Goal: Information Seeking & Learning: Learn about a topic

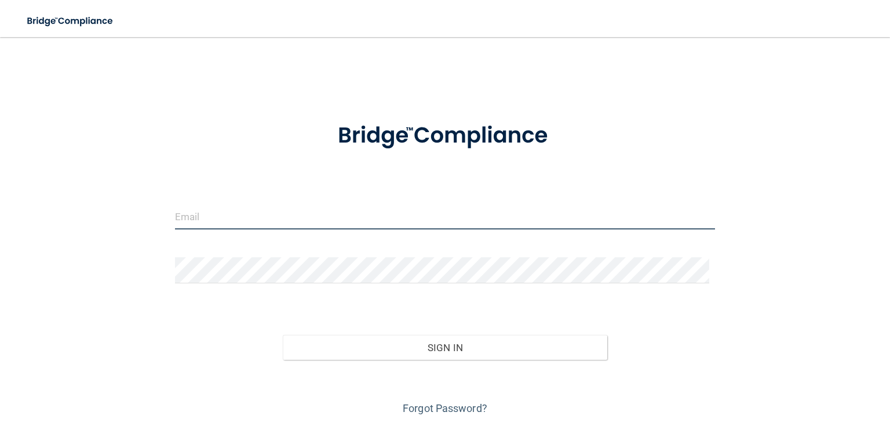
click at [253, 212] on input "email" at bounding box center [445, 216] width 540 height 26
type input "[PERSON_NAME][EMAIL_ADDRESS][PERSON_NAME][DOMAIN_NAME]"
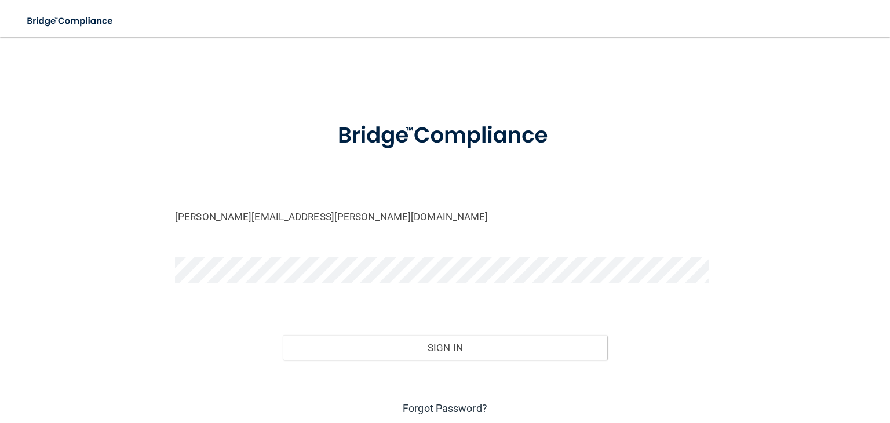
click at [420, 411] on link "Forgot Password?" at bounding box center [445, 408] width 85 height 12
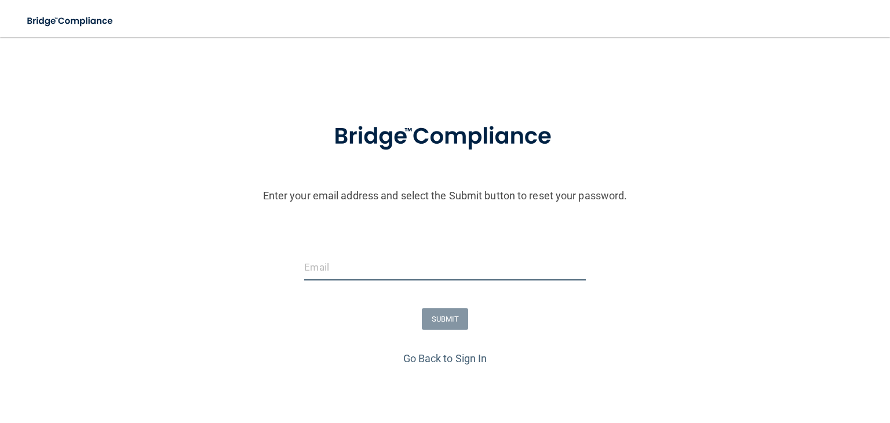
click at [373, 270] on input "email" at bounding box center [444, 267] width 281 height 26
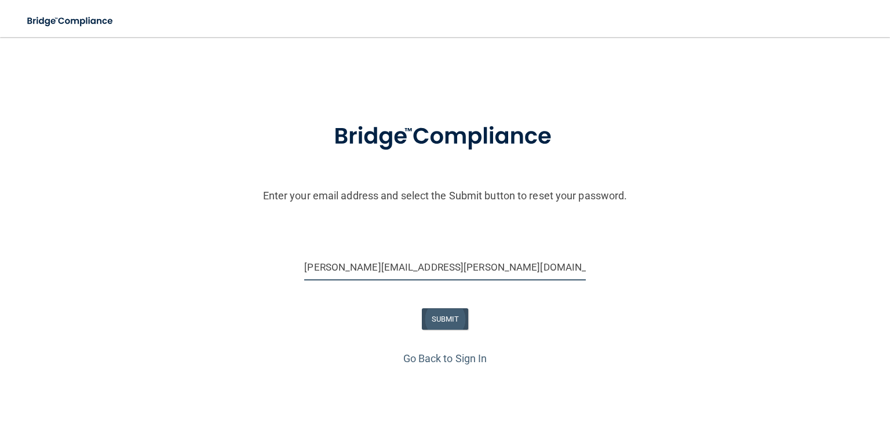
type input "[PERSON_NAME][EMAIL_ADDRESS][PERSON_NAME][DOMAIN_NAME]"
click at [438, 317] on button "SUBMIT" at bounding box center [445, 318] width 47 height 21
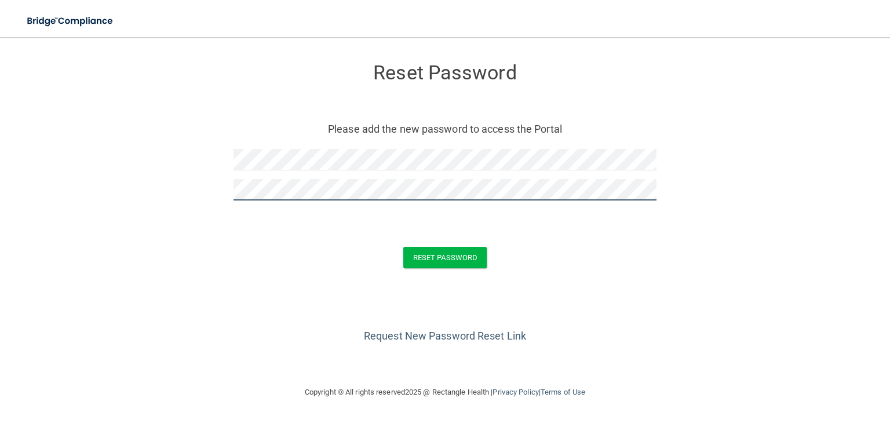
click at [403, 247] on button "Reset Password" at bounding box center [444, 257] width 83 height 21
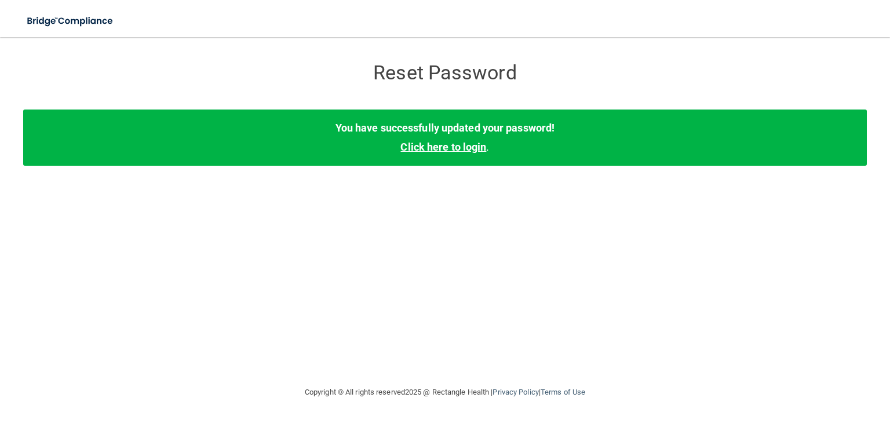
click at [448, 148] on link "Click here to login" at bounding box center [444, 147] width 86 height 12
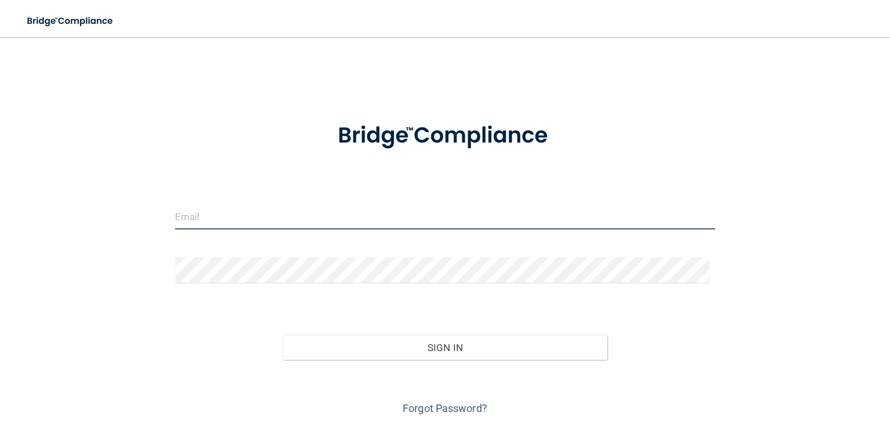
click at [267, 214] on input "email" at bounding box center [445, 216] width 540 height 26
type input "[PERSON_NAME][EMAIL_ADDRESS][PERSON_NAME][DOMAIN_NAME]"
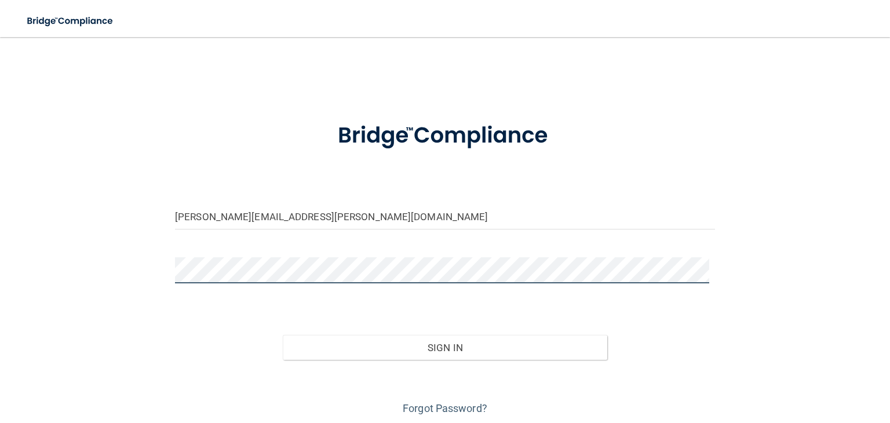
click at [283, 335] on button "Sign In" at bounding box center [445, 348] width 324 height 26
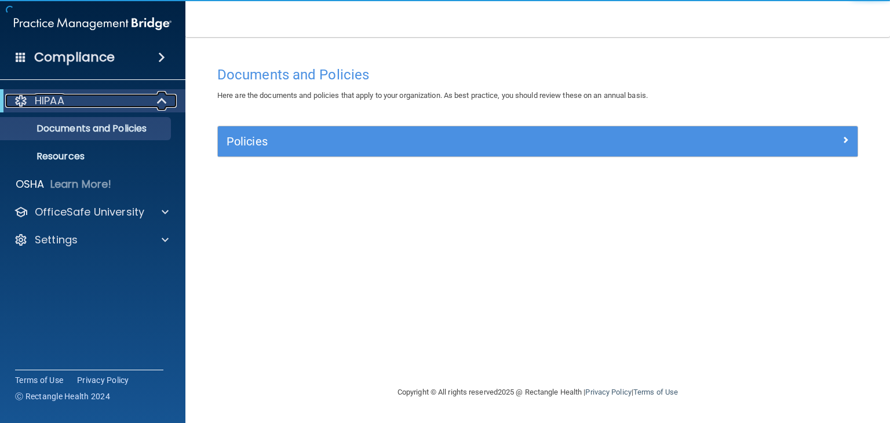
click at [93, 100] on div "HIPAA" at bounding box center [76, 101] width 143 height 14
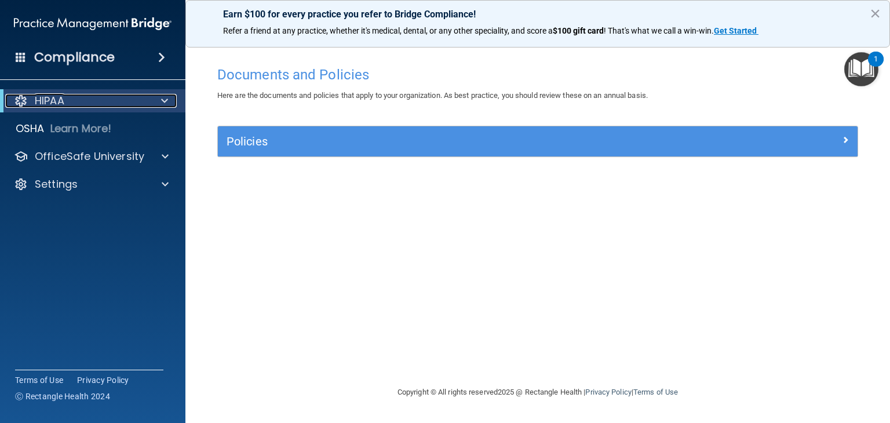
click at [93, 100] on div "HIPAA" at bounding box center [76, 101] width 143 height 14
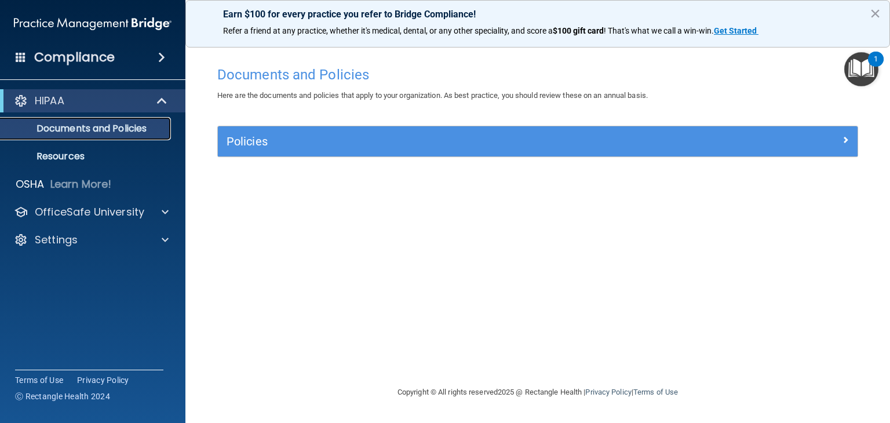
click at [79, 127] on p "Documents and Policies" at bounding box center [87, 129] width 158 height 12
click at [99, 129] on p "Documents and Policies" at bounding box center [87, 129] width 158 height 12
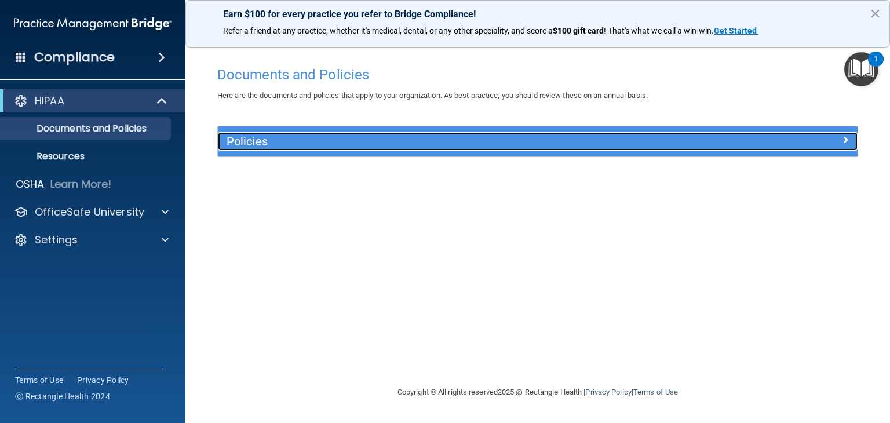
click at [311, 142] on h5 "Policies" at bounding box center [458, 141] width 463 height 13
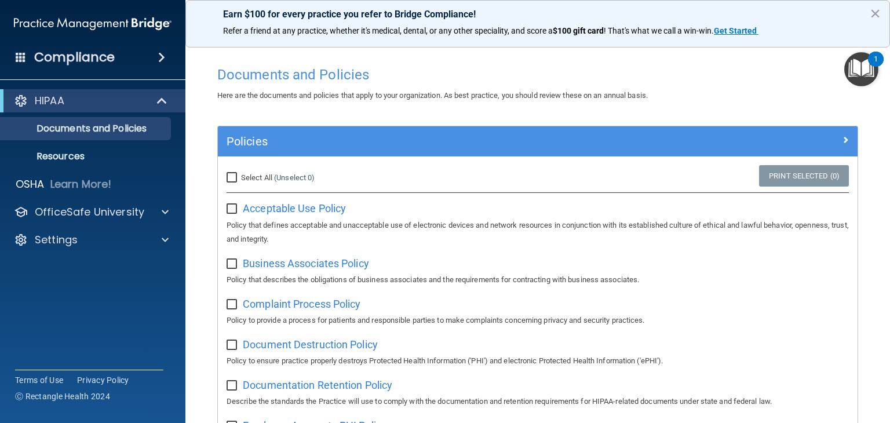
click at [197, 220] on main "Documents and Policies Here are the documents and policies that apply to your o…" at bounding box center [538, 230] width 705 height 386
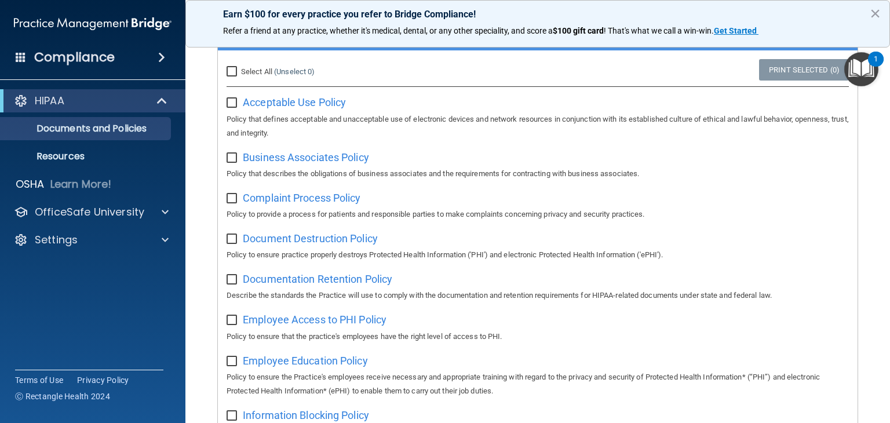
scroll to position [116, 0]
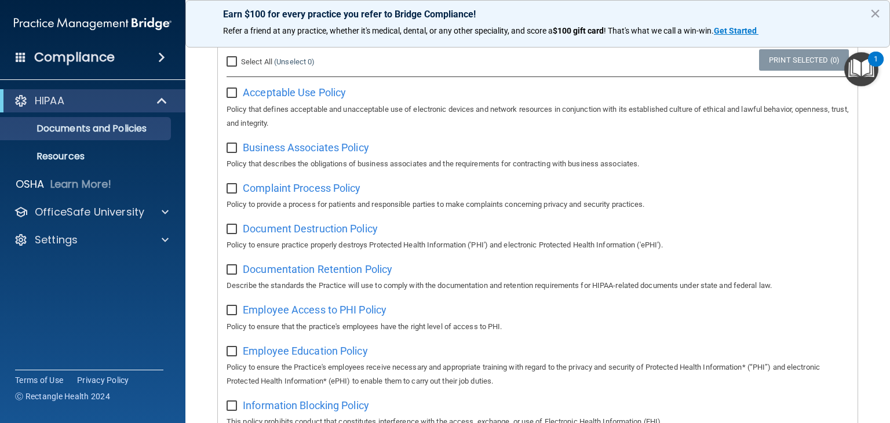
click at [199, 210] on main "Documents and Policies Here are the documents and policies that apply to your o…" at bounding box center [538, 230] width 705 height 386
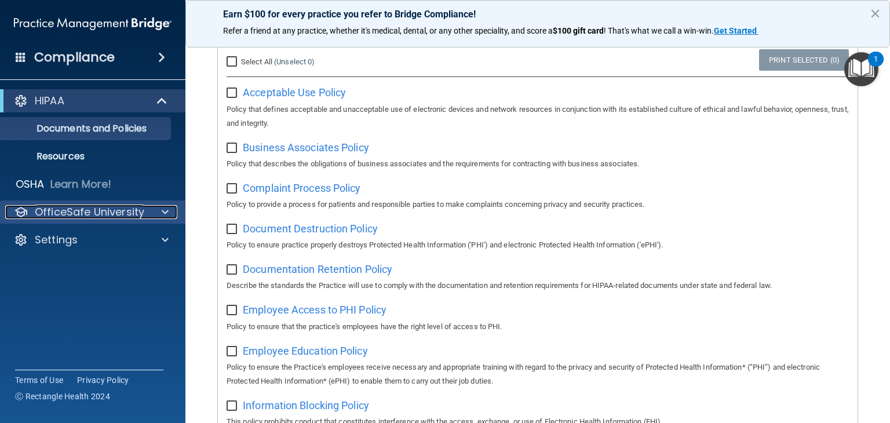
click at [86, 219] on p "OfficeSafe University" at bounding box center [90, 212] width 110 height 14
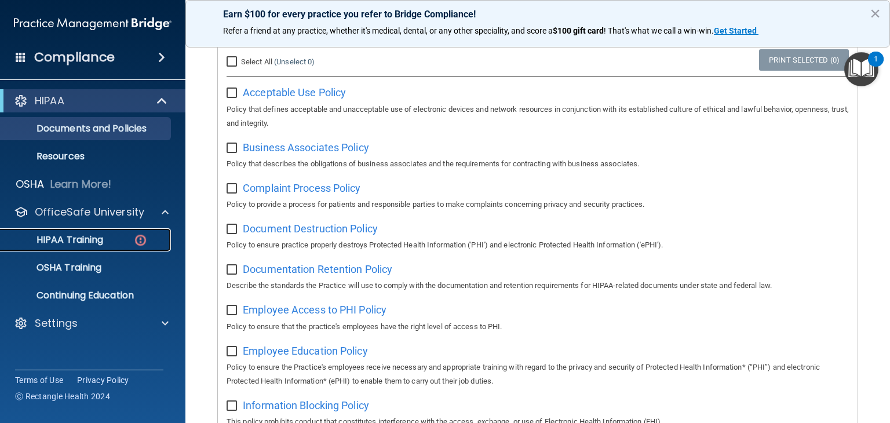
click at [78, 241] on p "HIPAA Training" at bounding box center [56, 240] width 96 height 12
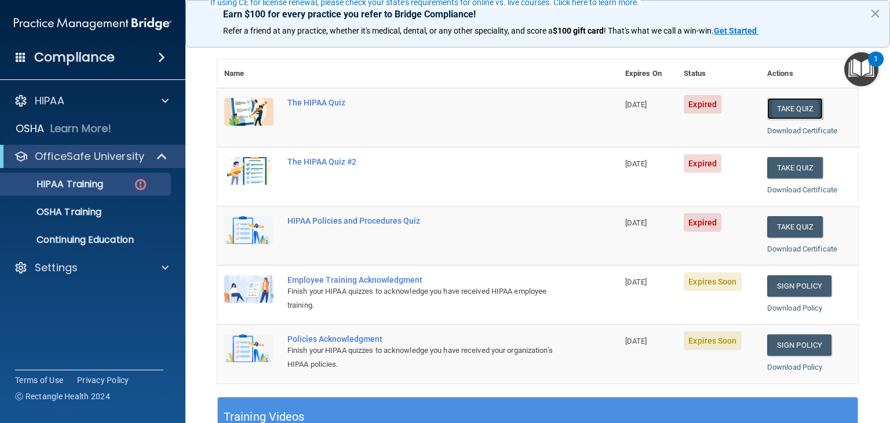
click at [779, 107] on button "Take Quiz" at bounding box center [796, 108] width 56 height 21
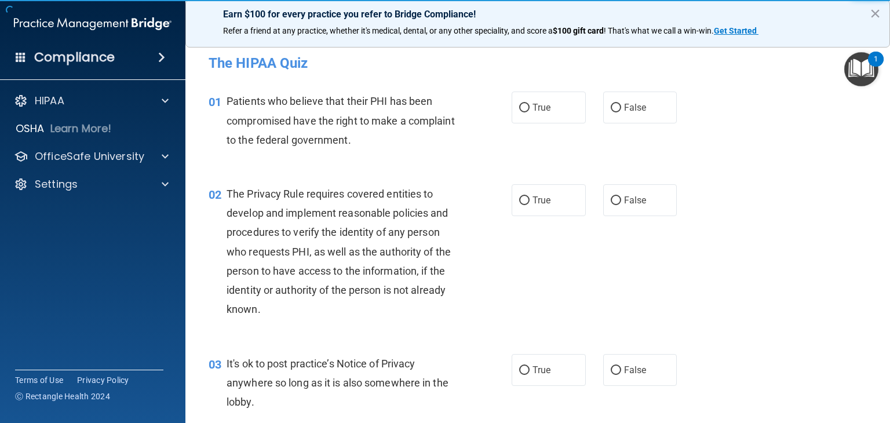
click at [877, 59] on div "1" at bounding box center [876, 66] width 4 height 15
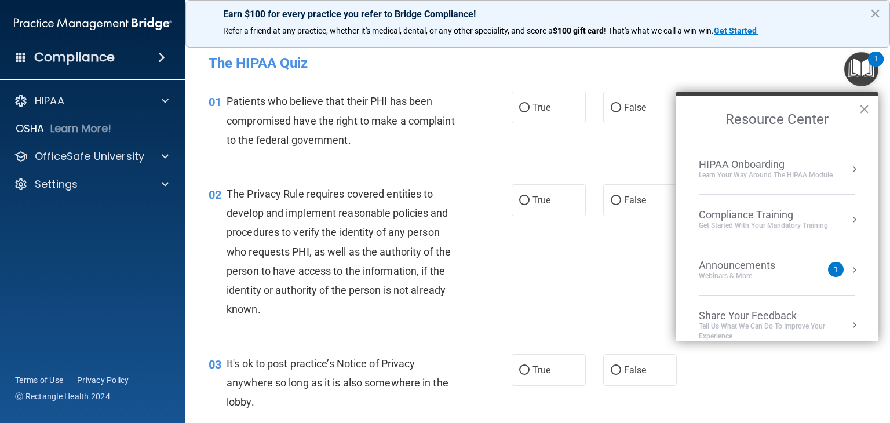
click at [750, 265] on div "Announcements" at bounding box center [749, 265] width 100 height 13
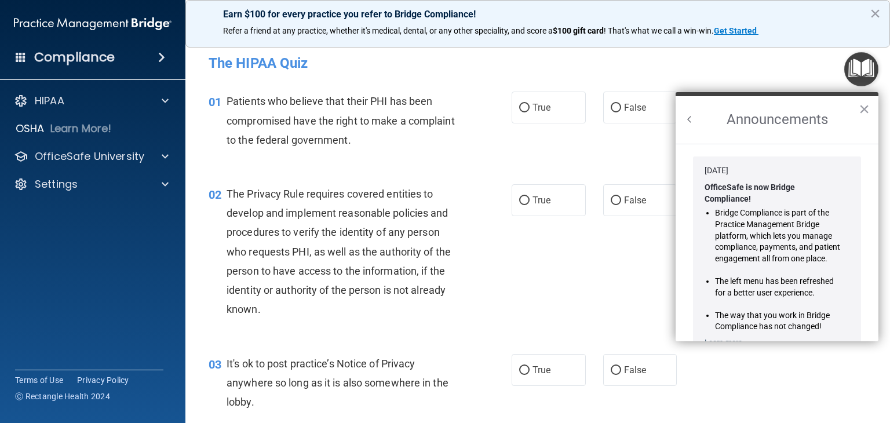
click at [463, 122] on div "Patients who believe that their PHI has been compromised have the right to make…" at bounding box center [347, 121] width 241 height 58
click at [864, 104] on button "×" at bounding box center [864, 109] width 11 height 19
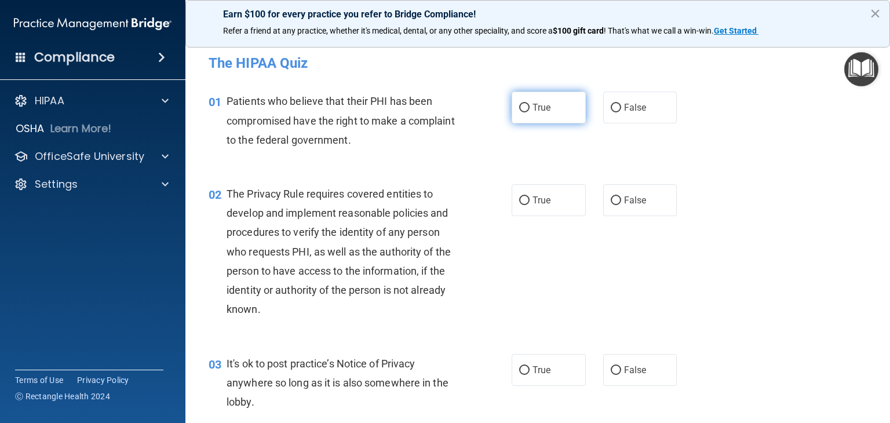
click at [521, 107] on input "True" at bounding box center [524, 108] width 10 height 9
radio input "true"
click at [299, 263] on div "The Privacy Rule requires covered entities to develop and implement reasonable …" at bounding box center [347, 251] width 241 height 135
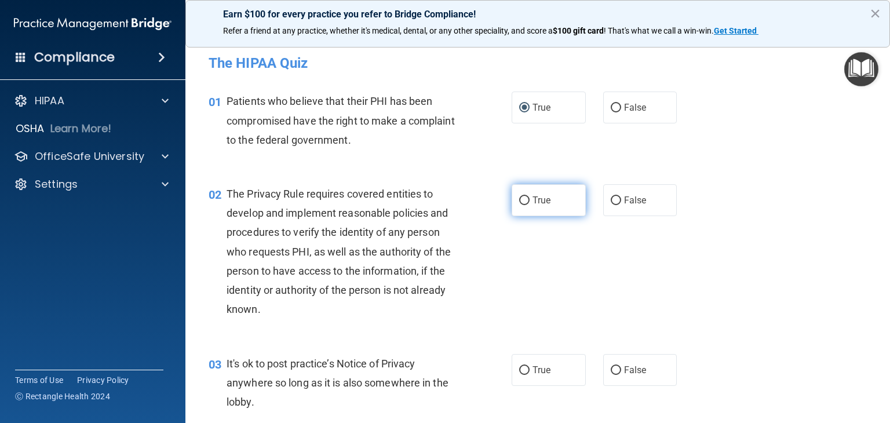
click at [515, 205] on label "True" at bounding box center [549, 200] width 74 height 32
click at [519, 205] on input "True" at bounding box center [524, 201] width 10 height 9
radio input "true"
click at [355, 391] on div "It's ok to post practice’s Notice of Privacy anywhere so long as it is also som…" at bounding box center [347, 383] width 241 height 58
click at [521, 369] on input "True" at bounding box center [524, 370] width 10 height 9
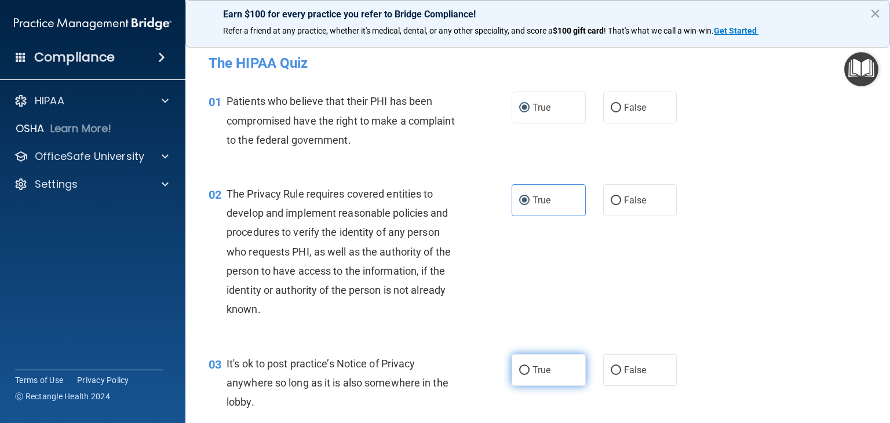
radio input "true"
click at [473, 360] on div "03 It's ok to post practice’s Notice of Privacy anywhere so long as it is also …" at bounding box center [360, 386] width 338 height 64
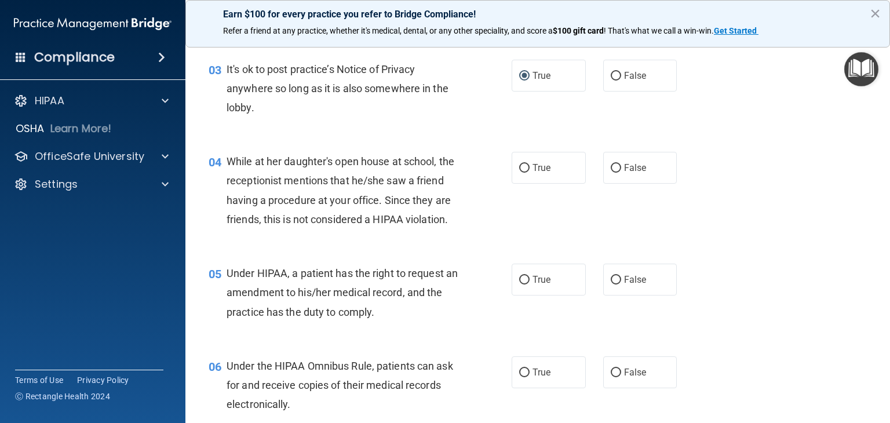
scroll to position [311, 0]
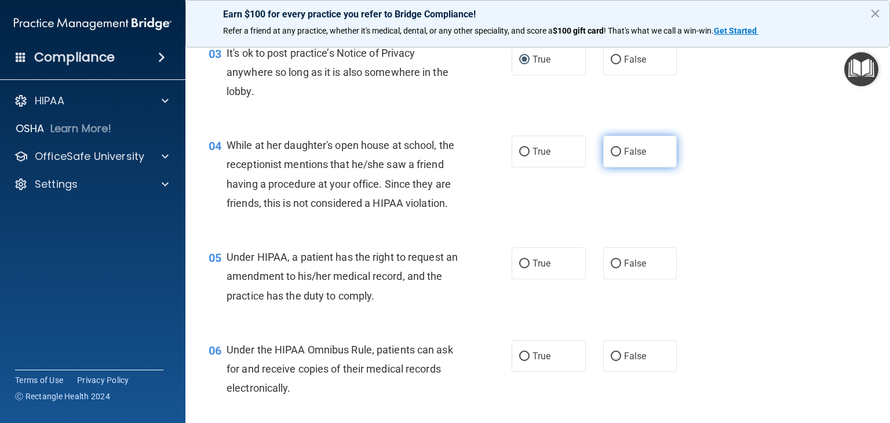
click at [612, 149] on input "False" at bounding box center [616, 152] width 10 height 9
radio input "true"
click at [521, 268] on input "True" at bounding box center [524, 264] width 10 height 9
radio input "true"
click at [195, 311] on div "05 Under HIPAA, a patient has the right to request an amendment to his/her medi…" at bounding box center [360, 280] width 338 height 64
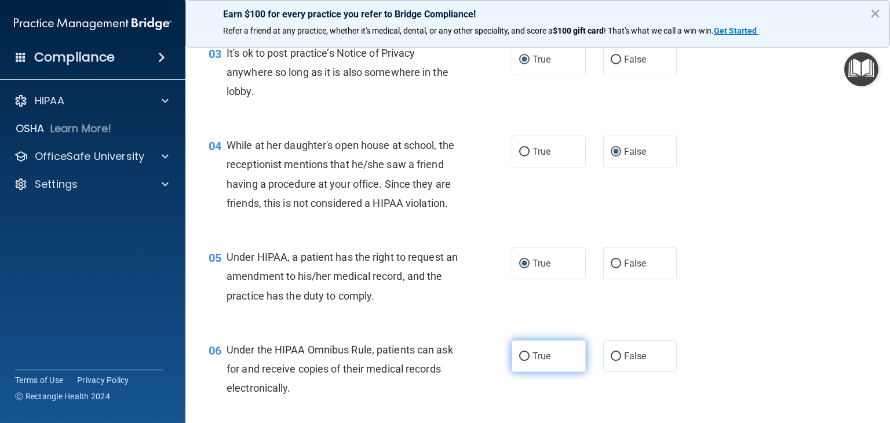
click at [519, 361] on input "True" at bounding box center [524, 356] width 10 height 9
radio input "true"
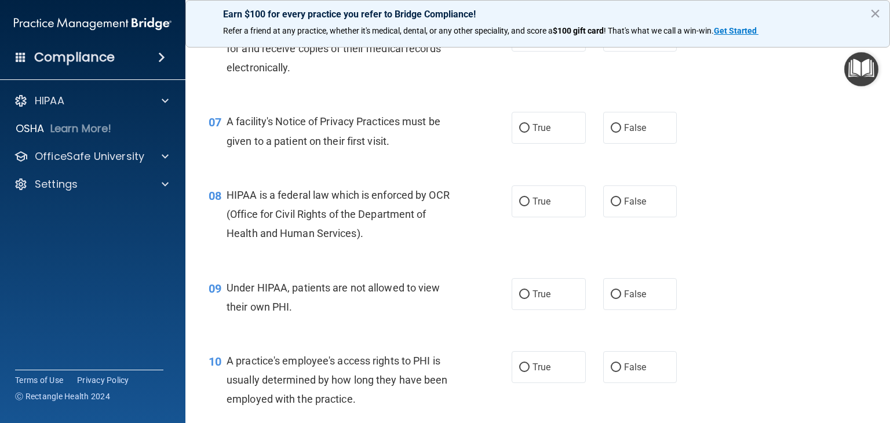
scroll to position [652, 0]
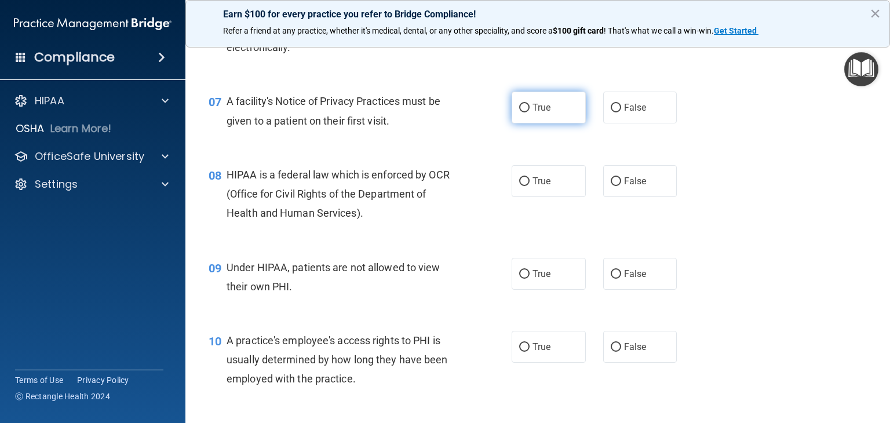
click at [521, 112] on input "True" at bounding box center [524, 108] width 10 height 9
radio input "true"
click at [519, 186] on input "True" at bounding box center [524, 181] width 10 height 9
radio input "true"
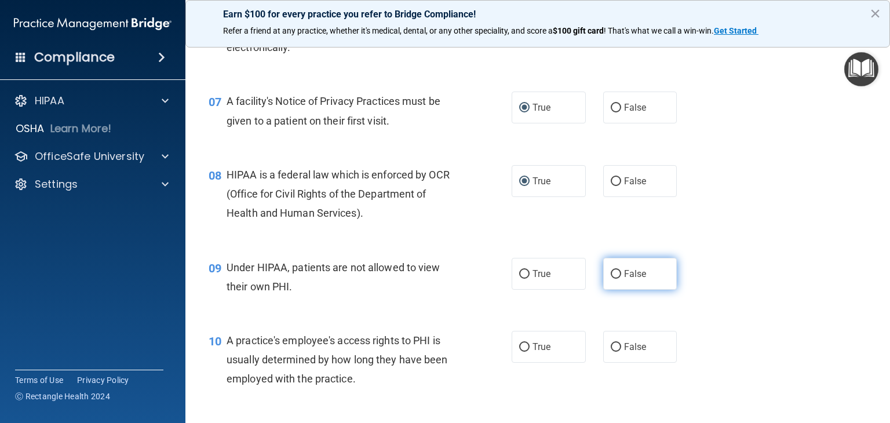
click at [611, 279] on input "False" at bounding box center [616, 274] width 10 height 9
radio input "true"
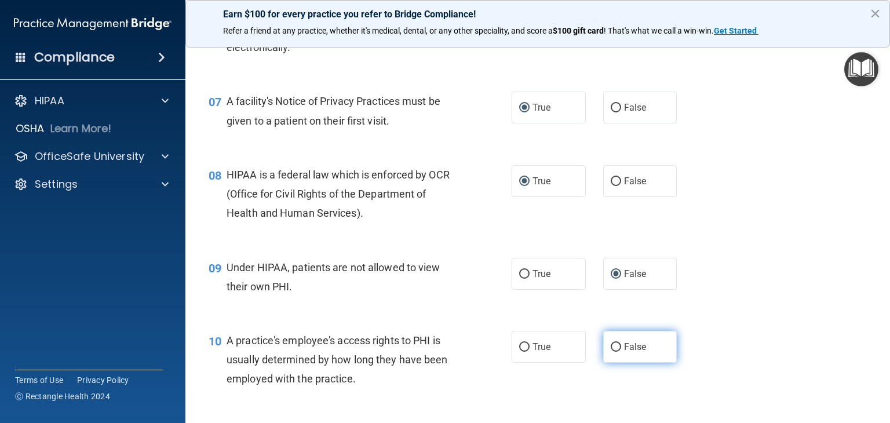
click at [617, 362] on label "False" at bounding box center [640, 347] width 74 height 32
click at [617, 352] on input "False" at bounding box center [616, 347] width 10 height 9
radio input "true"
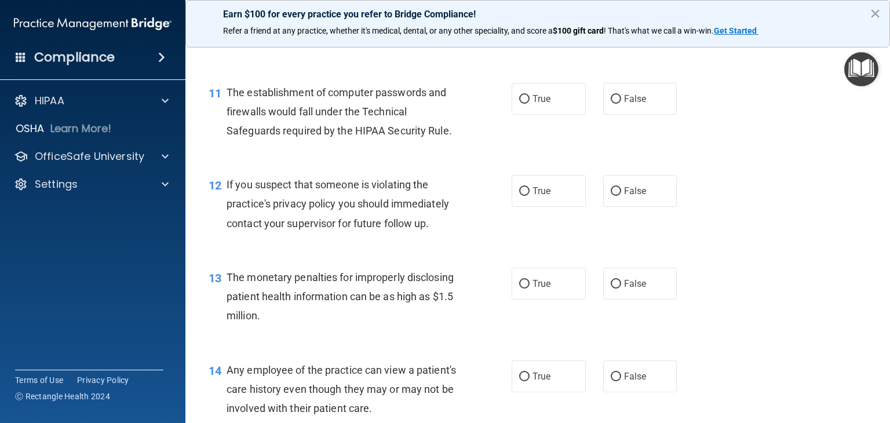
scroll to position [1009, 0]
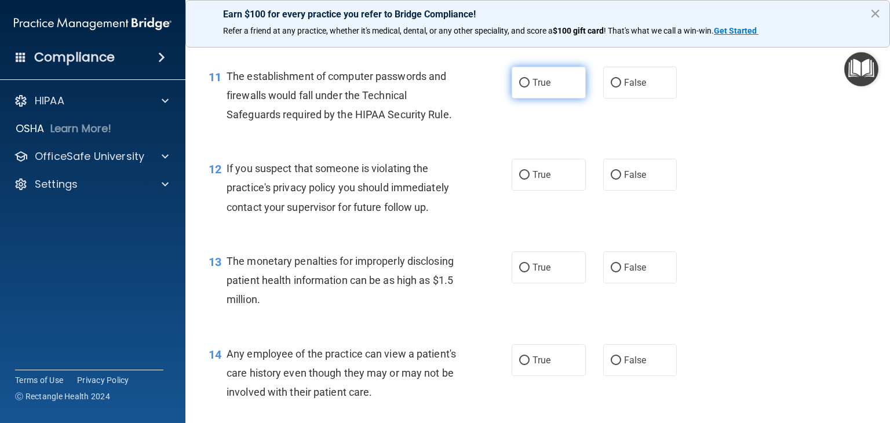
click at [521, 88] on input "True" at bounding box center [524, 83] width 10 height 9
radio input "true"
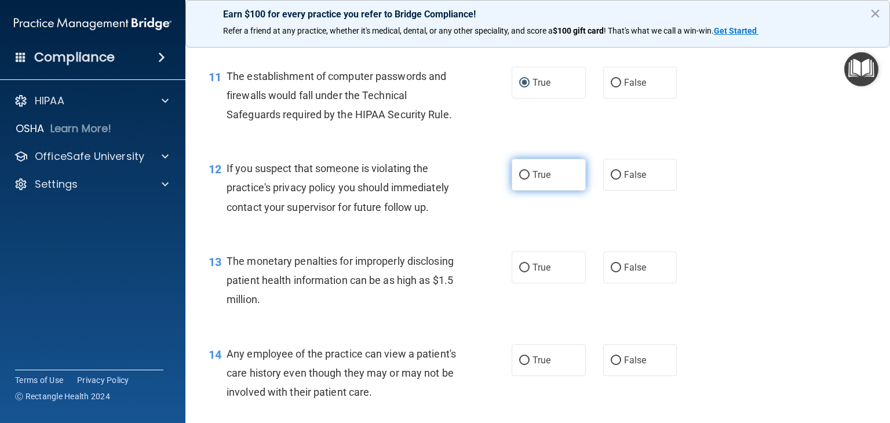
click at [519, 180] on input "True" at bounding box center [524, 175] width 10 height 9
radio input "true"
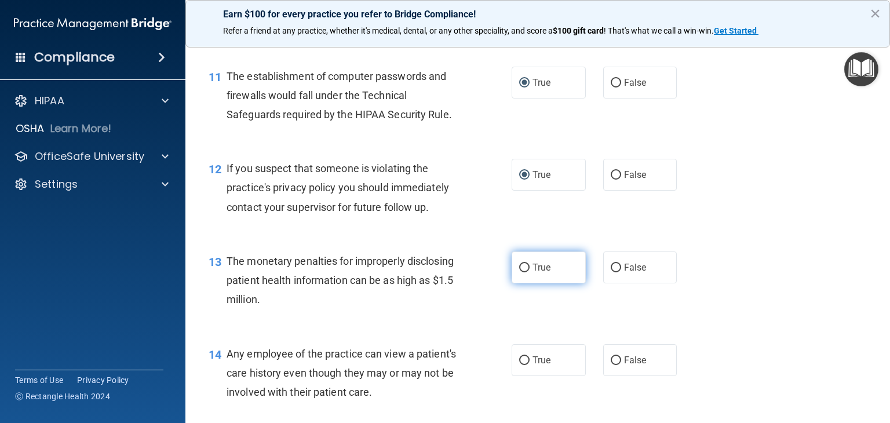
click at [520, 272] on input "True" at bounding box center [524, 268] width 10 height 9
radio input "true"
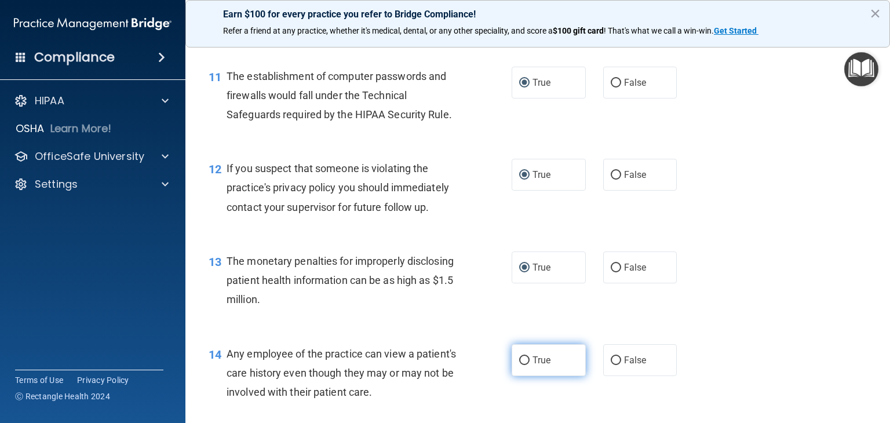
click at [519, 365] on input "True" at bounding box center [524, 361] width 10 height 9
radio input "true"
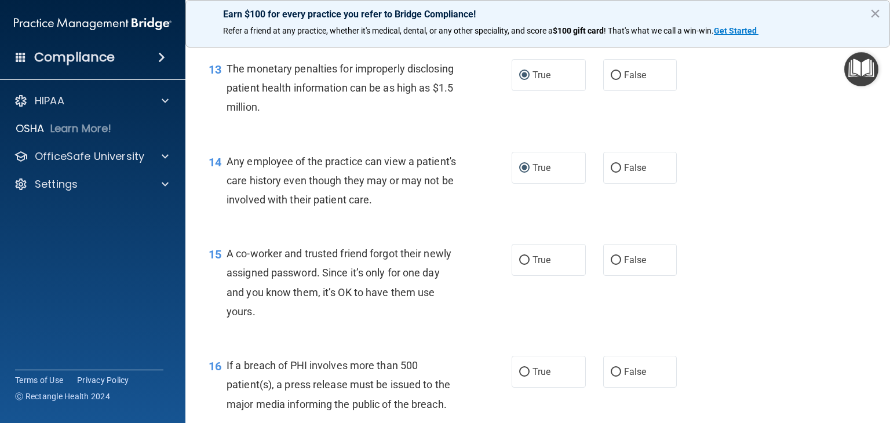
scroll to position [1209, 0]
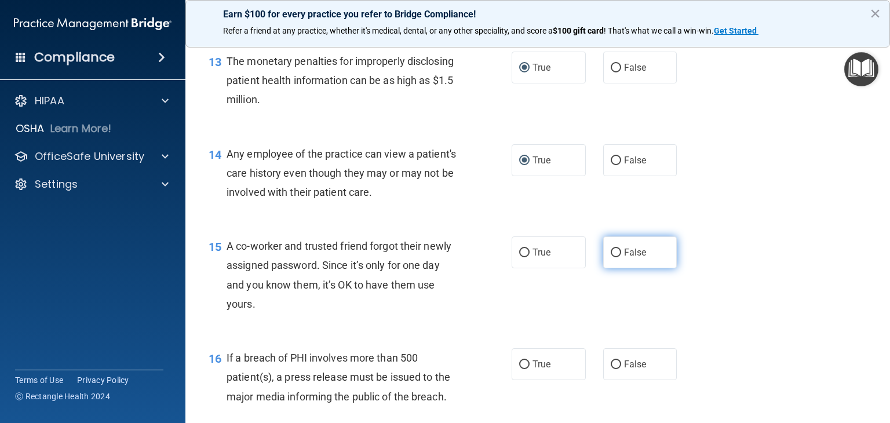
click at [611, 257] on input "False" at bounding box center [616, 253] width 10 height 9
radio input "true"
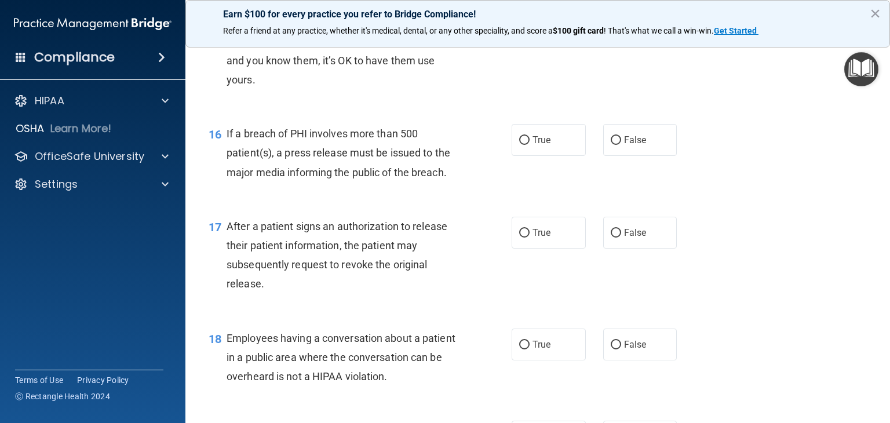
scroll to position [1461, 0]
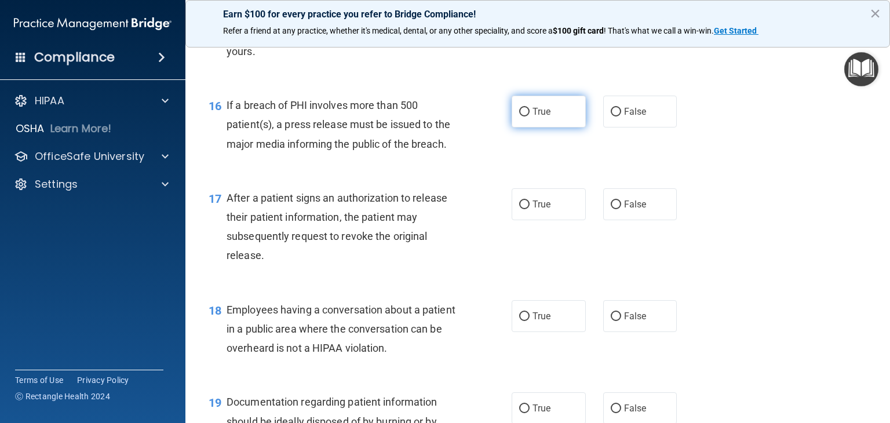
click at [519, 117] on input "True" at bounding box center [524, 112] width 10 height 9
radio input "true"
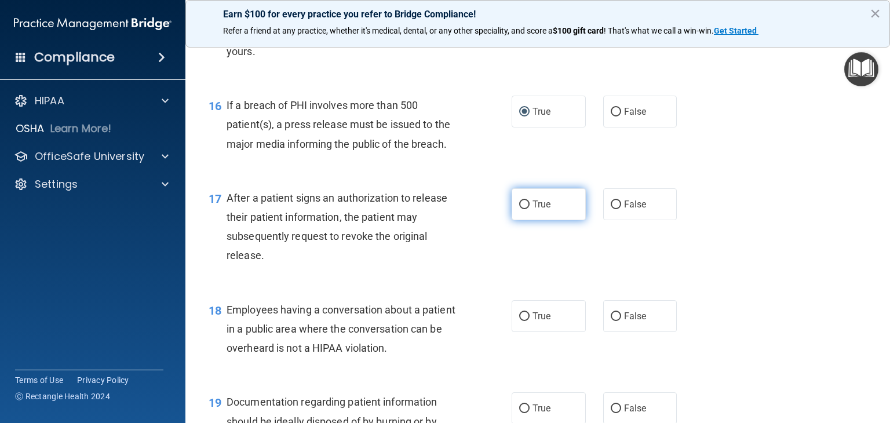
click at [519, 209] on input "True" at bounding box center [524, 205] width 10 height 9
radio input "true"
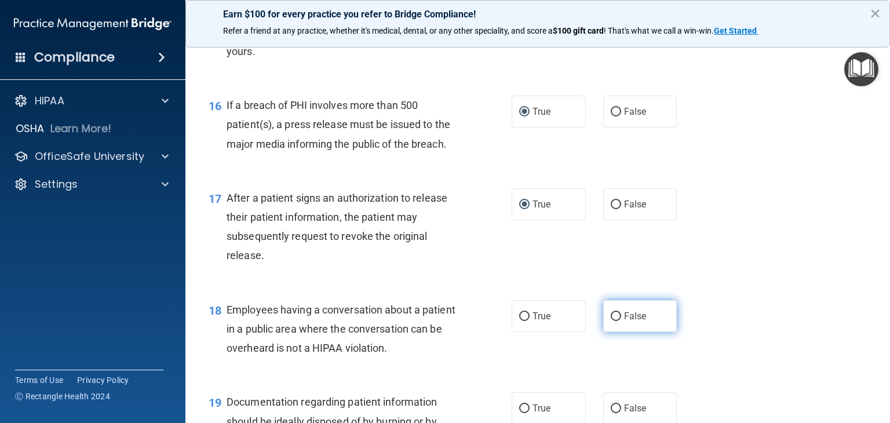
click at [612, 321] on input "False" at bounding box center [616, 316] width 10 height 9
radio input "true"
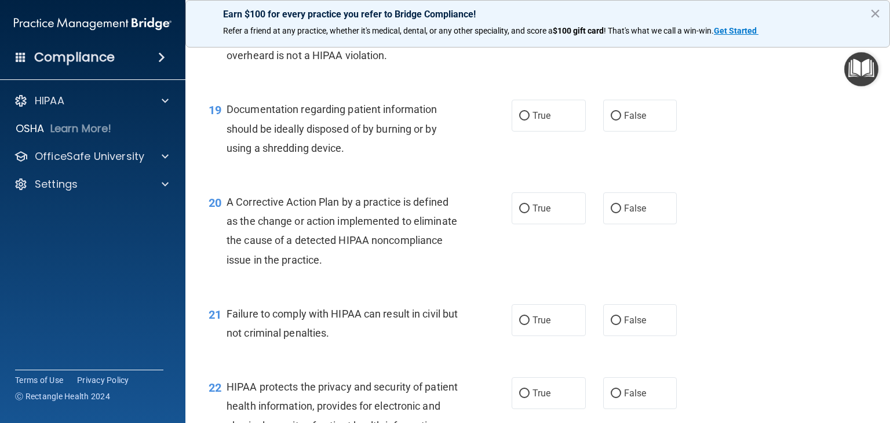
scroll to position [1779, 0]
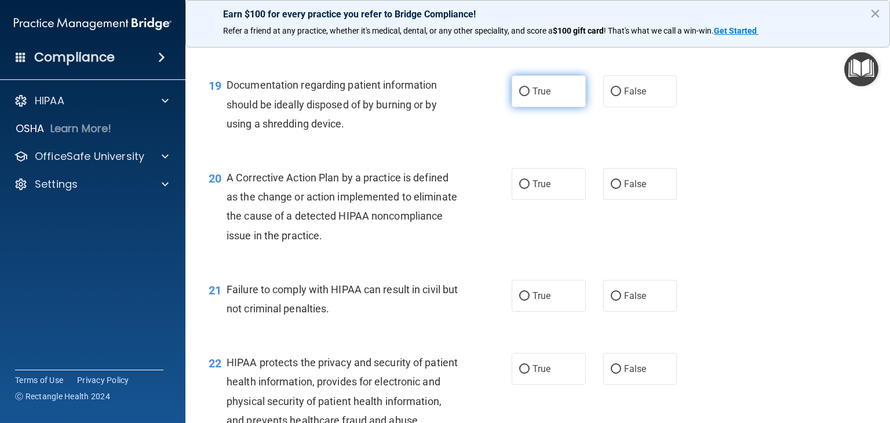
click at [519, 96] on input "True" at bounding box center [524, 92] width 10 height 9
radio input "true"
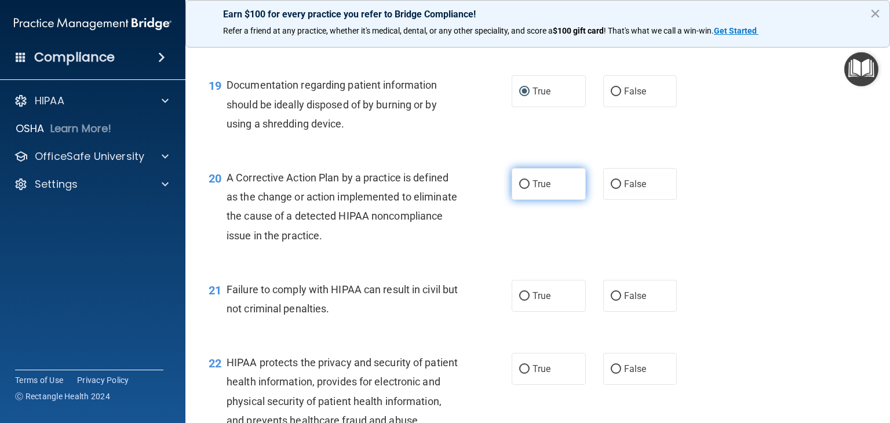
click at [519, 189] on input "True" at bounding box center [524, 184] width 10 height 9
radio input "true"
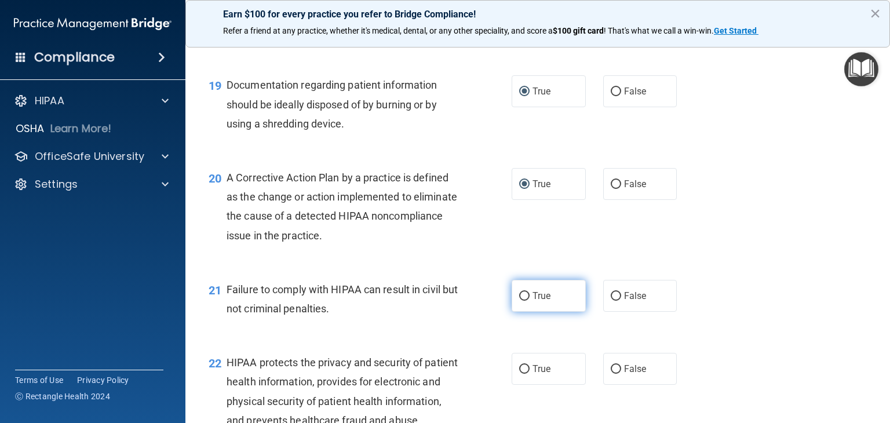
click at [519, 301] on input "True" at bounding box center [524, 296] width 10 height 9
radio input "true"
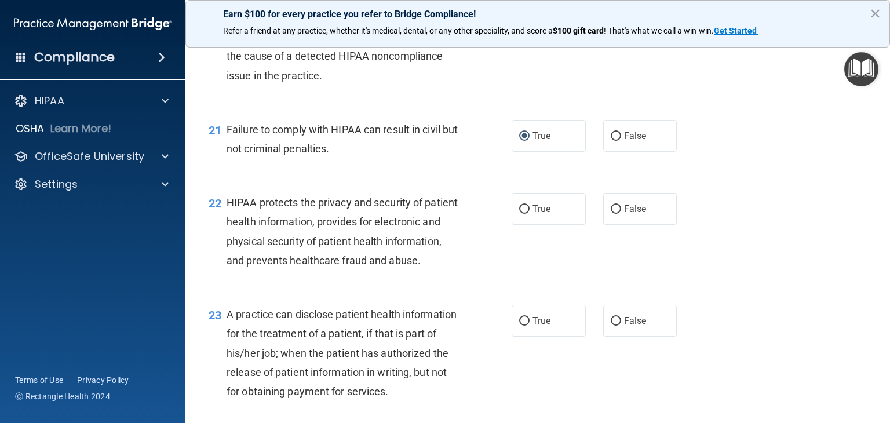
scroll to position [1970, 0]
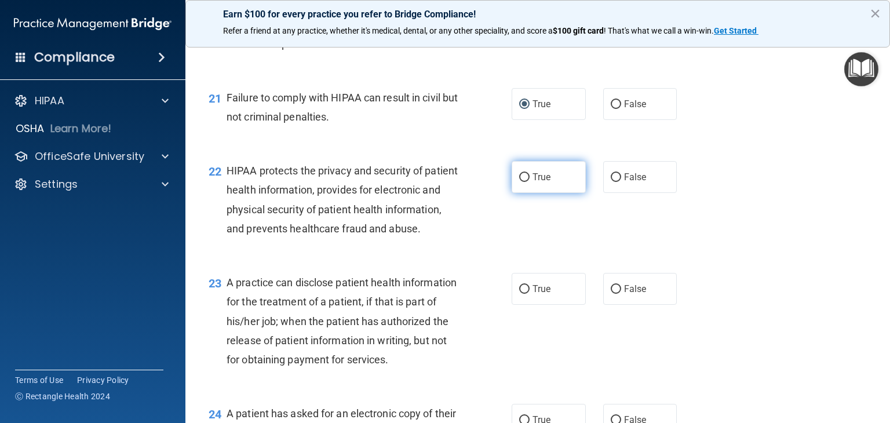
click at [519, 182] on input "True" at bounding box center [524, 177] width 10 height 9
radio input "true"
click at [611, 294] on input "False" at bounding box center [616, 289] width 10 height 9
radio input "true"
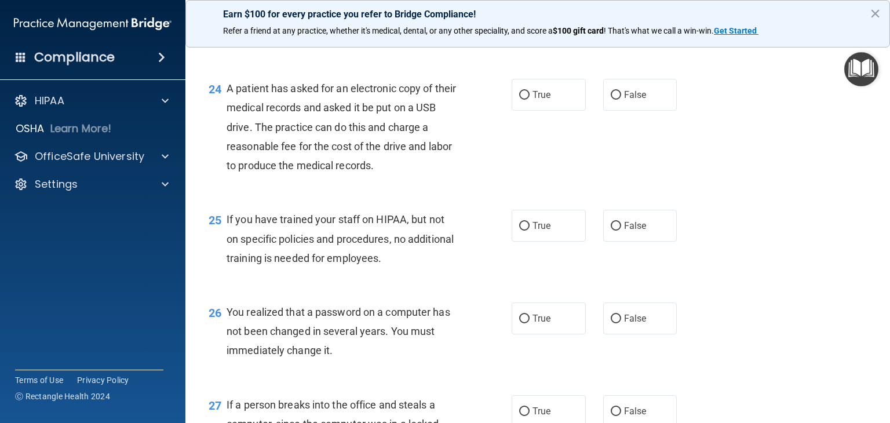
scroll to position [2303, 0]
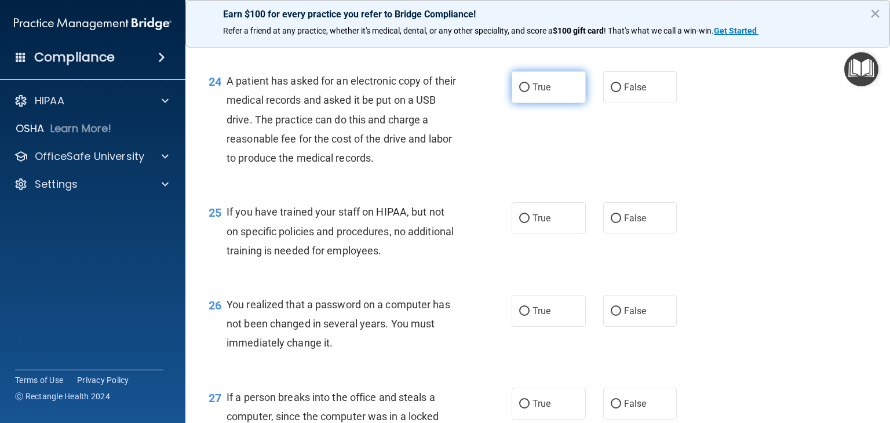
click at [522, 92] on input "True" at bounding box center [524, 87] width 10 height 9
radio input "true"
click at [611, 223] on input "False" at bounding box center [616, 218] width 10 height 9
radio input "true"
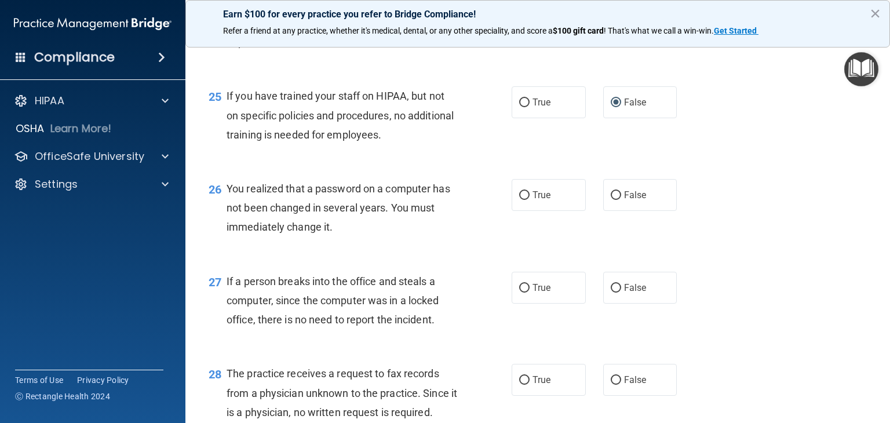
scroll to position [2460, 0]
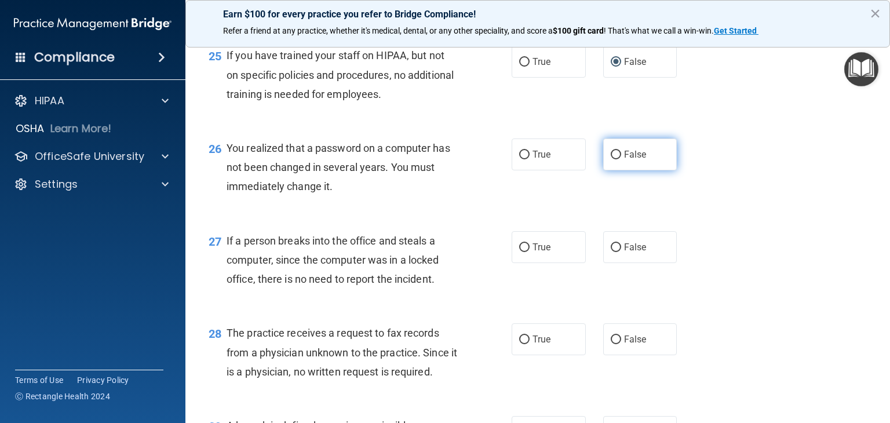
click at [611, 159] on input "False" at bounding box center [616, 155] width 10 height 9
radio input "true"
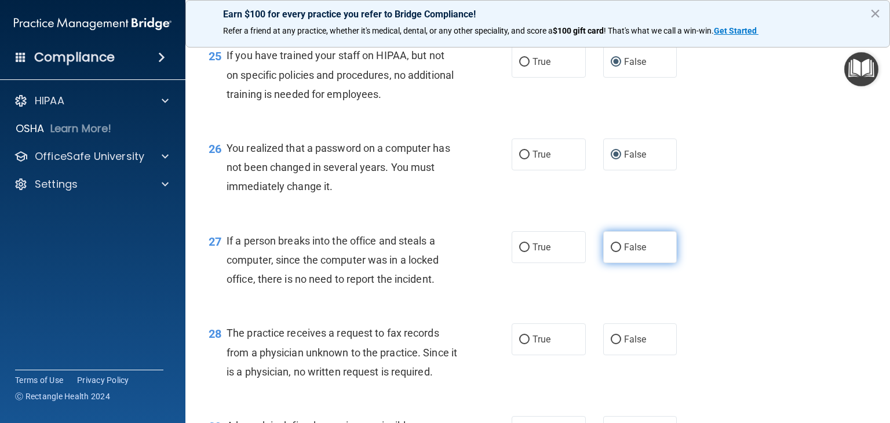
click at [611, 252] on input "False" at bounding box center [616, 247] width 10 height 9
radio input "true"
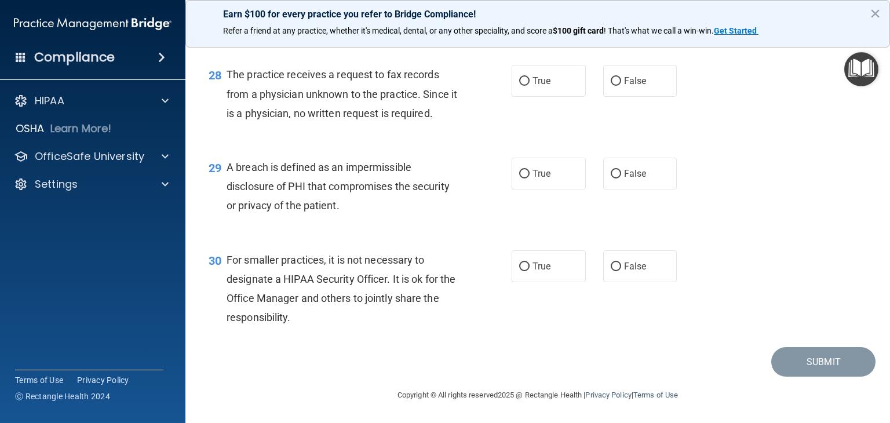
scroll to position [2728, 0]
click at [611, 86] on input "False" at bounding box center [616, 81] width 10 height 9
radio input "true"
click at [519, 179] on input "True" at bounding box center [524, 174] width 10 height 9
radio input "true"
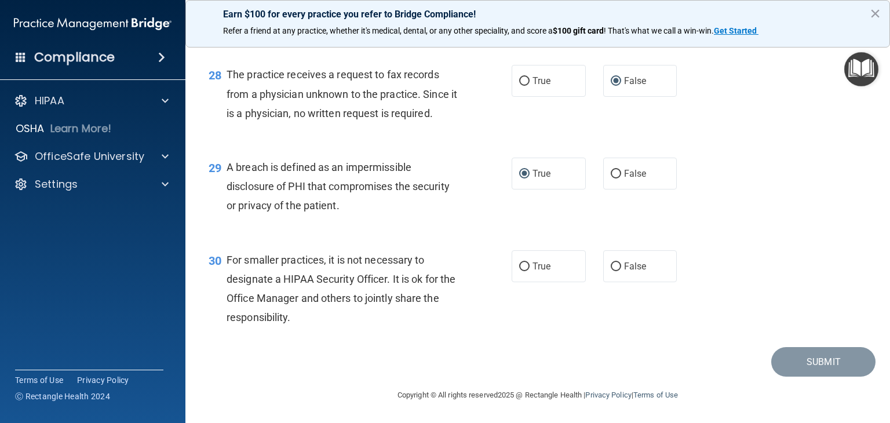
scroll to position [2735, 0]
click at [611, 271] on input "False" at bounding box center [616, 267] width 10 height 9
radio input "true"
click at [818, 377] on button "Submit" at bounding box center [824, 362] width 104 height 30
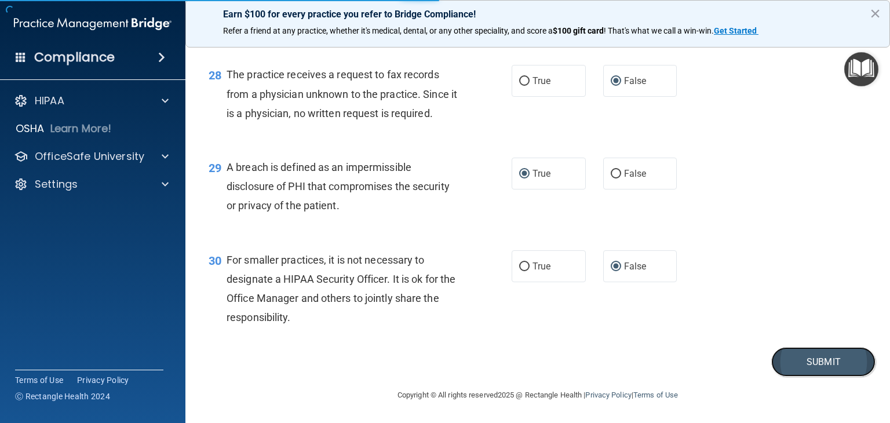
click at [813, 376] on button "Submit" at bounding box center [824, 362] width 104 height 30
click at [812, 377] on button "Submit" at bounding box center [824, 362] width 104 height 30
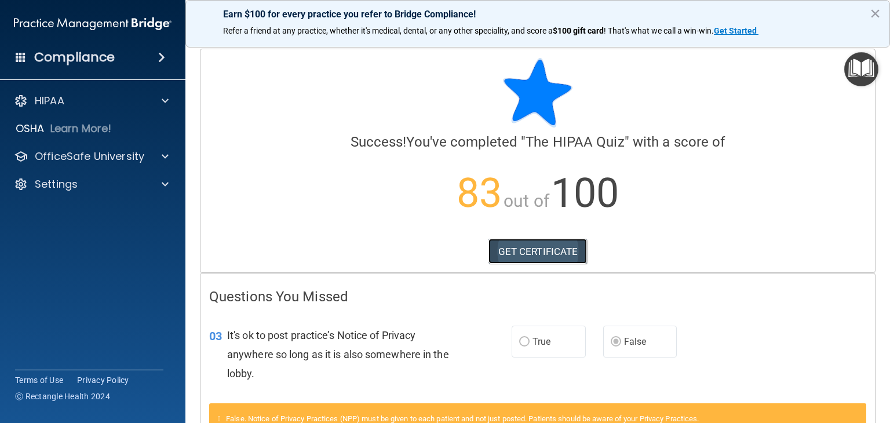
click at [519, 251] on link "GET CERTIFICATE" at bounding box center [538, 252] width 99 height 26
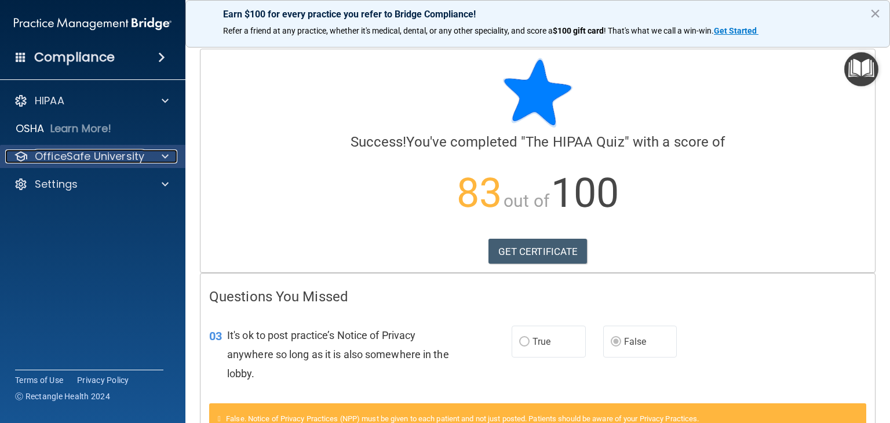
click at [163, 153] on span at bounding box center [165, 157] width 7 height 14
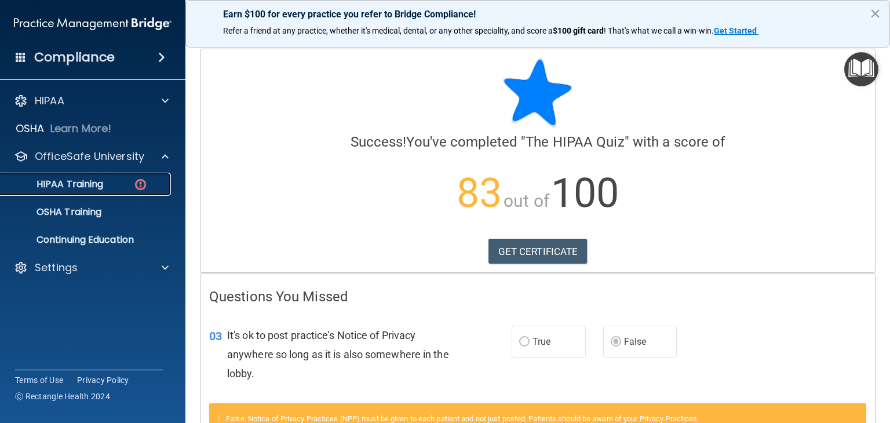
click at [99, 184] on p "HIPAA Training" at bounding box center [56, 185] width 96 height 12
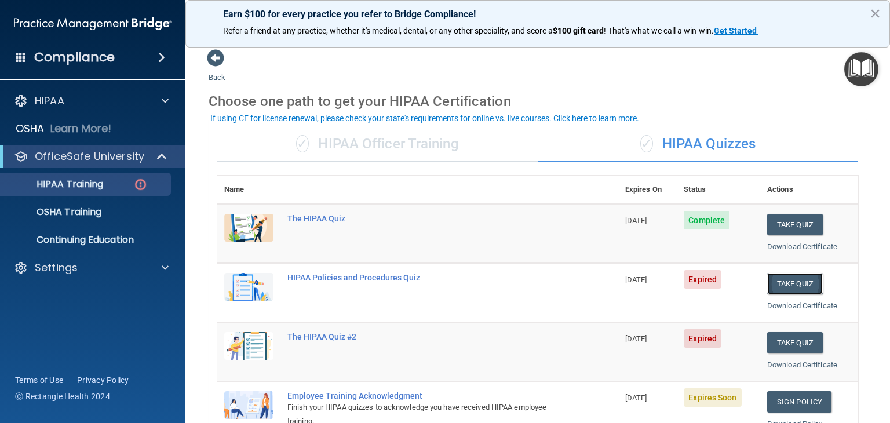
click at [790, 283] on button "Take Quiz" at bounding box center [796, 283] width 56 height 21
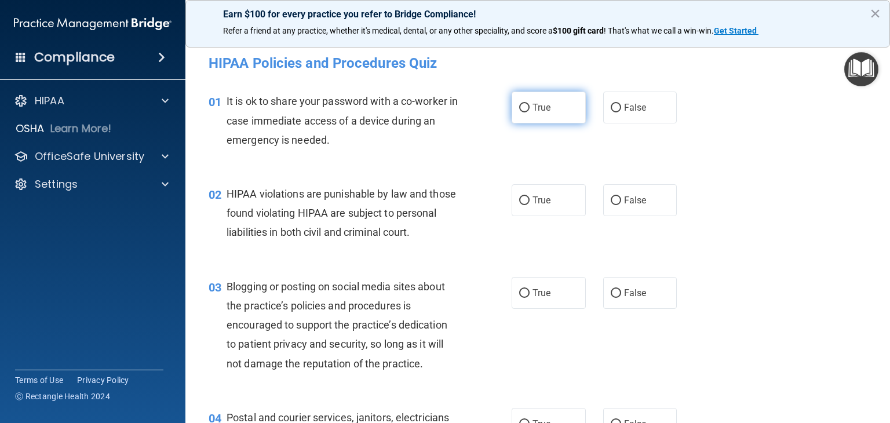
click at [521, 105] on input "True" at bounding box center [524, 108] width 10 height 9
radio input "true"
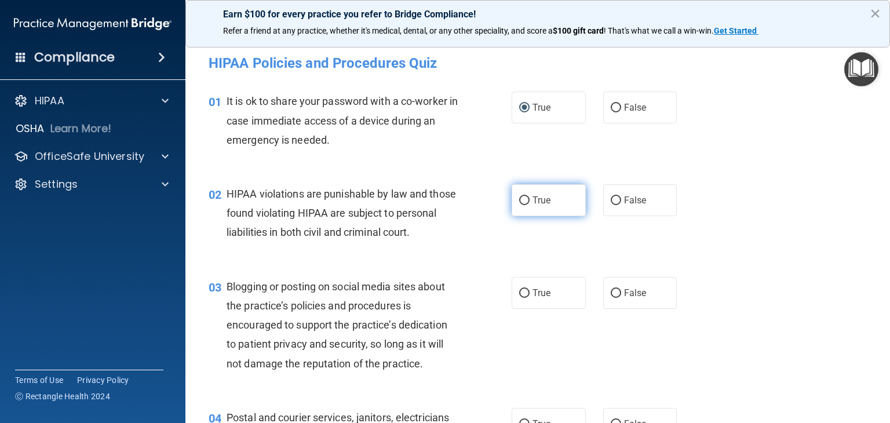
click at [519, 198] on input "True" at bounding box center [524, 201] width 10 height 9
radio input "true"
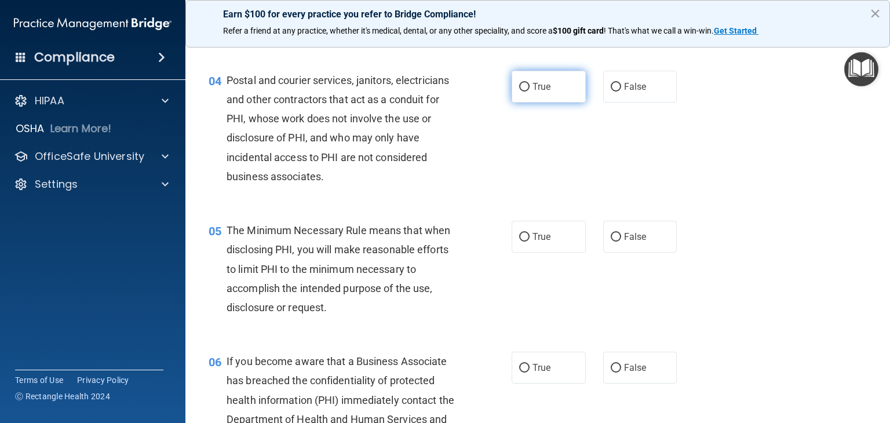
click at [519, 92] on input "True" at bounding box center [524, 87] width 10 height 9
radio input "true"
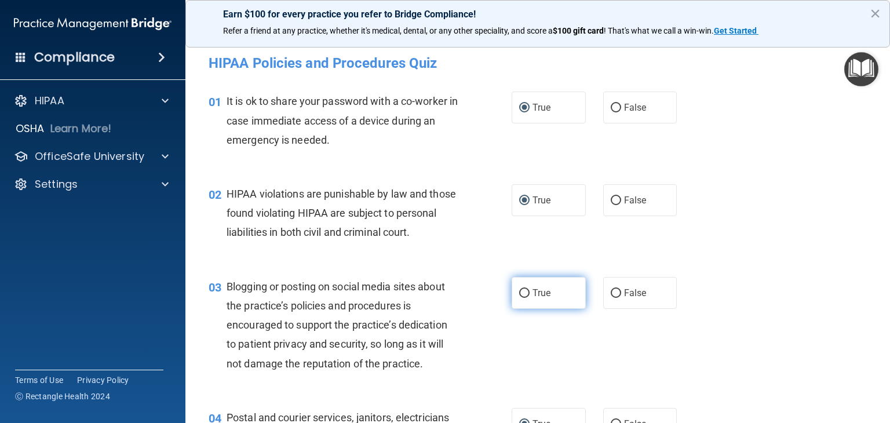
click at [522, 298] on input "True" at bounding box center [524, 293] width 10 height 9
radio input "true"
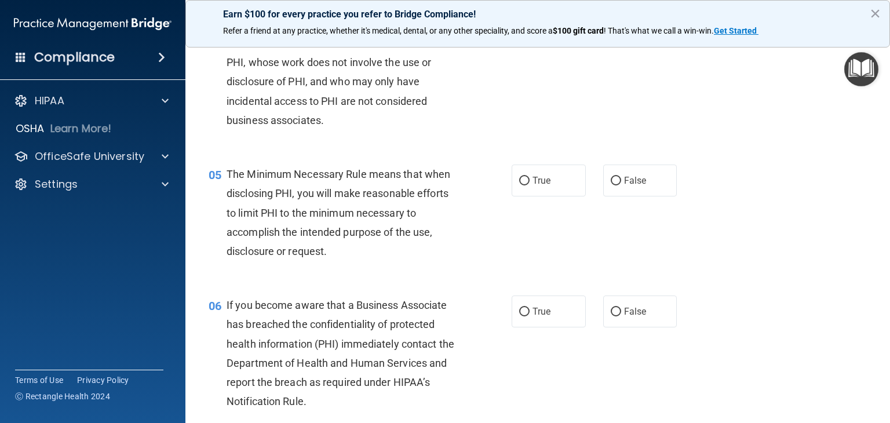
scroll to position [432, 0]
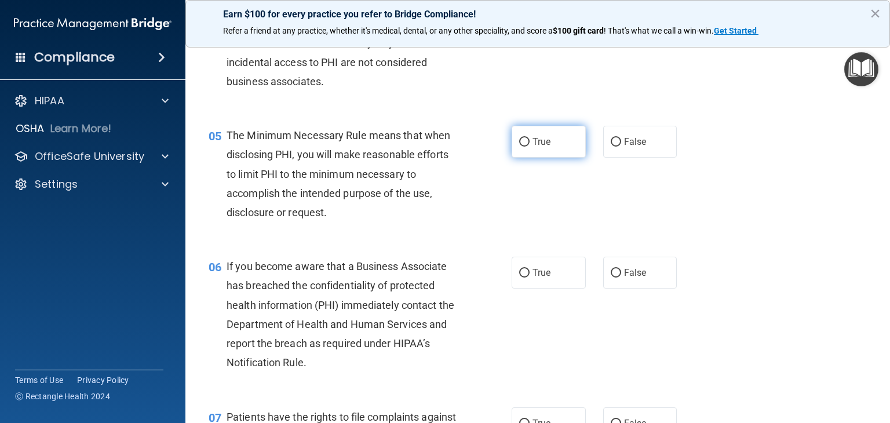
click at [521, 147] on input "True" at bounding box center [524, 142] width 10 height 9
radio input "true"
click at [523, 278] on input "True" at bounding box center [524, 273] width 10 height 9
radio input "true"
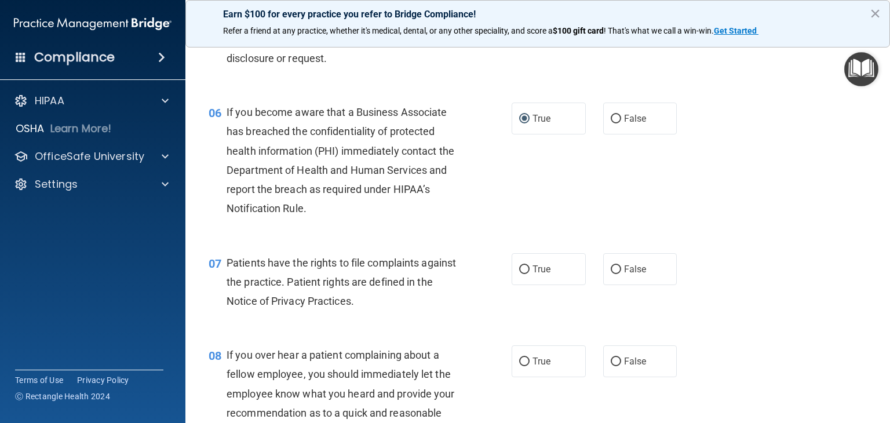
scroll to position [626, 0]
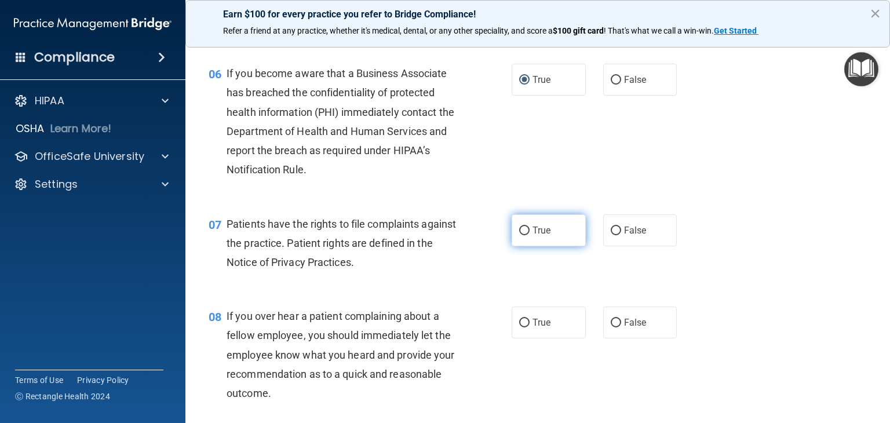
click at [521, 235] on input "True" at bounding box center [524, 231] width 10 height 9
radio input "true"
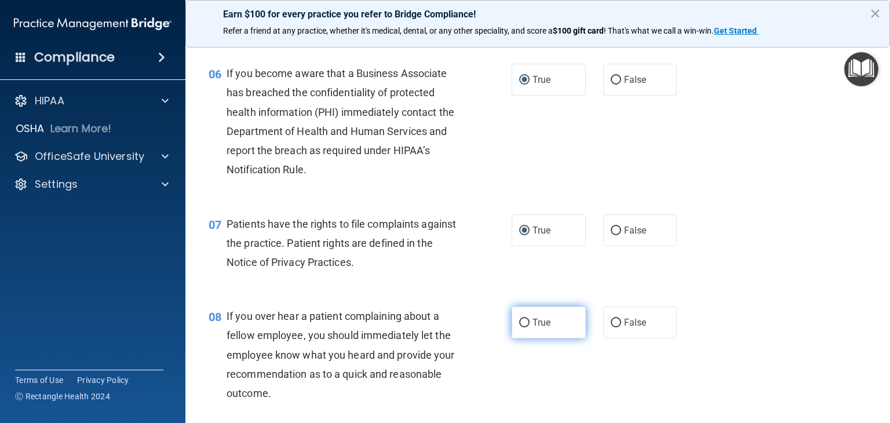
click at [521, 328] on input "True" at bounding box center [524, 323] width 10 height 9
radio input "true"
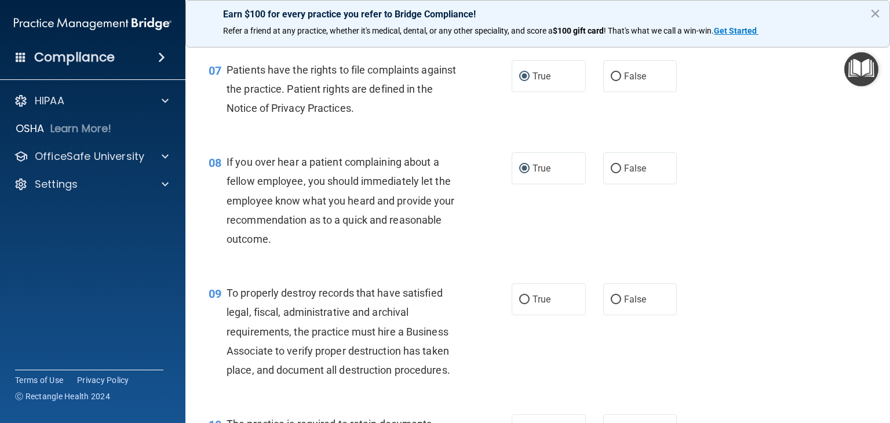
scroll to position [834, 0]
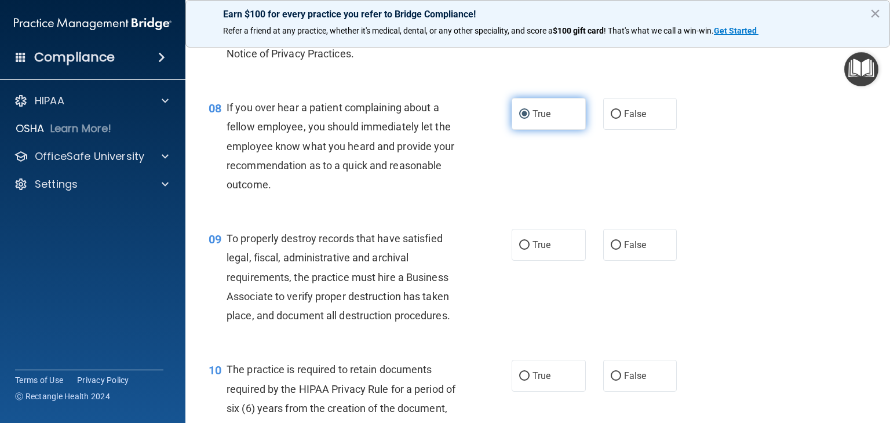
click at [519, 119] on input "True" at bounding box center [524, 114] width 10 height 9
click at [521, 119] on input "True" at bounding box center [524, 114] width 10 height 9
click at [611, 119] on input "False" at bounding box center [616, 114] width 10 height 9
radio input "true"
radio input "false"
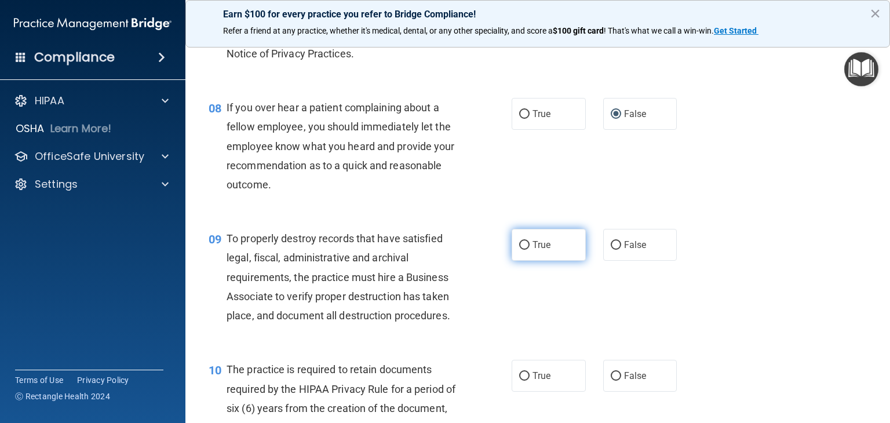
click at [519, 250] on input "True" at bounding box center [524, 245] width 10 height 9
radio input "true"
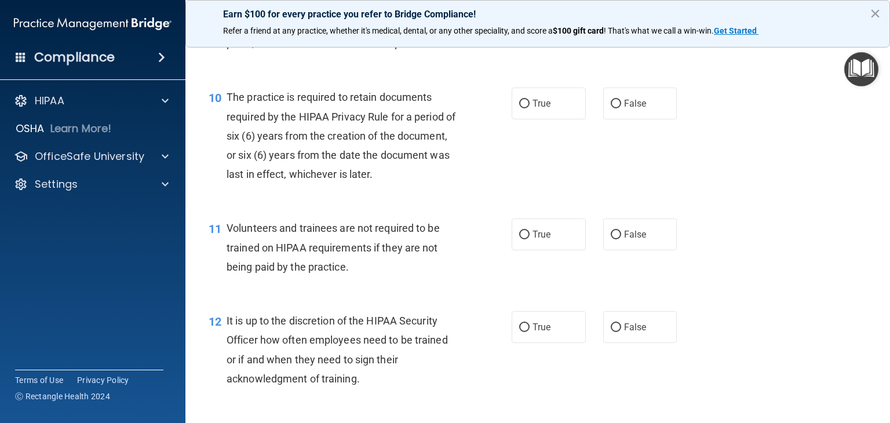
scroll to position [1112, 0]
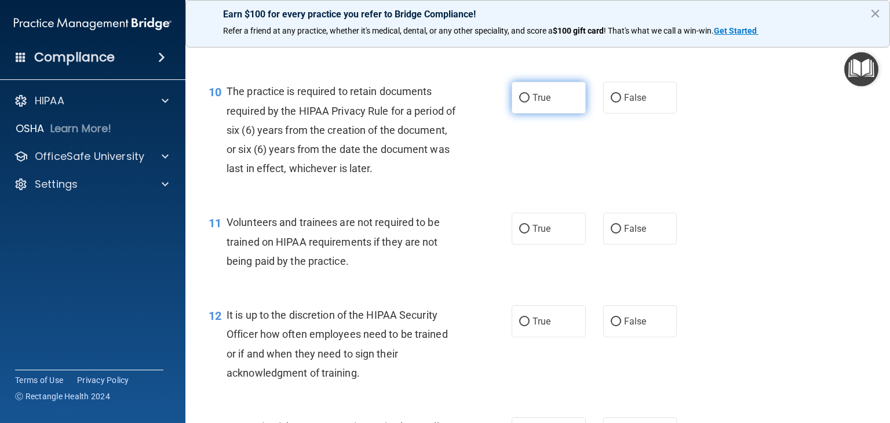
click at [519, 103] on input "True" at bounding box center [524, 98] width 10 height 9
radio input "true"
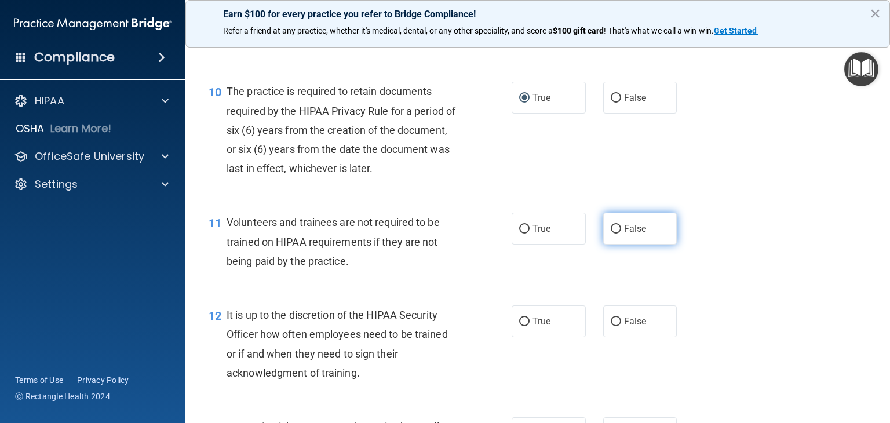
click at [611, 234] on input "False" at bounding box center [616, 229] width 10 height 9
radio input "true"
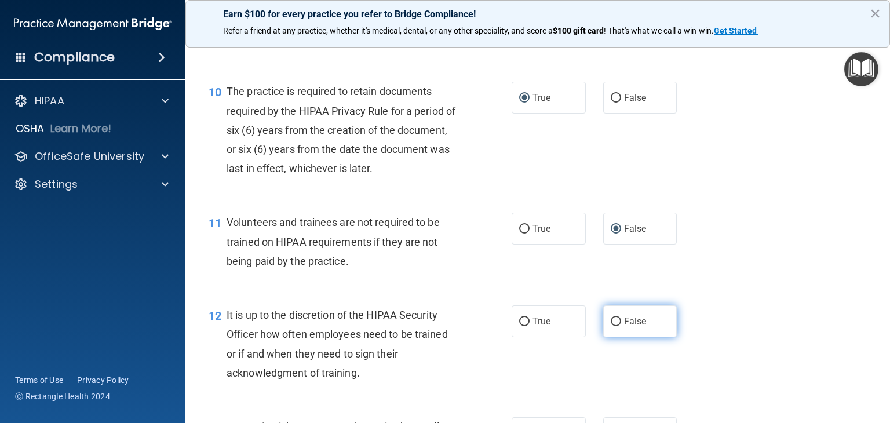
click at [611, 326] on input "False" at bounding box center [616, 322] width 10 height 9
radio input "true"
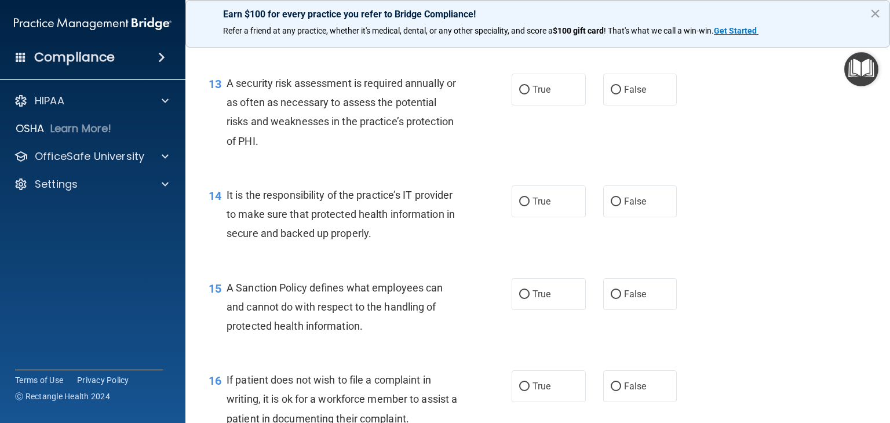
scroll to position [1460, 0]
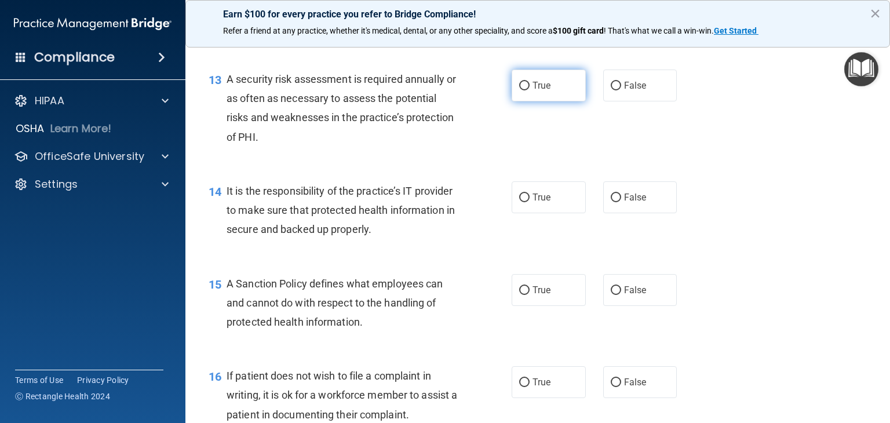
click at [519, 90] on input "True" at bounding box center [524, 86] width 10 height 9
radio input "true"
click at [519, 202] on input "True" at bounding box center [524, 198] width 10 height 9
radio input "true"
click at [519, 295] on input "True" at bounding box center [524, 290] width 10 height 9
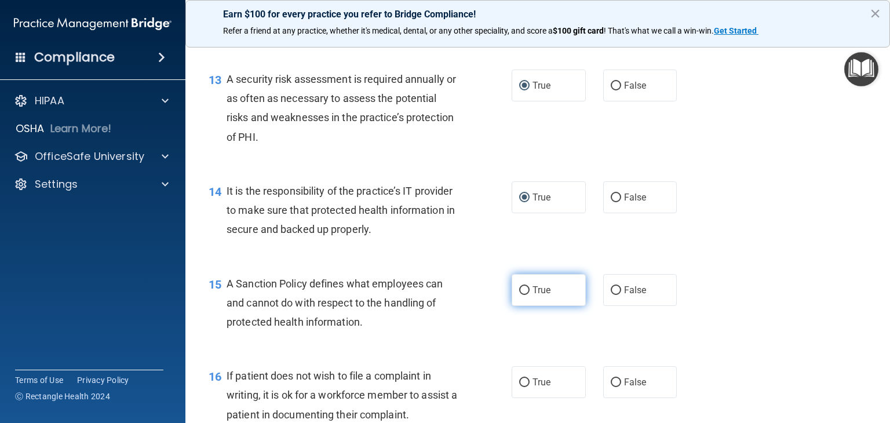
radio input "true"
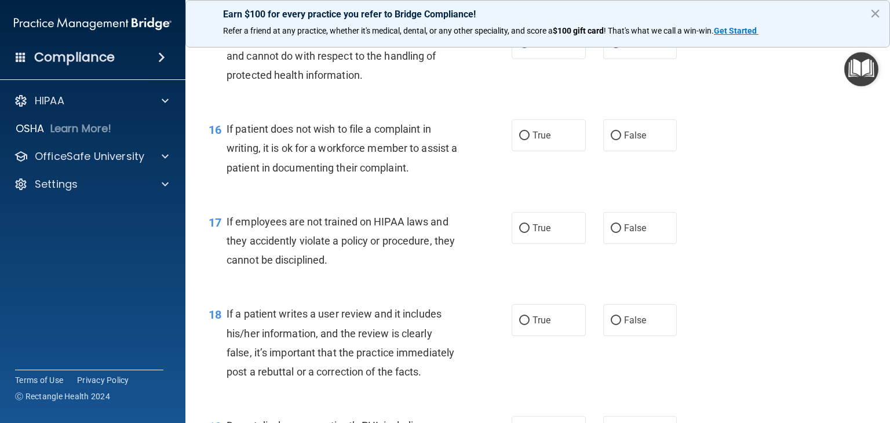
scroll to position [1738, 0]
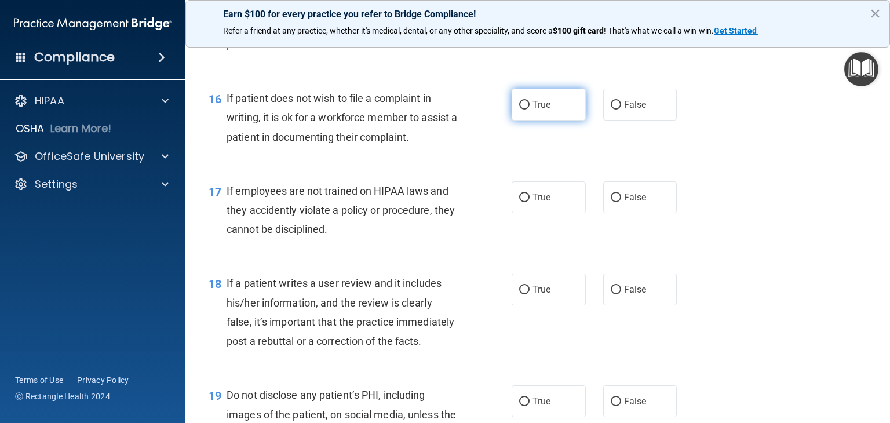
click at [519, 110] on input "True" at bounding box center [524, 105] width 10 height 9
radio input "true"
click at [611, 202] on input "False" at bounding box center [616, 198] width 10 height 9
radio input "true"
click at [611, 294] on input "False" at bounding box center [616, 290] width 10 height 9
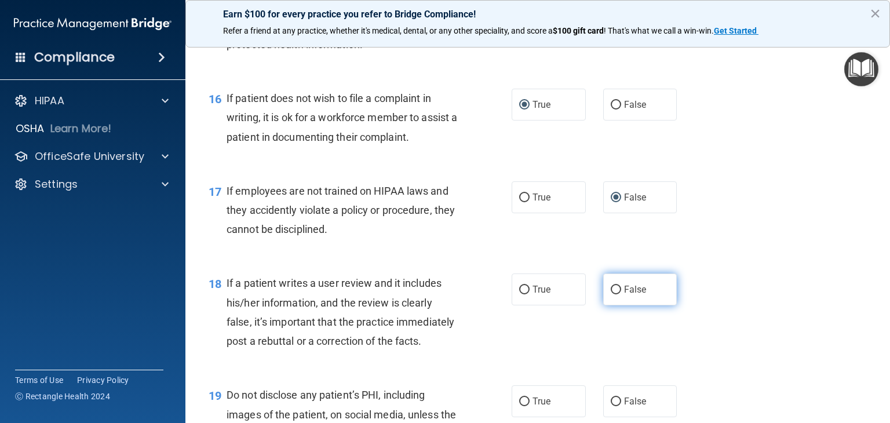
radio input "true"
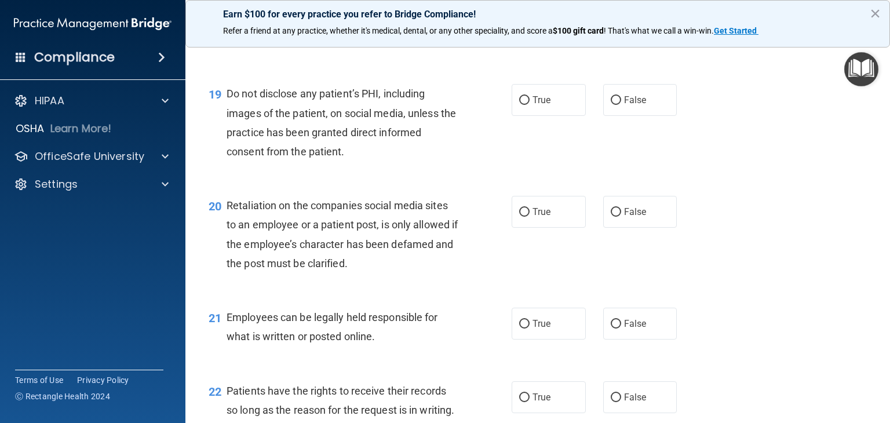
scroll to position [2063, 0]
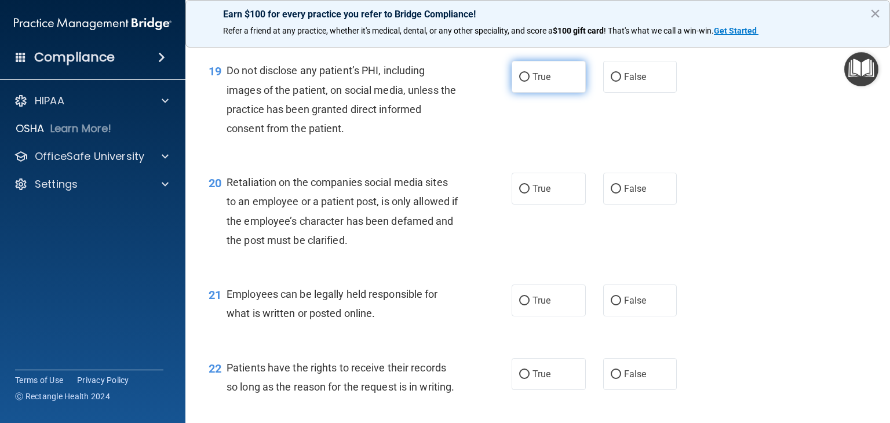
click at [519, 82] on input "True" at bounding box center [524, 77] width 10 height 9
radio input "true"
click at [522, 306] on input "True" at bounding box center [524, 301] width 10 height 9
radio input "true"
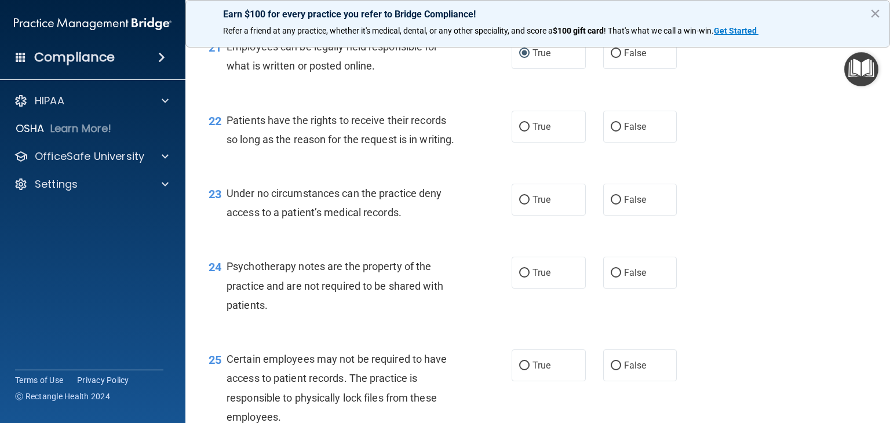
scroll to position [2318, 0]
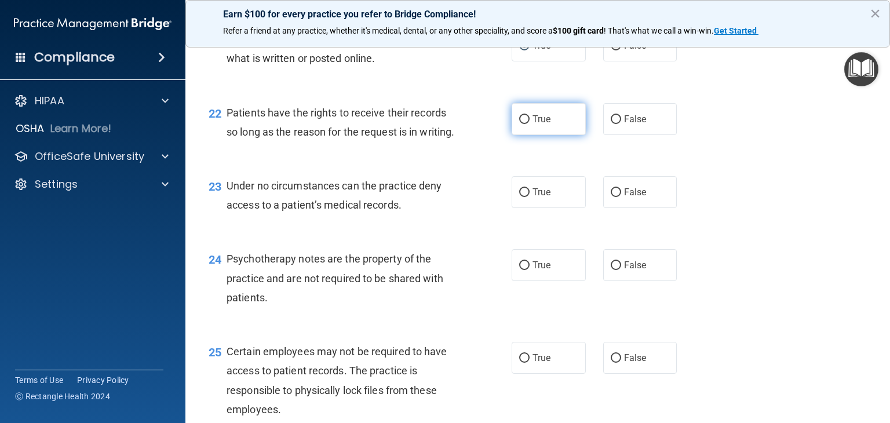
click at [519, 124] on input "True" at bounding box center [524, 119] width 10 height 9
radio input "true"
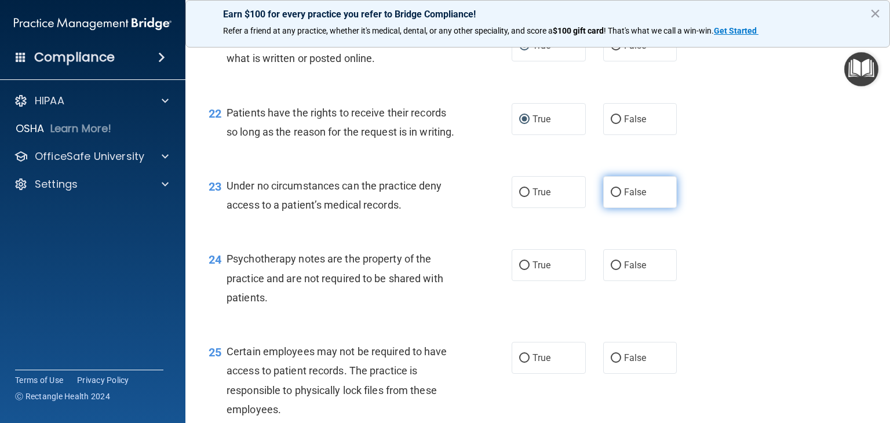
click at [611, 197] on input "False" at bounding box center [616, 192] width 10 height 9
radio input "true"
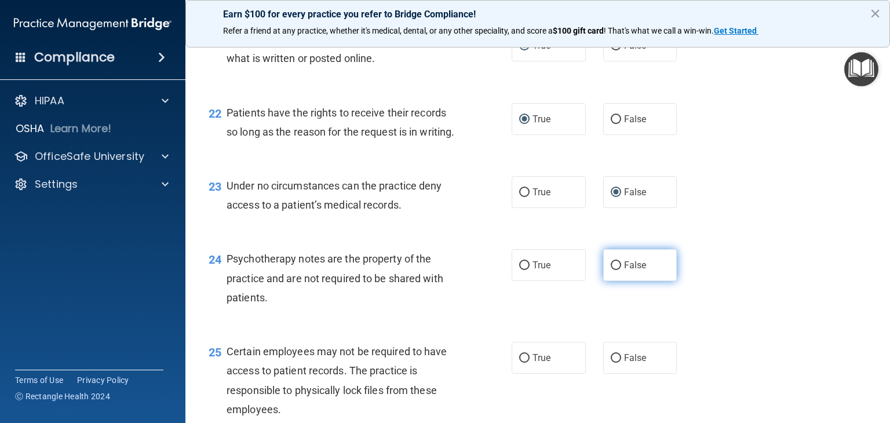
click at [614, 270] on input "False" at bounding box center [616, 265] width 10 height 9
radio input "true"
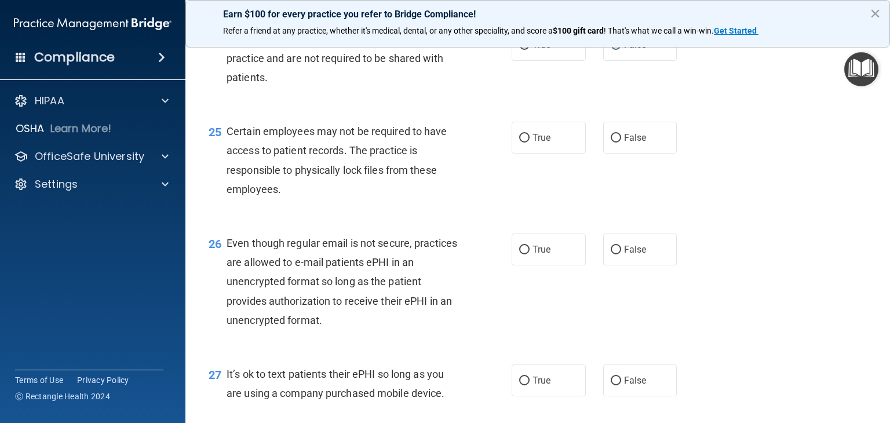
scroll to position [2595, 0]
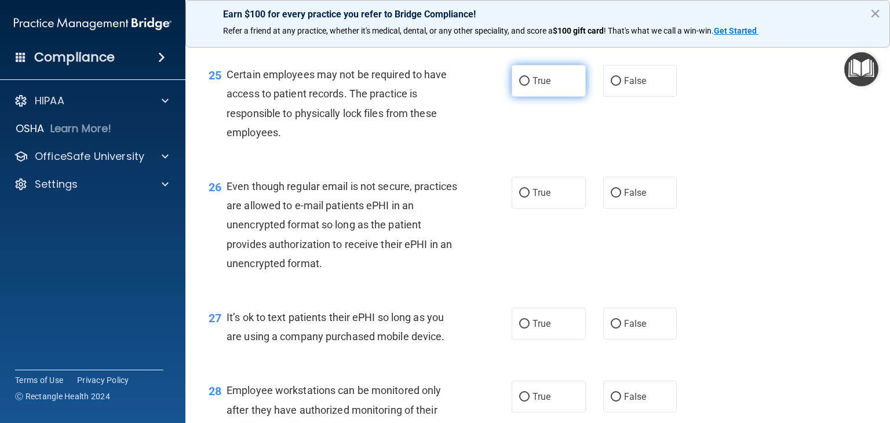
click at [519, 86] on input "True" at bounding box center [524, 81] width 10 height 9
radio input "true"
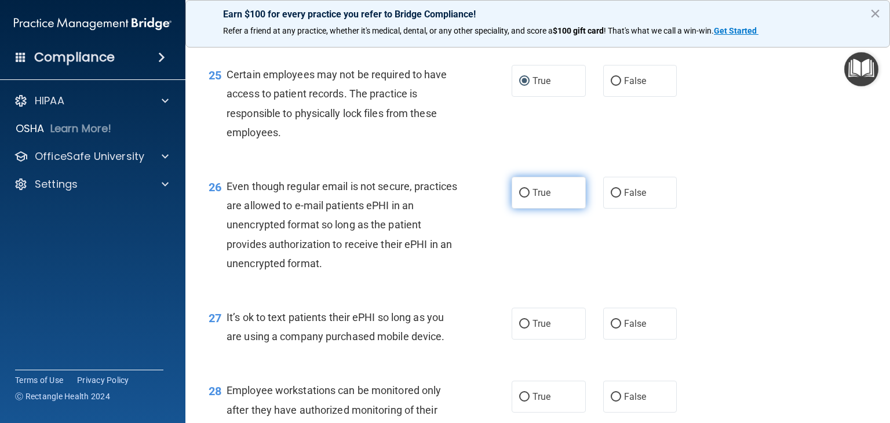
click at [521, 198] on input "True" at bounding box center [524, 193] width 10 height 9
radio input "true"
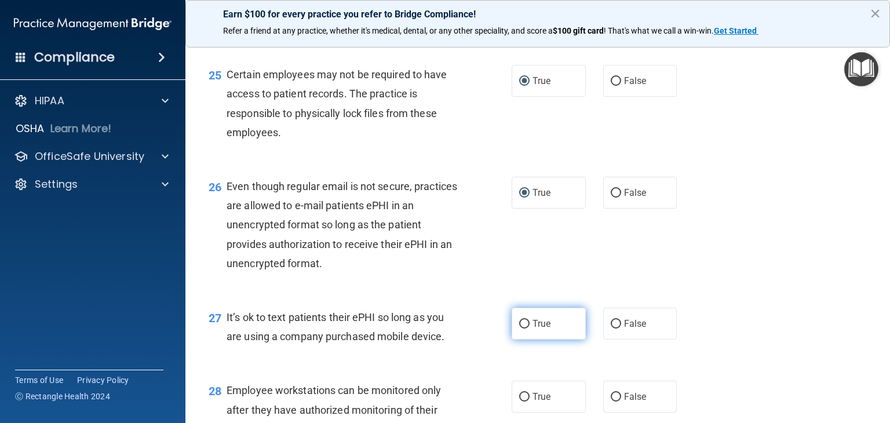
click at [524, 329] on input "True" at bounding box center [524, 324] width 10 height 9
radio input "true"
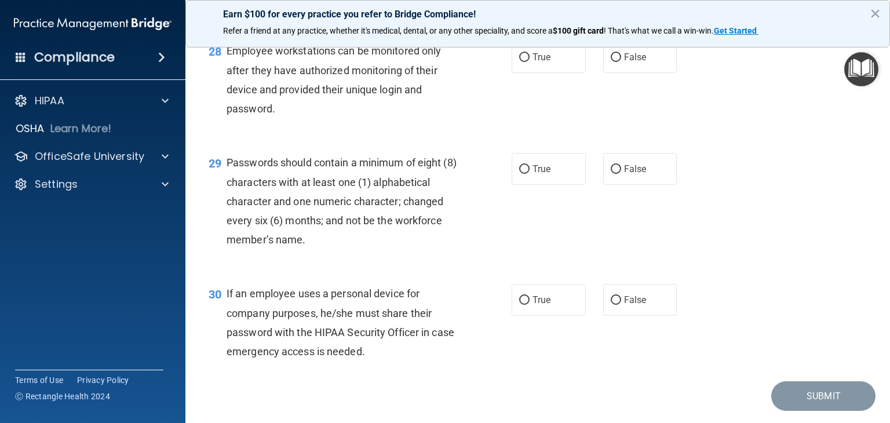
scroll to position [2958, 0]
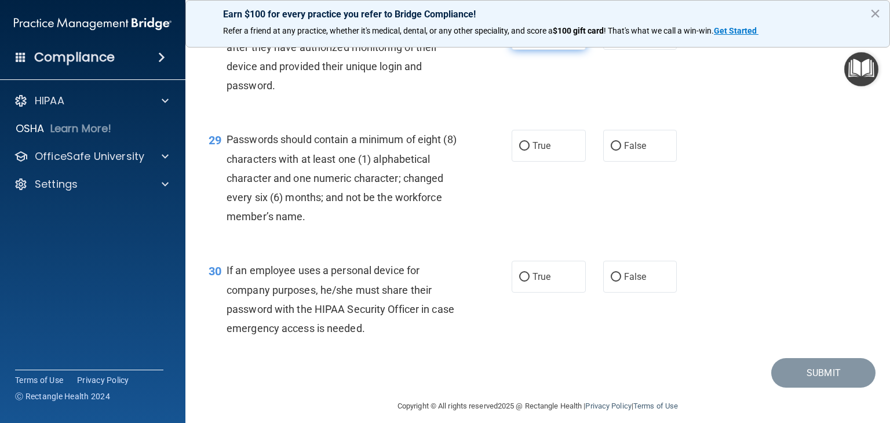
click at [519, 39] on input "True" at bounding box center [524, 34] width 10 height 9
radio input "true"
click at [611, 151] on input "False" at bounding box center [616, 146] width 10 height 9
radio input "true"
click at [520, 282] on input "True" at bounding box center [524, 277] width 10 height 9
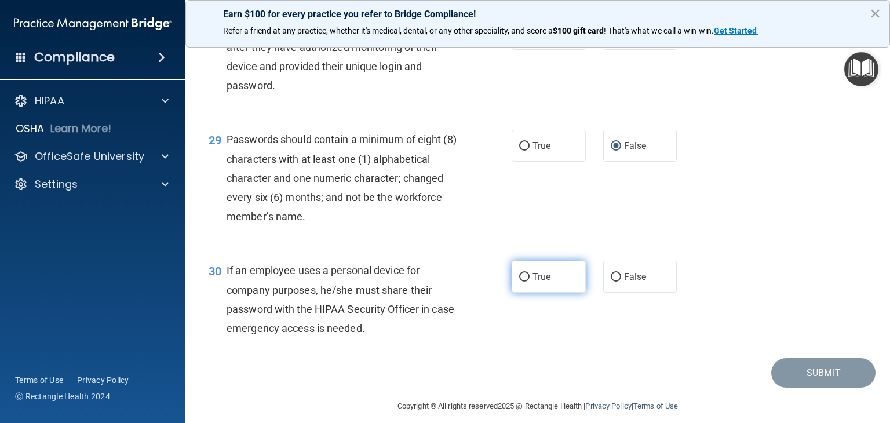
radio input "true"
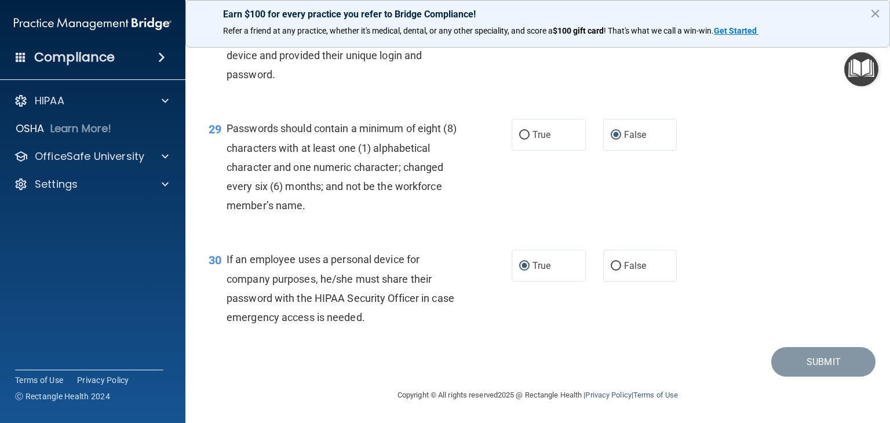
scroll to position [3027, 0]
click at [728, 369] on div "Submit" at bounding box center [538, 362] width 676 height 30
click at [627, 341] on div "30 If an employee uses a personal device for company purposes, he/she must shar…" at bounding box center [538, 291] width 676 height 112
click at [712, 343] on div "30 If an employee uses a personal device for company purposes, he/she must shar…" at bounding box center [538, 291] width 676 height 112
click at [723, 282] on div "30 If an employee uses a personal device for company purposes, he/she must shar…" at bounding box center [538, 291] width 676 height 112
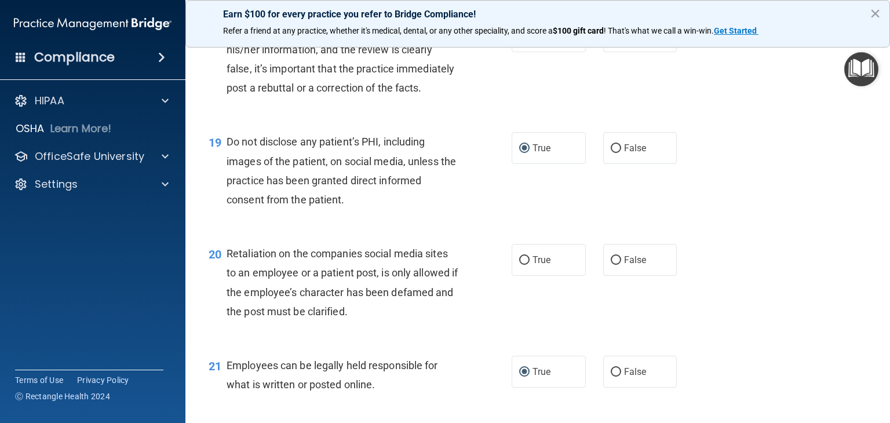
scroll to position [2007, 0]
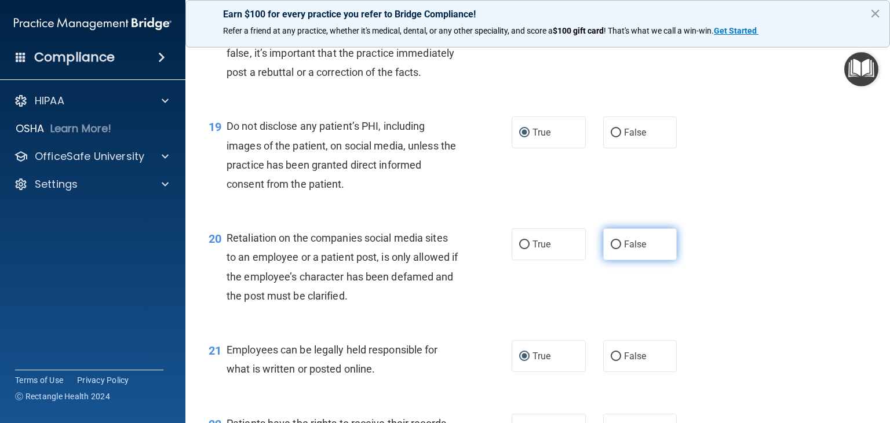
click at [611, 249] on input "False" at bounding box center [616, 245] width 10 height 9
radio input "true"
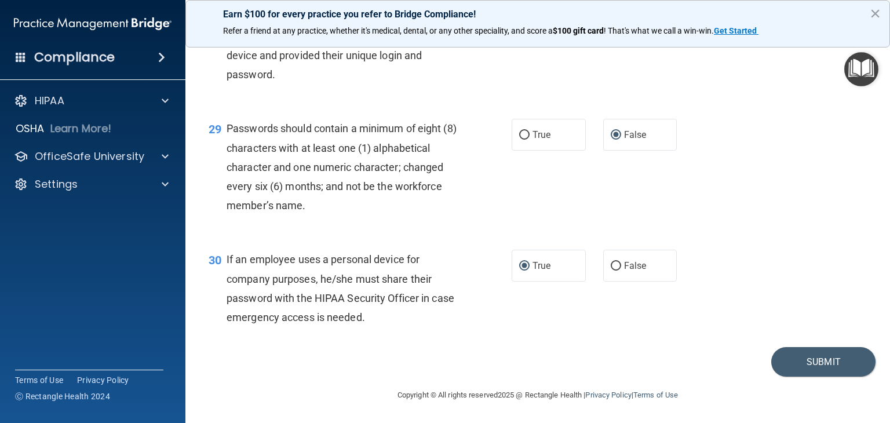
scroll to position [3027, 0]
click at [813, 363] on button "Submit" at bounding box center [824, 362] width 104 height 30
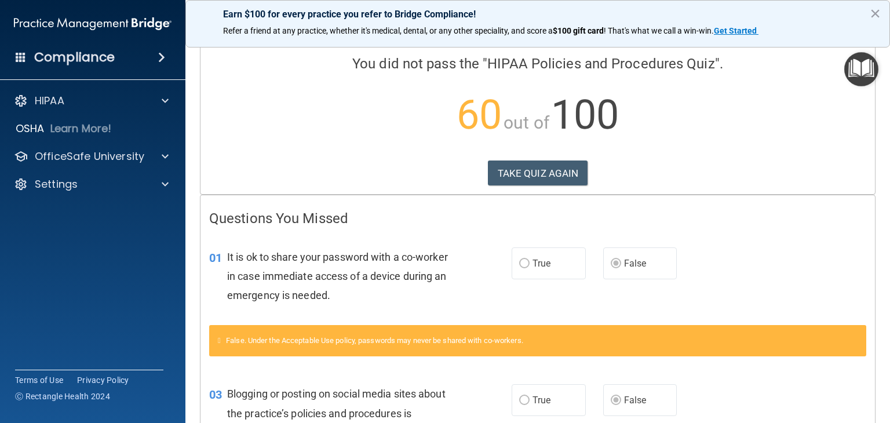
scroll to position [75, 0]
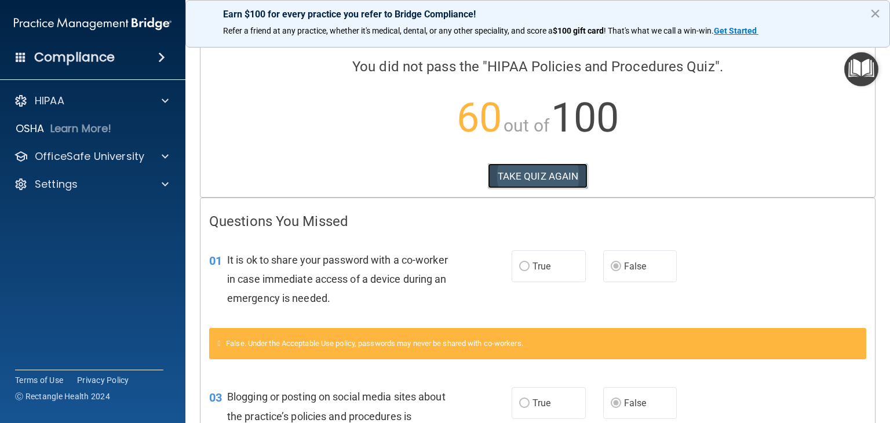
click at [516, 172] on button "TAKE QUIZ AGAIN" at bounding box center [538, 176] width 100 height 26
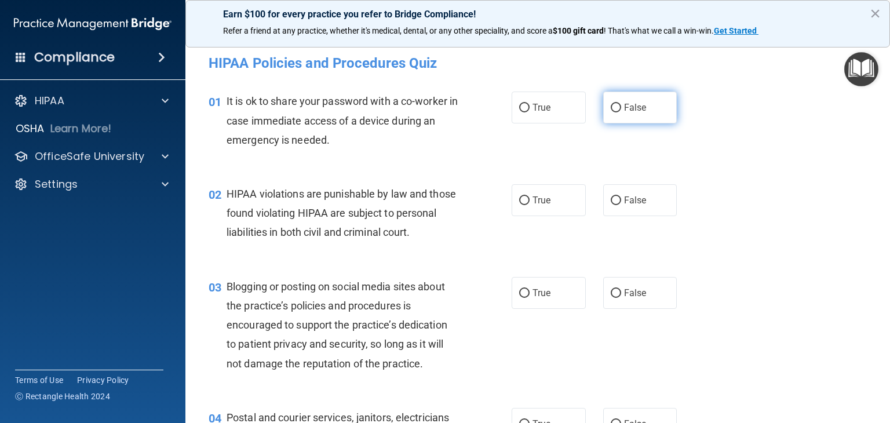
click at [612, 107] on input "False" at bounding box center [616, 108] width 10 height 9
radio input "true"
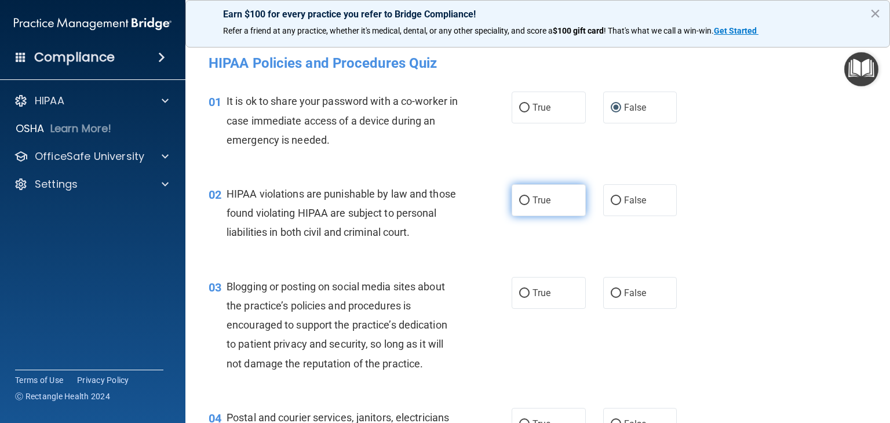
click at [520, 199] on input "True" at bounding box center [524, 201] width 10 height 9
radio input "true"
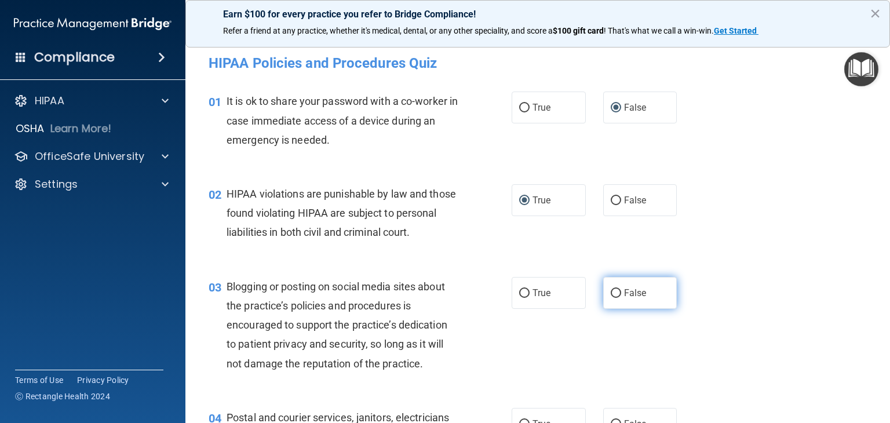
click at [611, 298] on input "False" at bounding box center [616, 293] width 10 height 9
radio input "true"
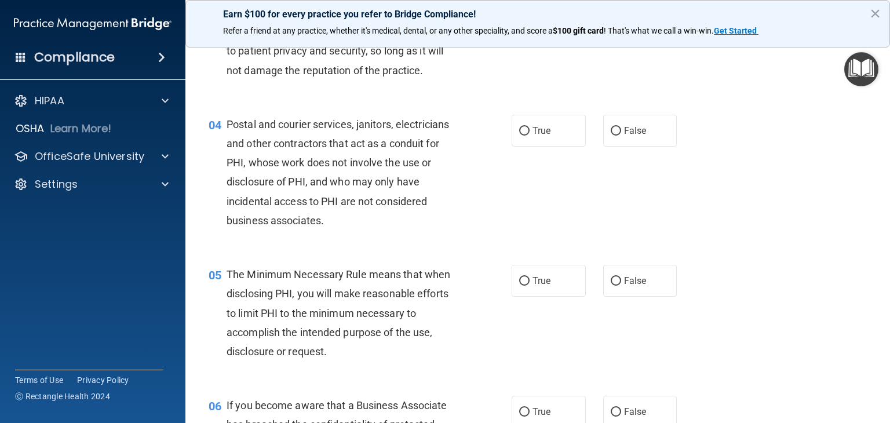
scroll to position [317, 0]
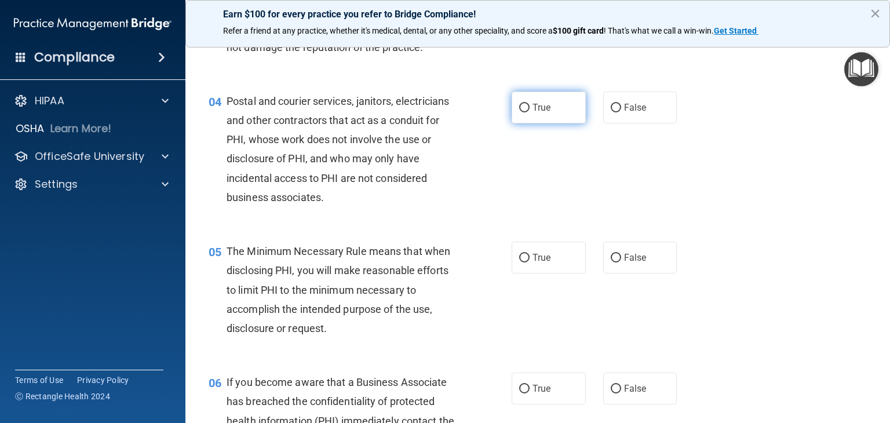
click at [519, 112] on input "True" at bounding box center [524, 108] width 10 height 9
radio input "true"
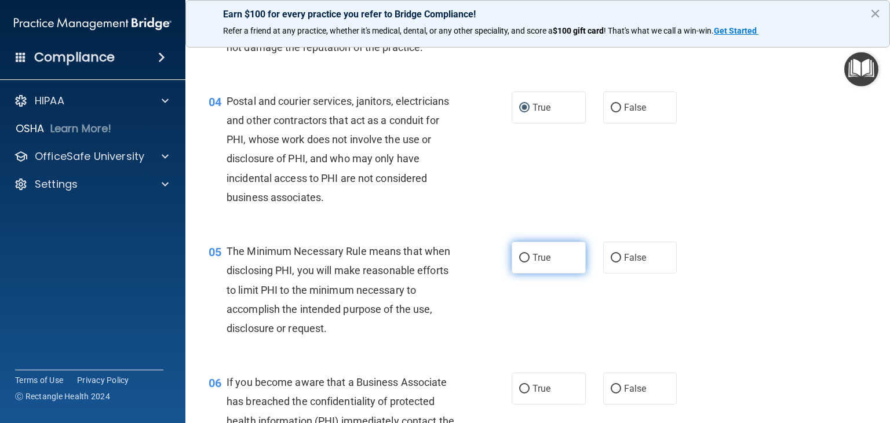
click at [522, 263] on input "True" at bounding box center [524, 258] width 10 height 9
radio input "true"
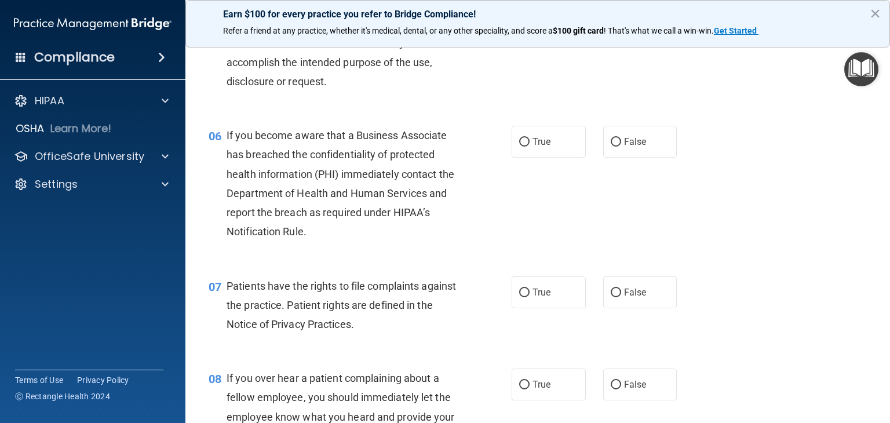
scroll to position [572, 0]
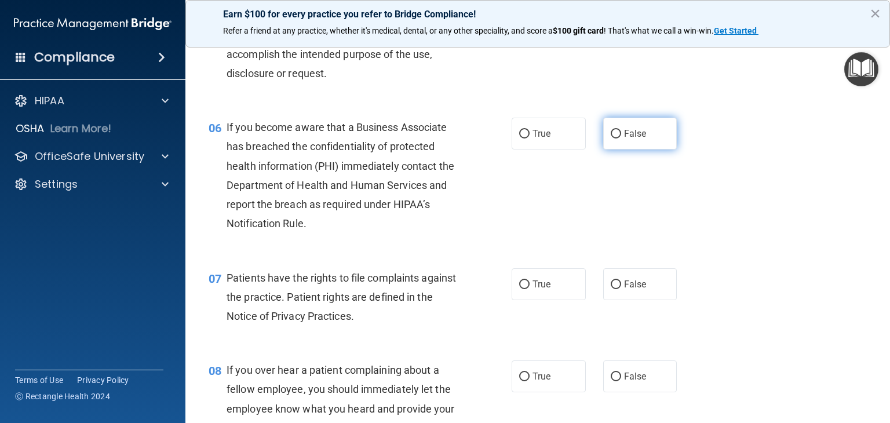
click at [611, 139] on input "False" at bounding box center [616, 134] width 10 height 9
radio input "true"
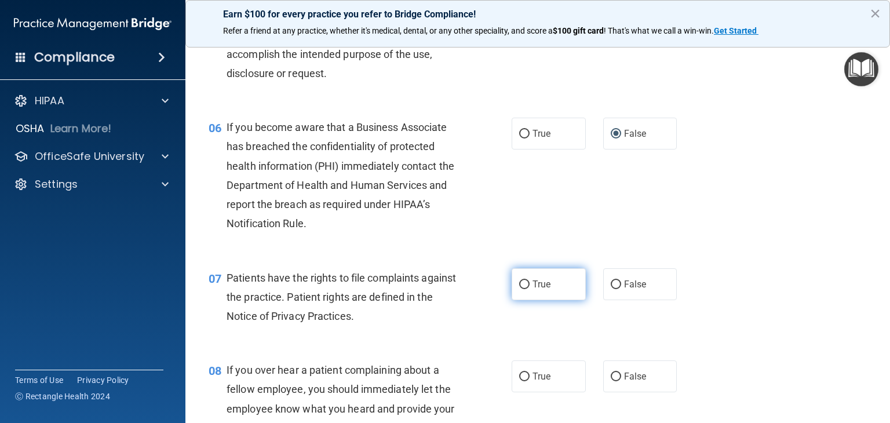
click at [519, 289] on input "True" at bounding box center [524, 285] width 10 height 9
radio input "true"
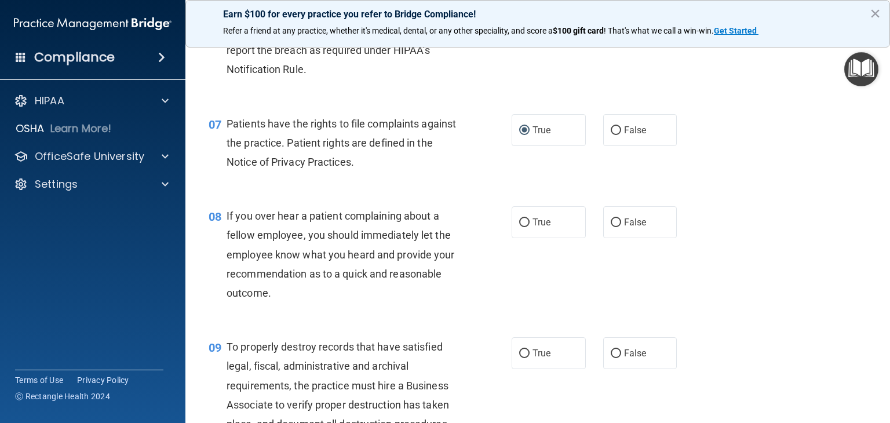
scroll to position [749, 0]
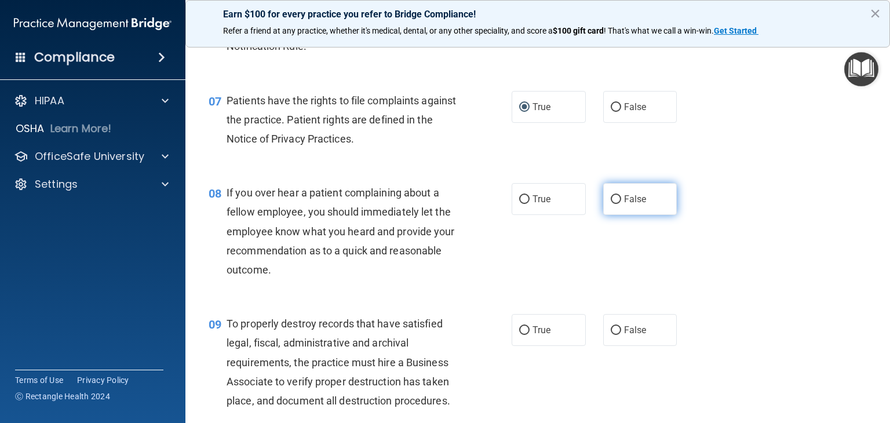
click at [611, 204] on input "False" at bounding box center [616, 199] width 10 height 9
radio input "true"
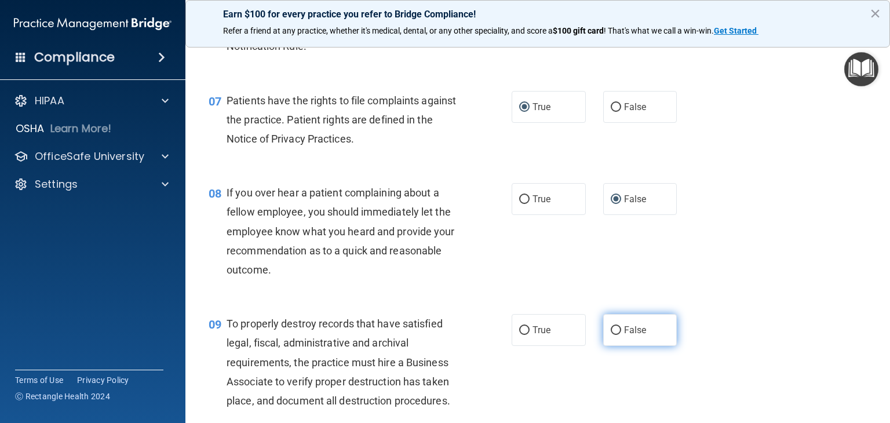
click at [611, 335] on input "False" at bounding box center [616, 330] width 10 height 9
radio input "true"
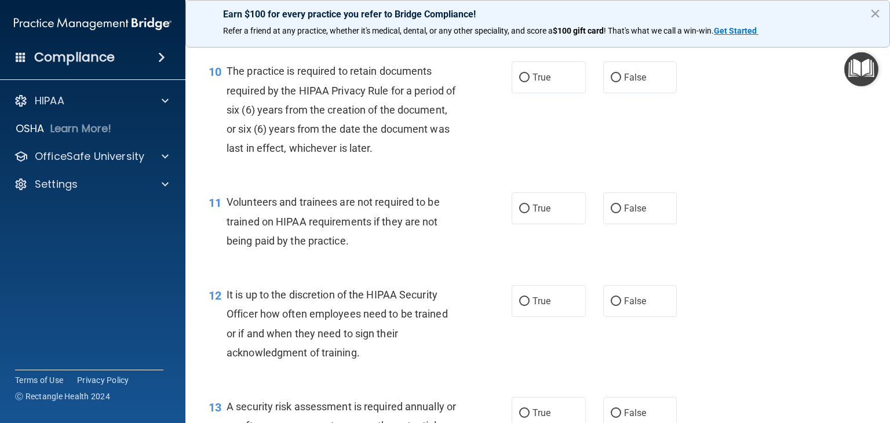
scroll to position [1143, 0]
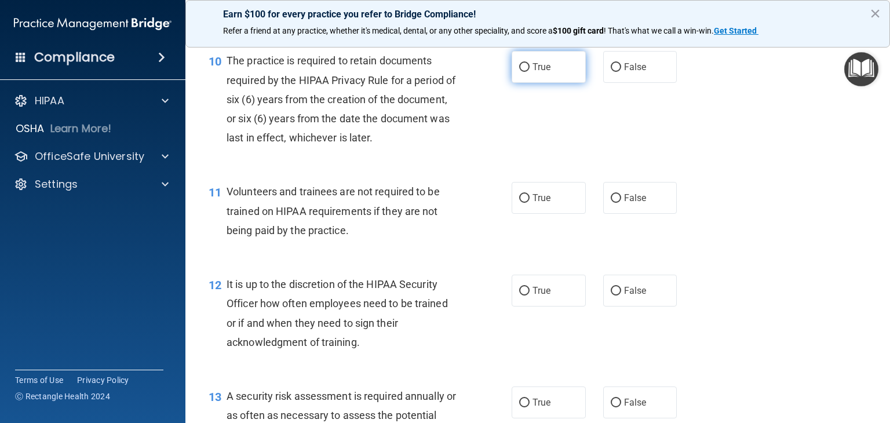
click at [519, 72] on input "True" at bounding box center [524, 67] width 10 height 9
radio input "true"
click at [604, 307] on label "False" at bounding box center [640, 291] width 74 height 32
click at [611, 296] on input "False" at bounding box center [616, 291] width 10 height 9
radio input "true"
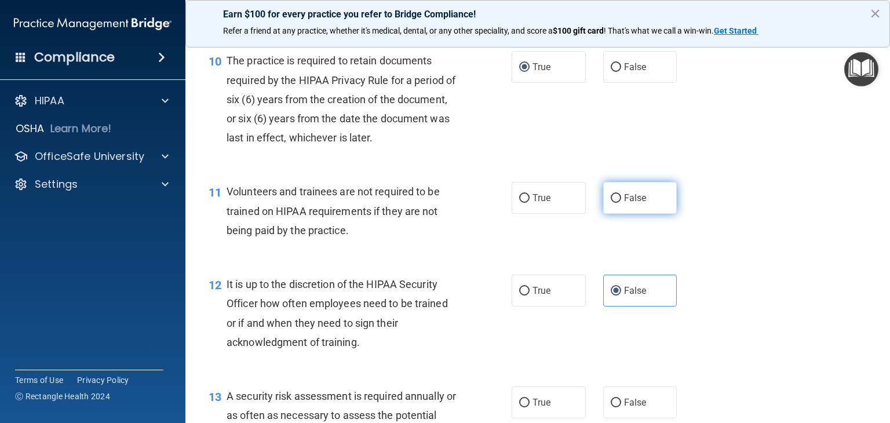
click at [612, 203] on input "False" at bounding box center [616, 198] width 10 height 9
radio input "true"
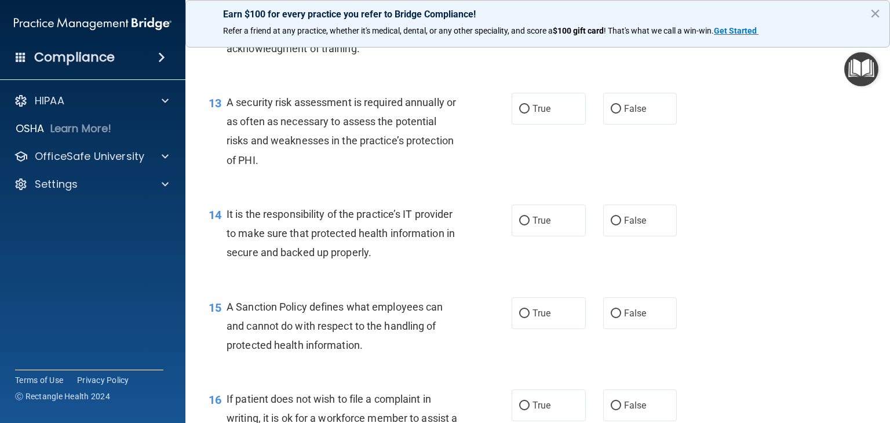
scroll to position [1460, 0]
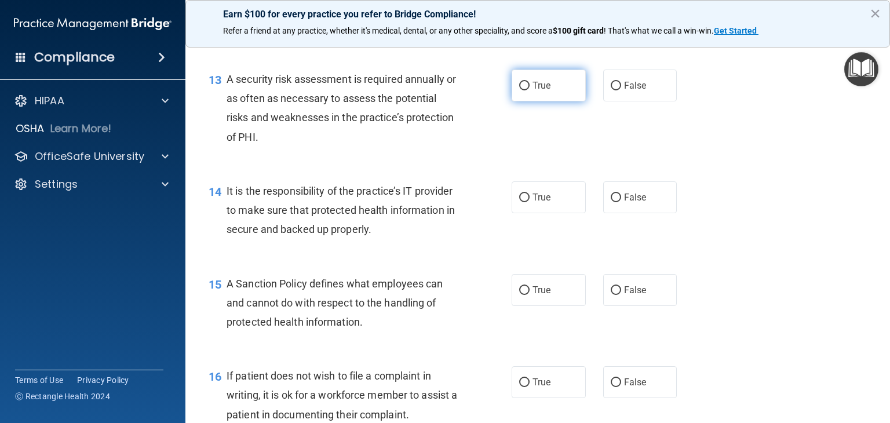
click at [519, 90] on input "True" at bounding box center [524, 86] width 10 height 9
radio input "true"
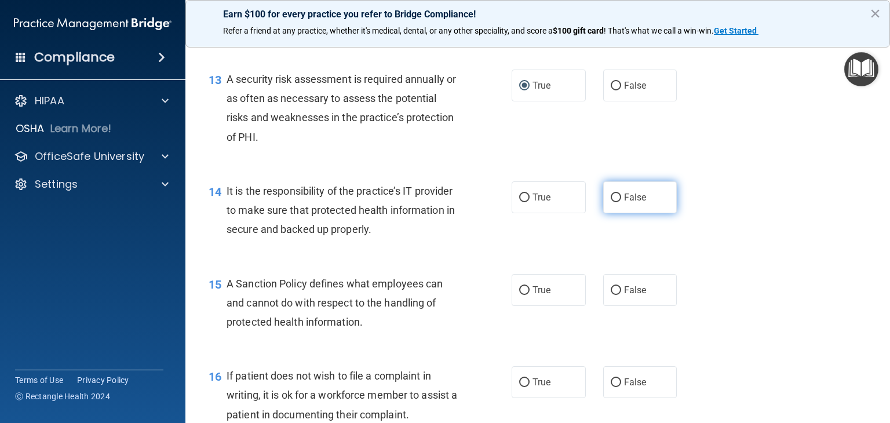
click at [611, 202] on input "False" at bounding box center [616, 198] width 10 height 9
radio input "true"
click at [612, 295] on input "False" at bounding box center [616, 290] width 10 height 9
radio input "true"
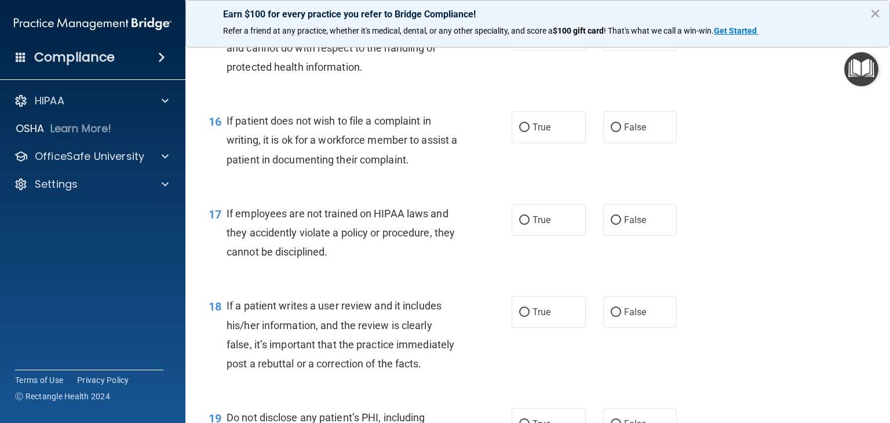
scroll to position [1732, 0]
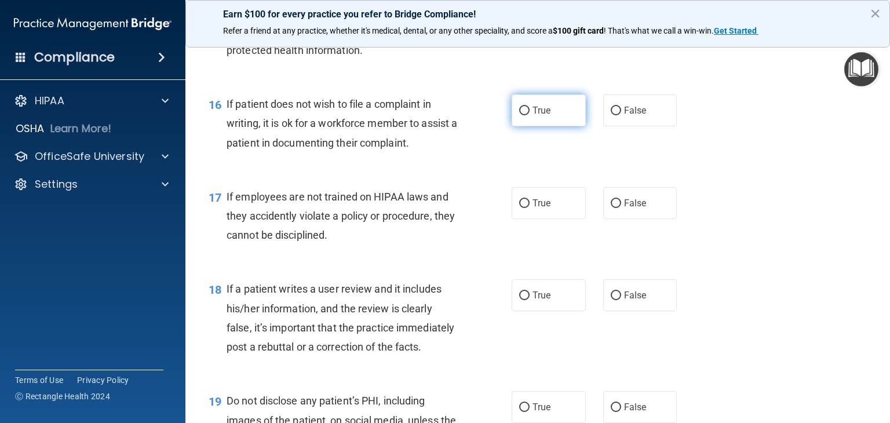
click at [522, 115] on input "True" at bounding box center [524, 111] width 10 height 9
radio input "true"
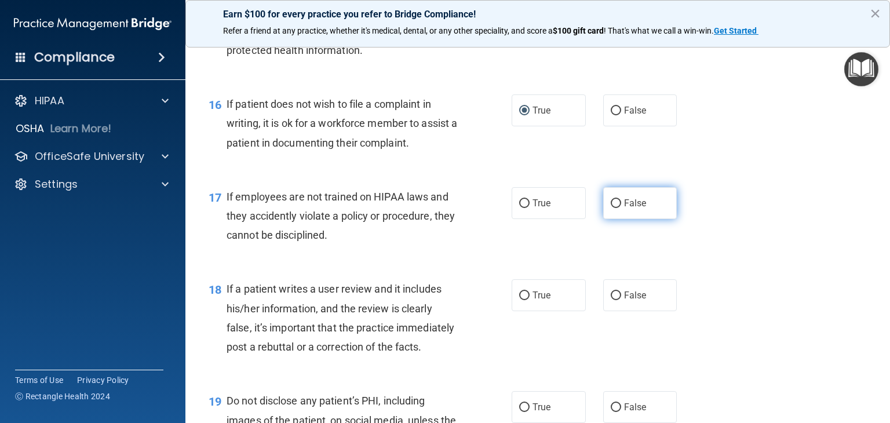
click at [605, 219] on label "False" at bounding box center [640, 203] width 74 height 32
click at [611, 208] on input "False" at bounding box center [616, 203] width 10 height 9
radio input "true"
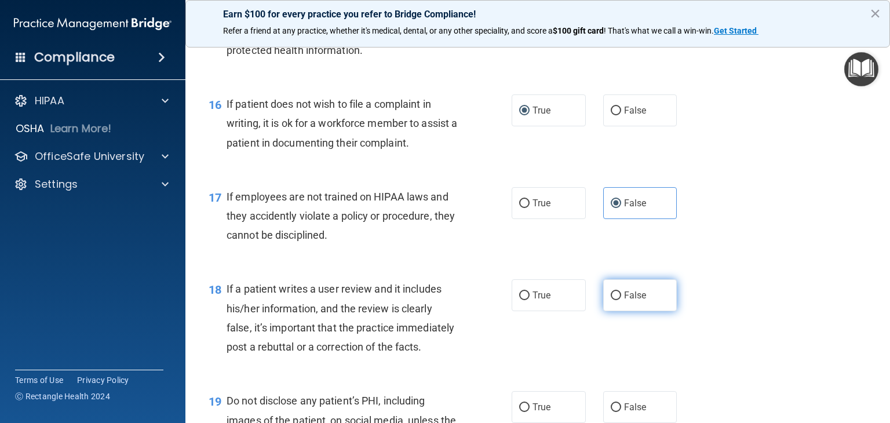
click at [611, 300] on input "False" at bounding box center [616, 296] width 10 height 9
radio input "true"
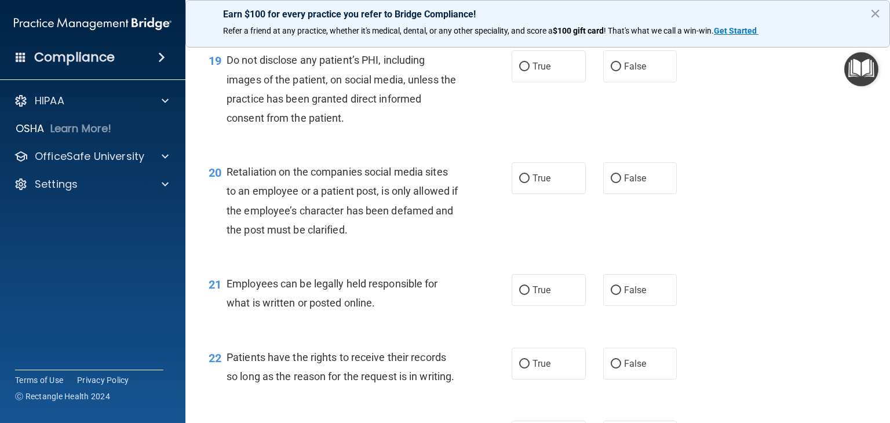
scroll to position [2096, 0]
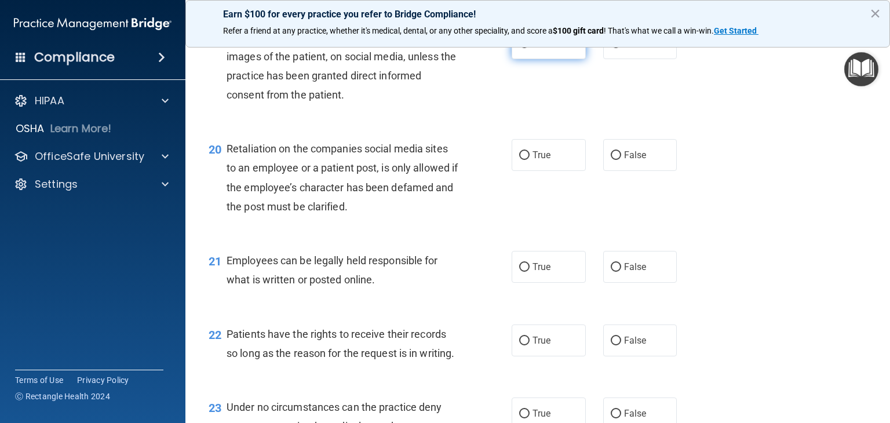
click at [521, 48] on input "True" at bounding box center [524, 43] width 10 height 9
radio input "true"
click at [611, 160] on input "False" at bounding box center [616, 155] width 10 height 9
radio input "true"
click at [521, 272] on input "True" at bounding box center [524, 267] width 10 height 9
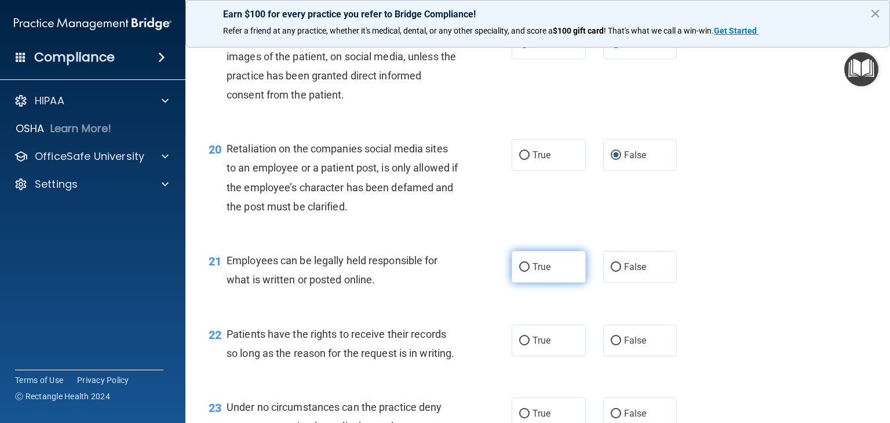
radio input "true"
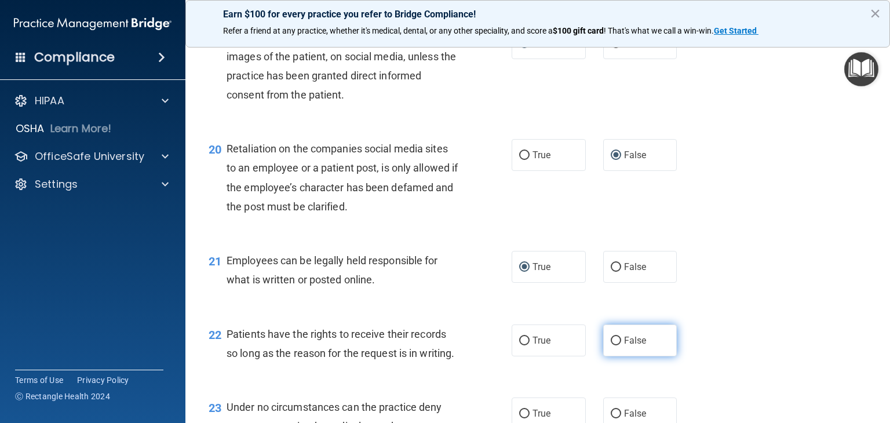
click at [611, 346] on input "False" at bounding box center [616, 341] width 10 height 9
radio input "true"
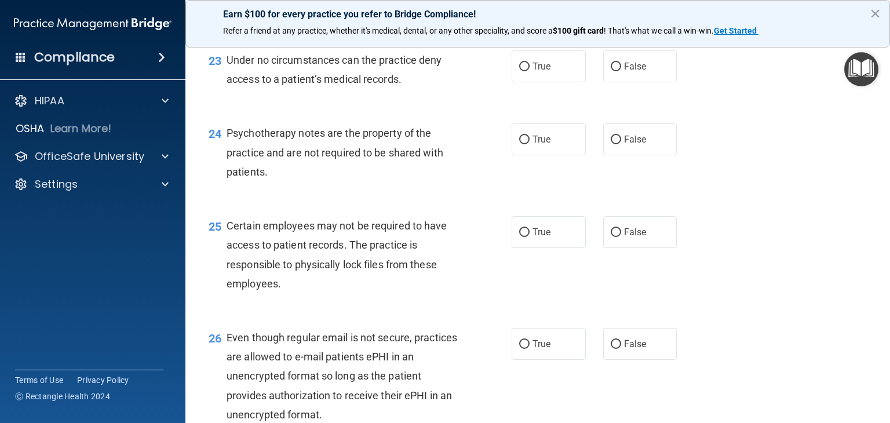
scroll to position [2467, 0]
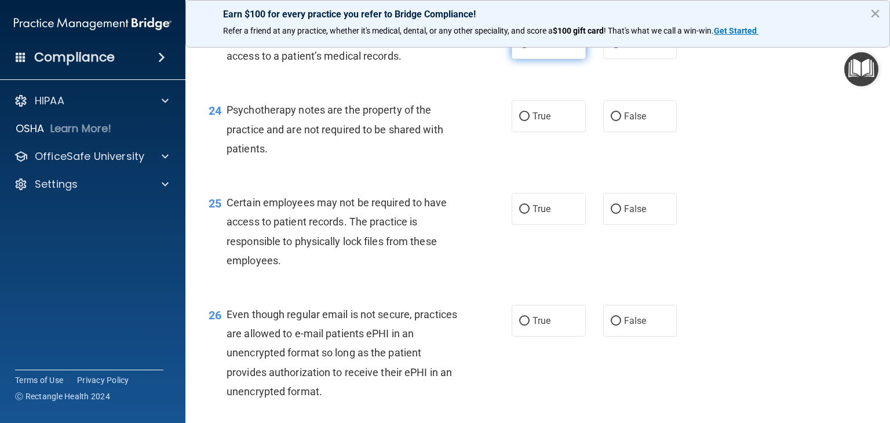
click at [519, 48] on input "True" at bounding box center [524, 43] width 10 height 9
radio input "true"
click at [522, 121] on input "True" at bounding box center [524, 116] width 10 height 9
radio input "true"
click at [519, 214] on input "True" at bounding box center [524, 209] width 10 height 9
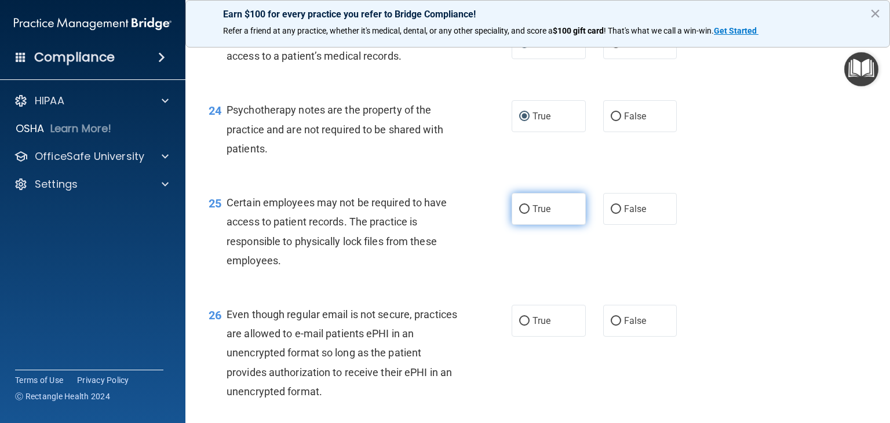
radio input "true"
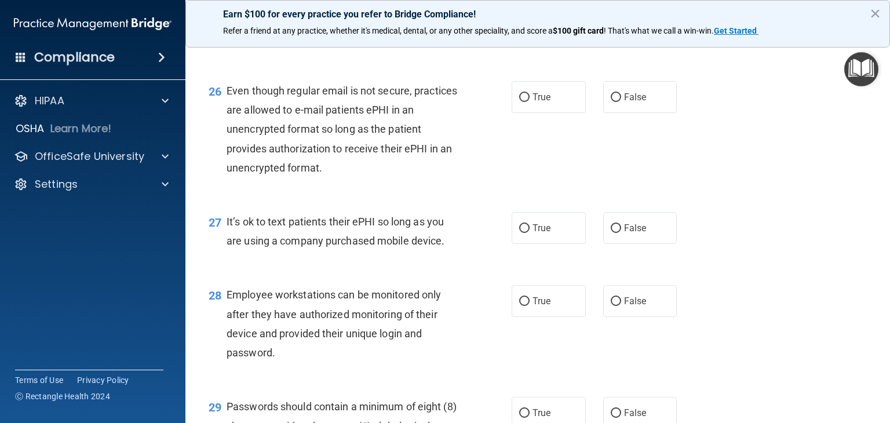
scroll to position [2699, 0]
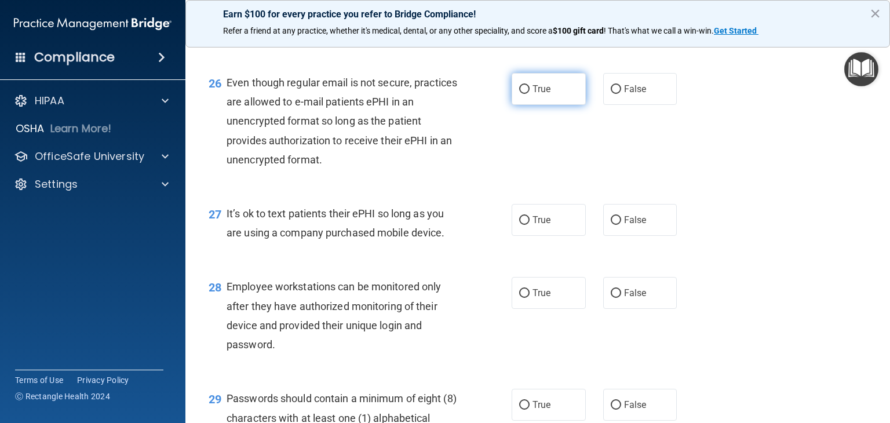
click at [519, 94] on input "True" at bounding box center [524, 89] width 10 height 9
radio input "true"
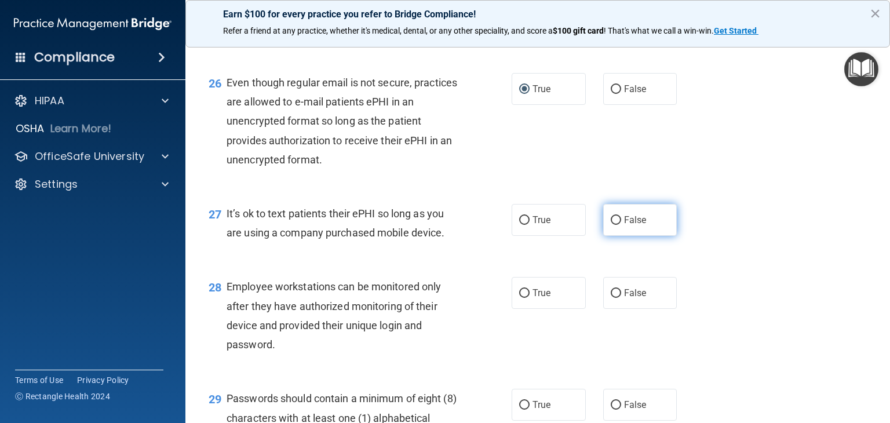
click at [611, 225] on input "False" at bounding box center [616, 220] width 10 height 9
radio input "true"
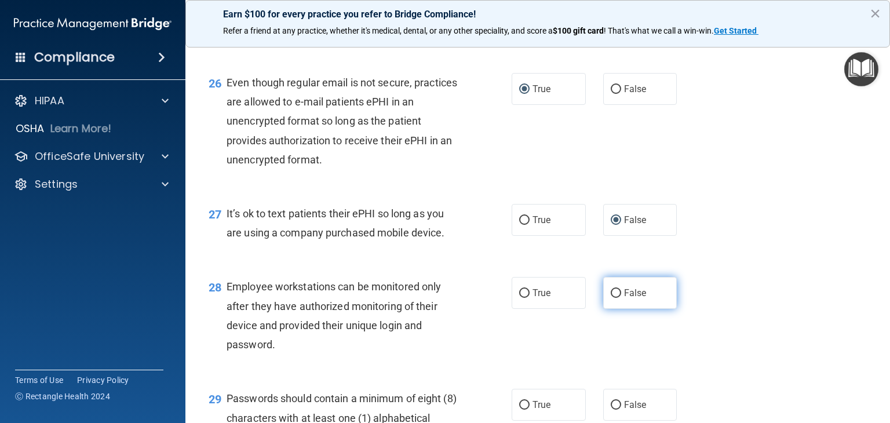
click at [611, 298] on input "False" at bounding box center [616, 293] width 10 height 9
radio input "true"
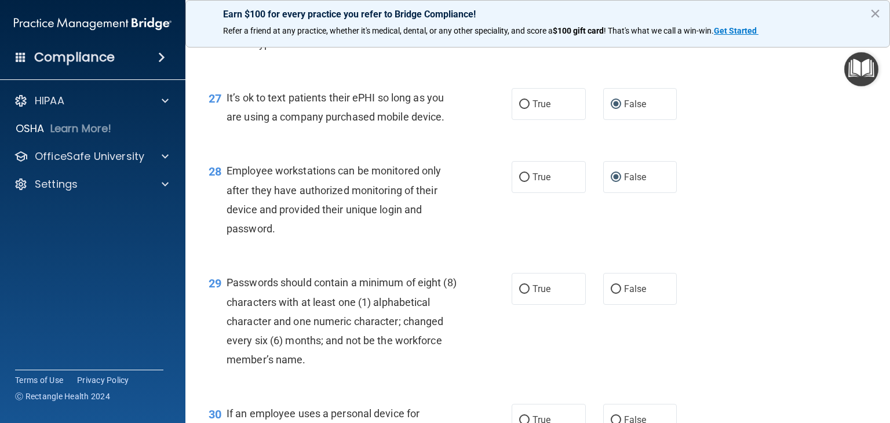
scroll to position [2884, 0]
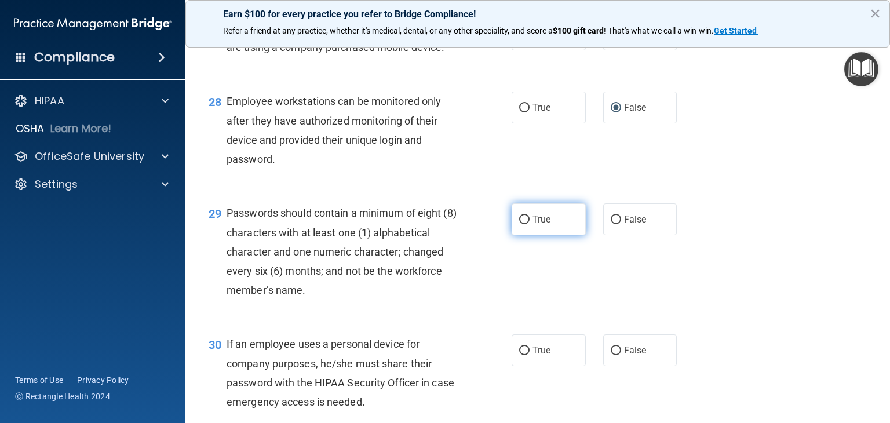
click at [519, 224] on input "True" at bounding box center [524, 220] width 10 height 9
radio input "true"
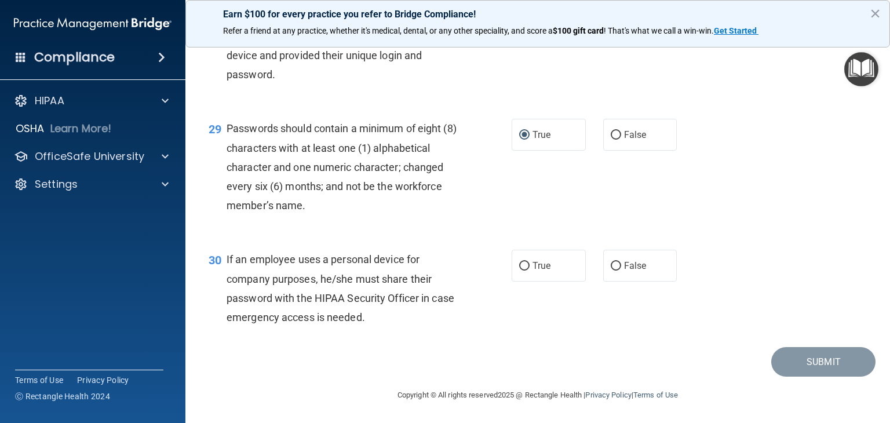
scroll to position [3027, 0]
click at [611, 266] on input "False" at bounding box center [616, 266] width 10 height 9
radio input "true"
click at [779, 360] on button "Submit" at bounding box center [824, 362] width 104 height 30
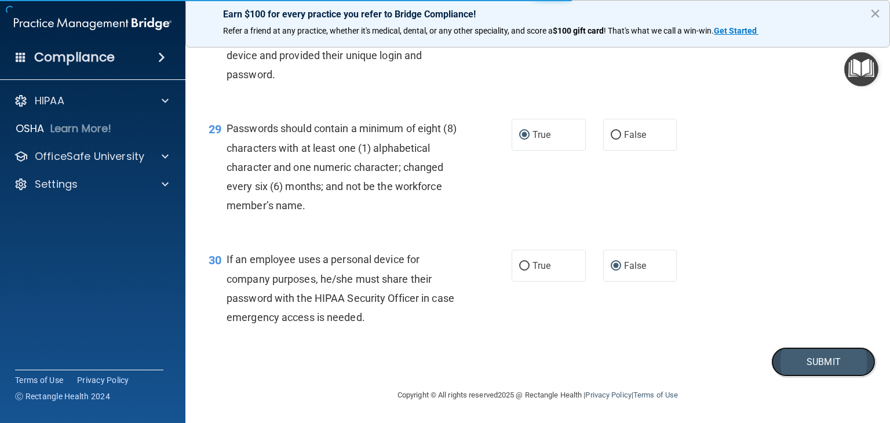
click at [796, 363] on button "Submit" at bounding box center [824, 362] width 104 height 30
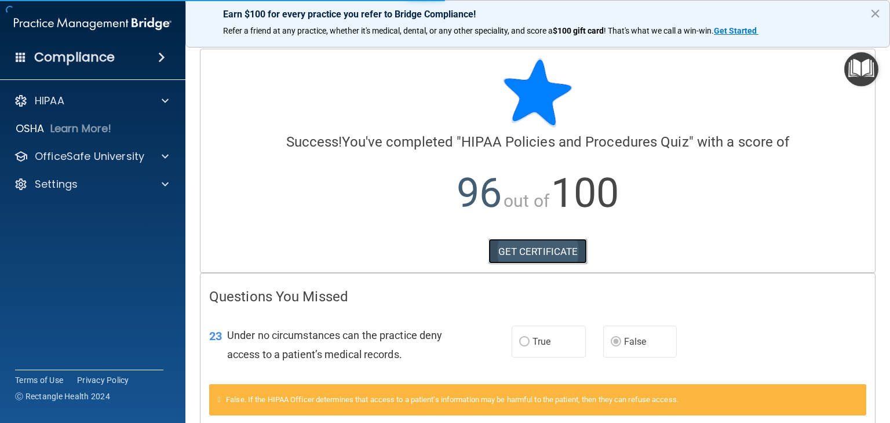
click at [533, 248] on link "GET CERTIFICATE" at bounding box center [538, 252] width 99 height 26
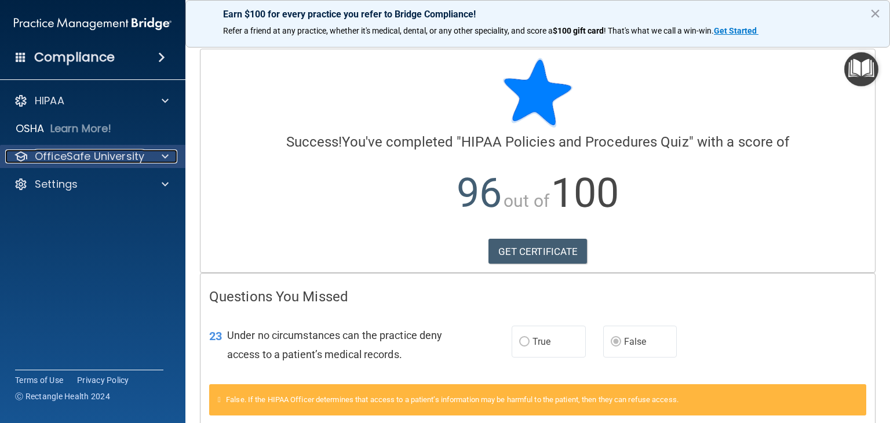
click at [100, 156] on p "OfficeSafe University" at bounding box center [90, 157] width 110 height 14
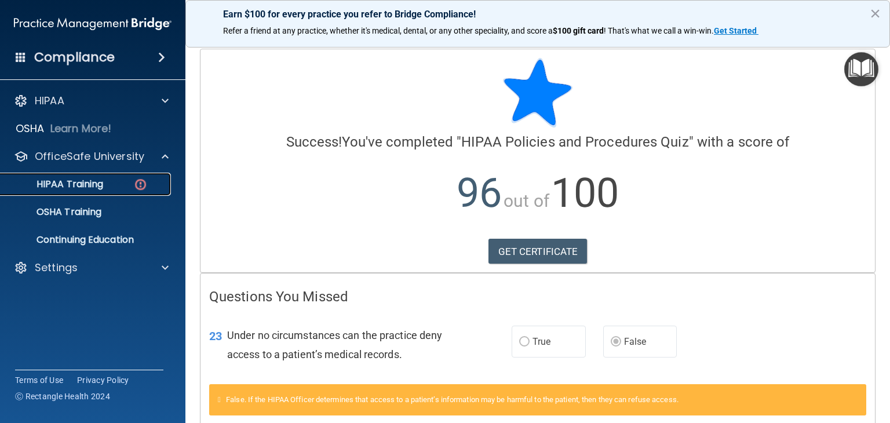
click at [108, 177] on link "HIPAA Training" at bounding box center [79, 184] width 183 height 23
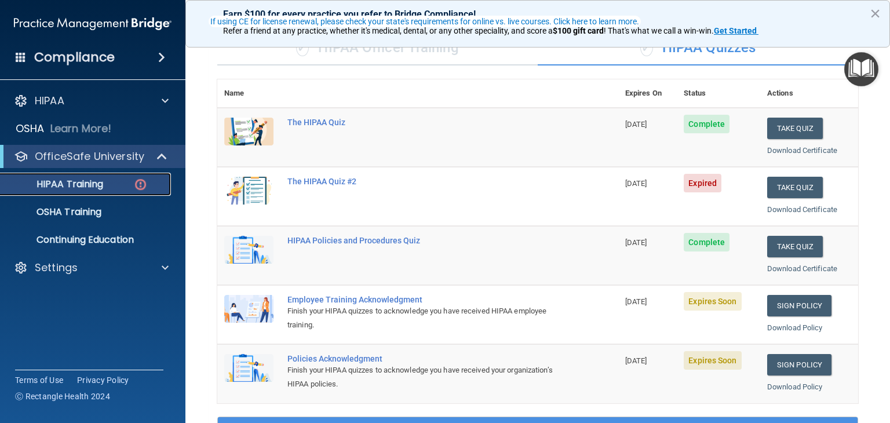
scroll to position [95, 0]
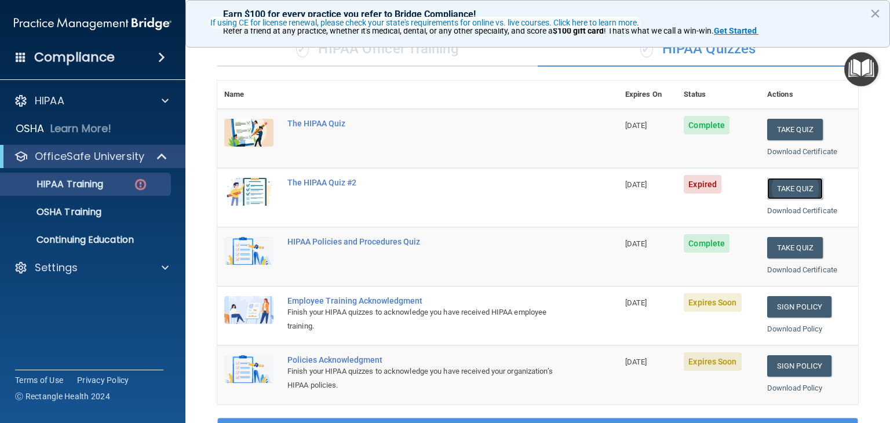
click at [781, 184] on button "Take Quiz" at bounding box center [796, 188] width 56 height 21
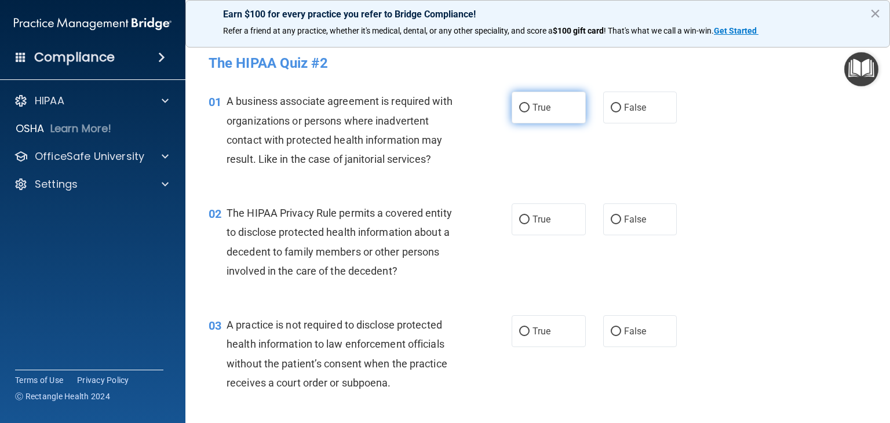
scroll to position [6, 0]
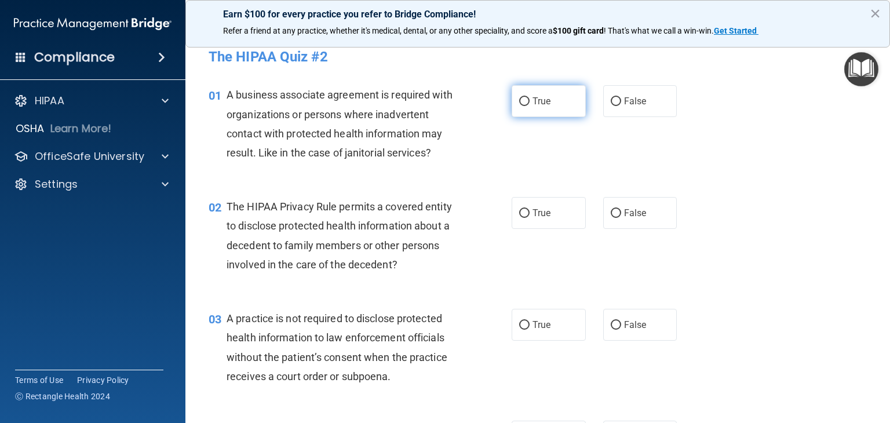
click at [519, 100] on input "True" at bounding box center [524, 101] width 10 height 9
radio input "true"
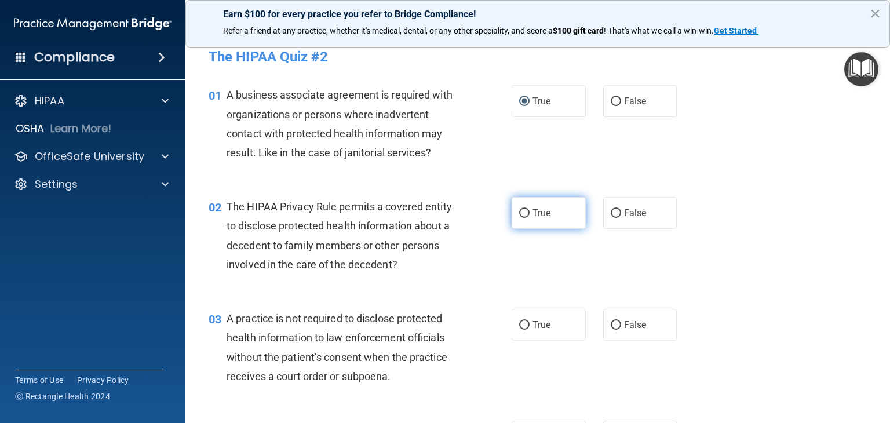
click at [519, 214] on input "True" at bounding box center [524, 213] width 10 height 9
radio input "true"
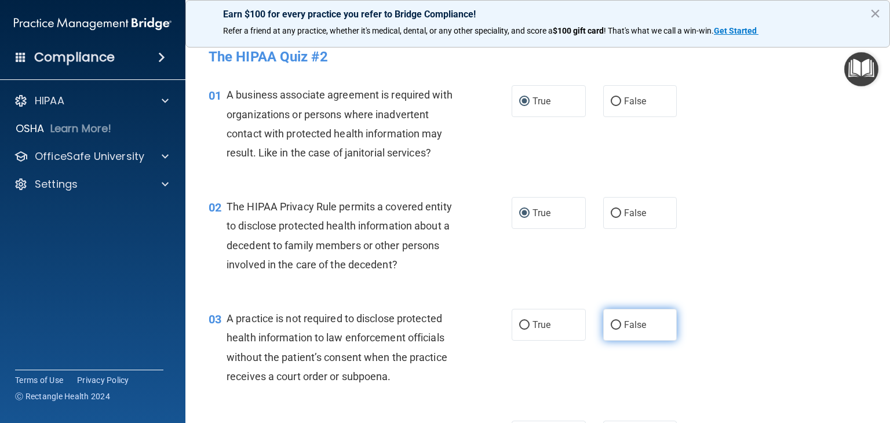
click at [611, 323] on input "False" at bounding box center [616, 325] width 10 height 9
radio input "true"
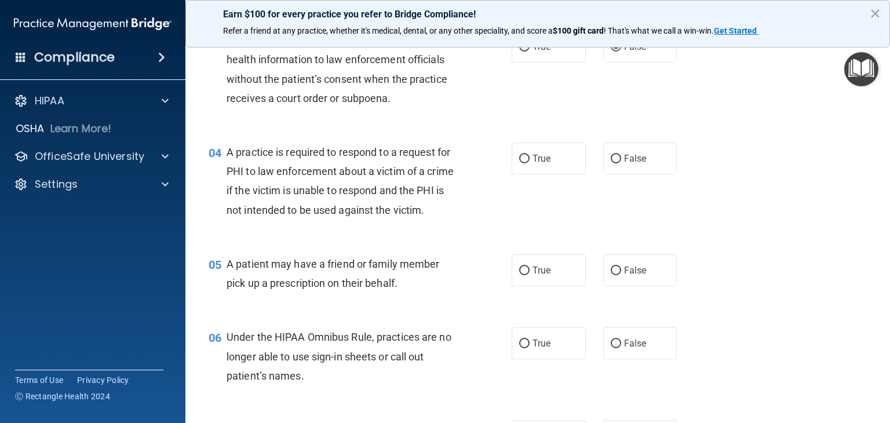
scroll to position [308, 0]
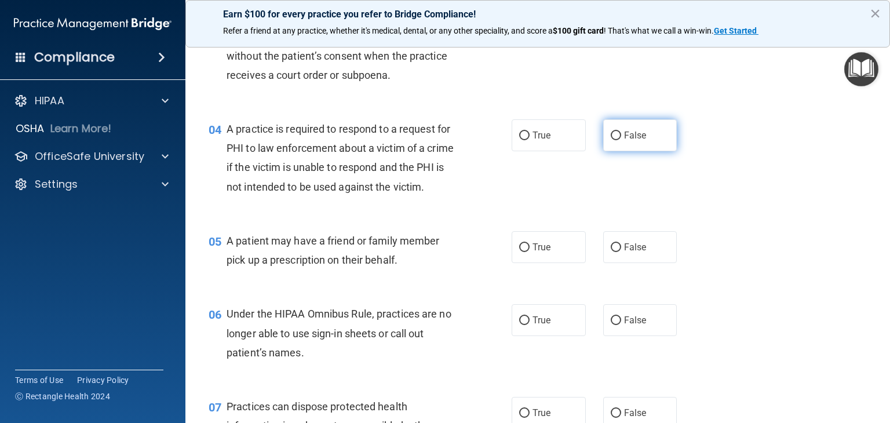
click at [611, 132] on input "False" at bounding box center [616, 136] width 10 height 9
radio input "true"
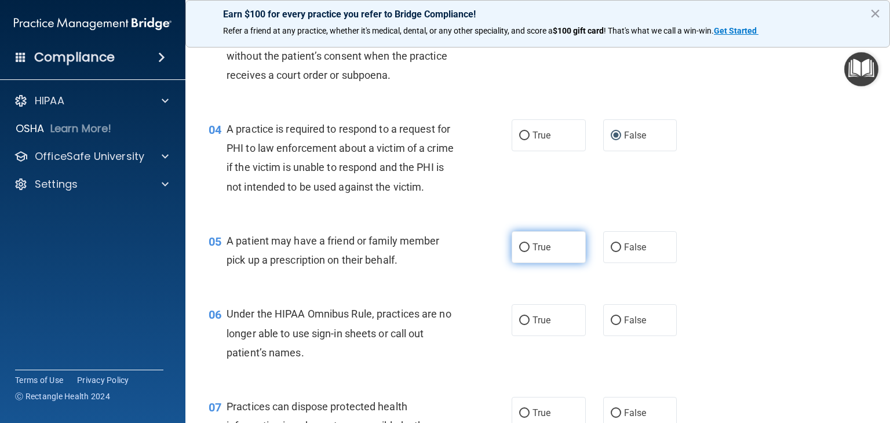
click at [520, 252] on input "True" at bounding box center [524, 247] width 10 height 9
radio input "true"
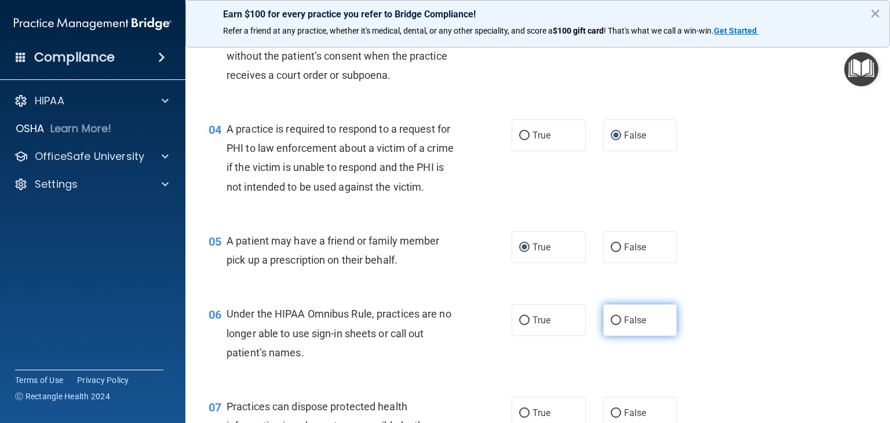
click at [611, 325] on input "False" at bounding box center [616, 321] width 10 height 9
radio input "true"
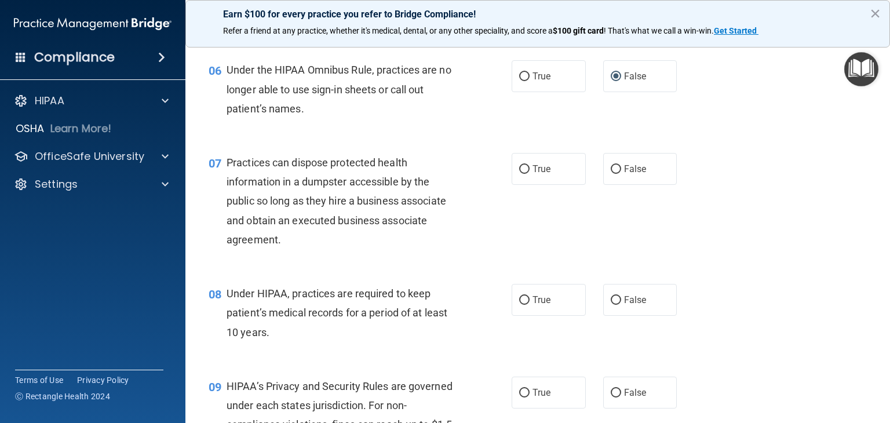
scroll to position [563, 0]
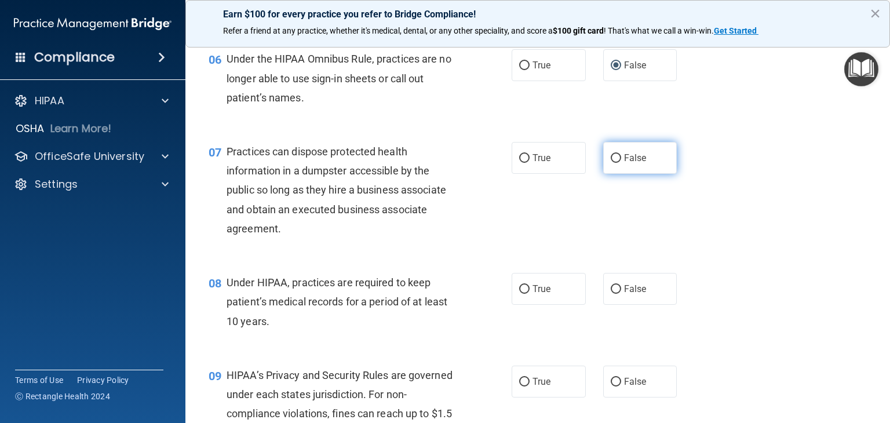
click at [612, 163] on input "False" at bounding box center [616, 158] width 10 height 9
radio input "true"
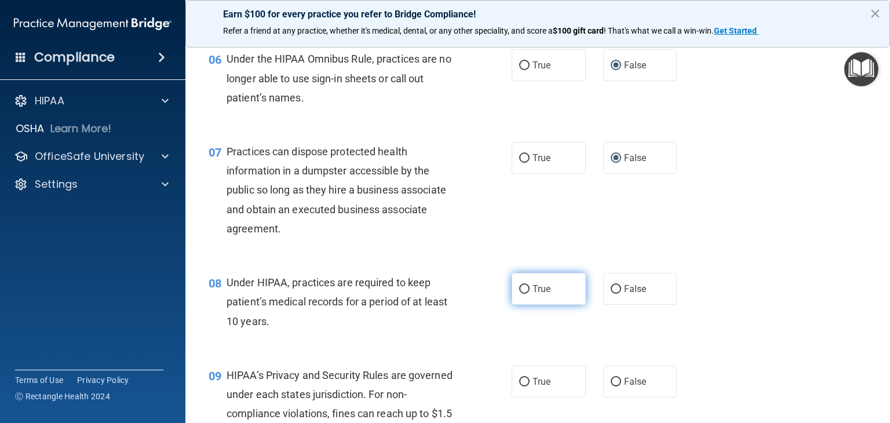
click at [519, 294] on input "True" at bounding box center [524, 289] width 10 height 9
radio input "true"
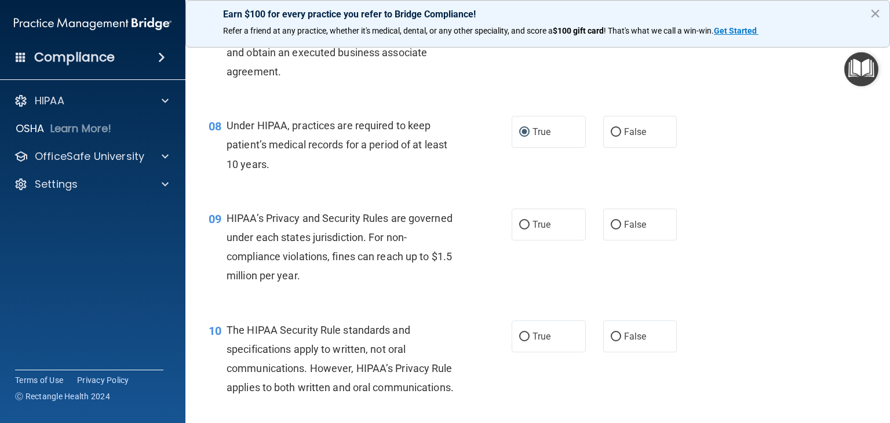
scroll to position [725, 0]
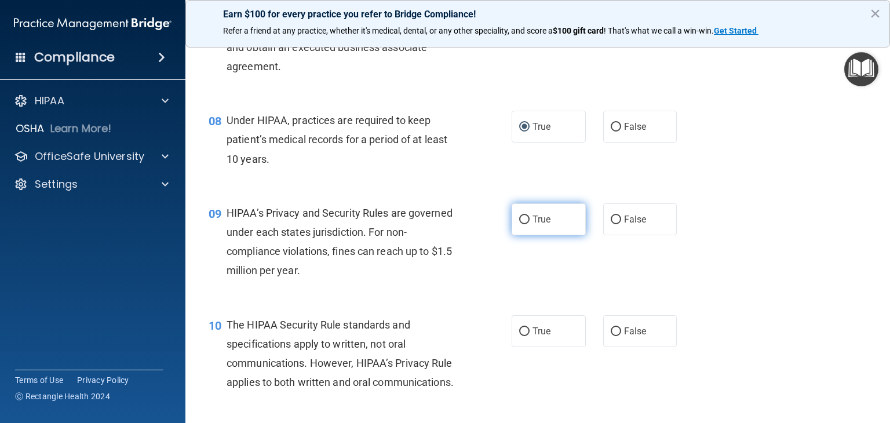
click at [519, 224] on input "True" at bounding box center [524, 220] width 10 height 9
radio input "true"
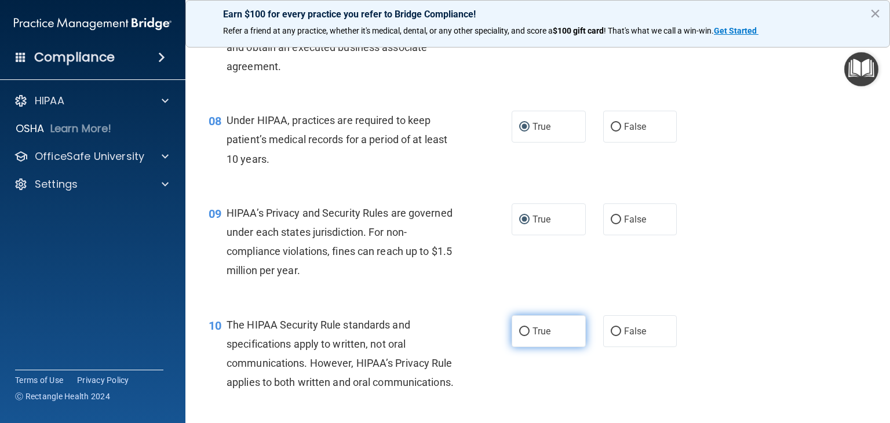
click at [524, 336] on input "True" at bounding box center [524, 332] width 10 height 9
radio input "true"
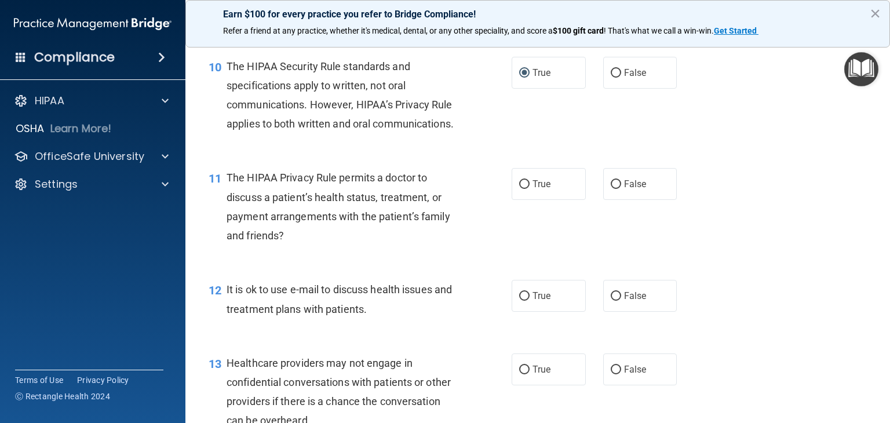
scroll to position [995, 0]
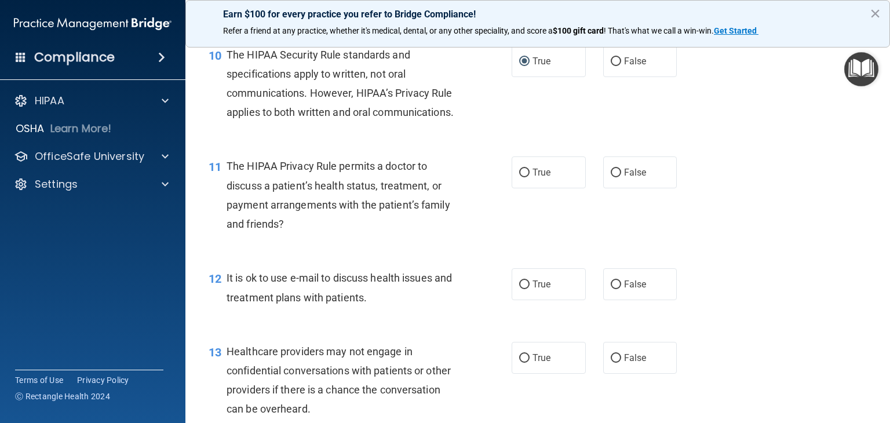
click at [880, 412] on main "- The HIPAA Quiz #2 This quiz doesn’t expire until 09/29/2024. Are you sure you…" at bounding box center [538, 230] width 705 height 386
click at [383, 234] on div "The HIPAA Privacy Rule permits a doctor to discuss a patient’s health status, t…" at bounding box center [347, 195] width 241 height 77
click at [525, 188] on label "True" at bounding box center [549, 173] width 74 height 32
click at [525, 177] on input "True" at bounding box center [524, 173] width 10 height 9
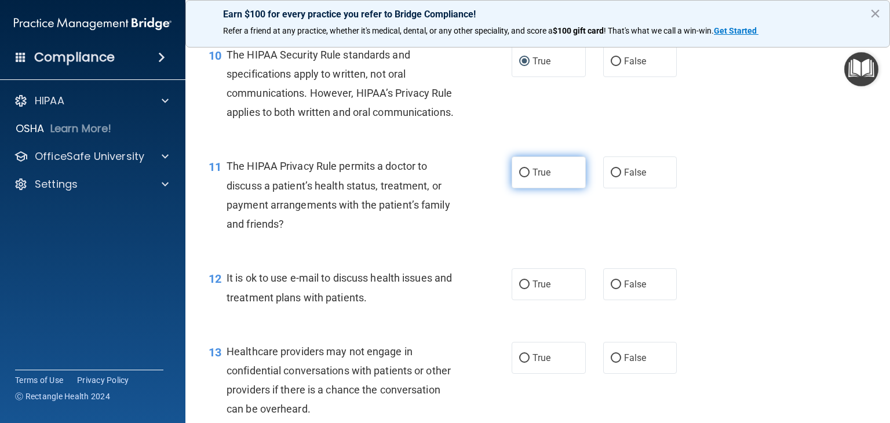
radio input "true"
click at [521, 289] on input "True" at bounding box center [524, 285] width 10 height 9
radio input "true"
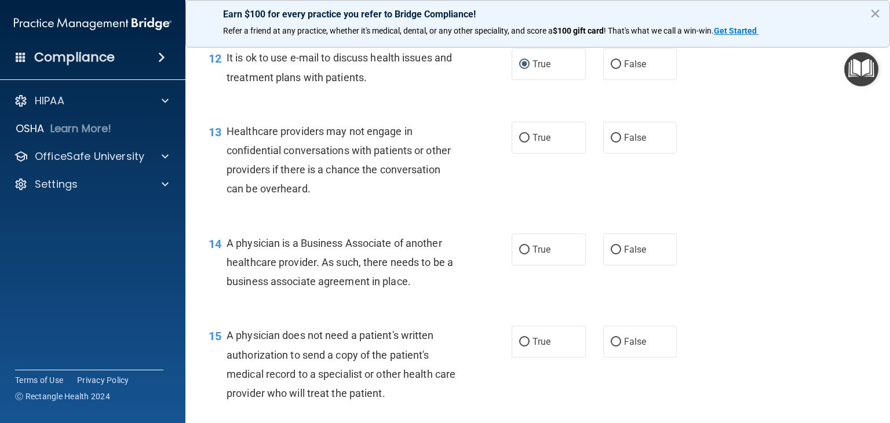
scroll to position [1227, 0]
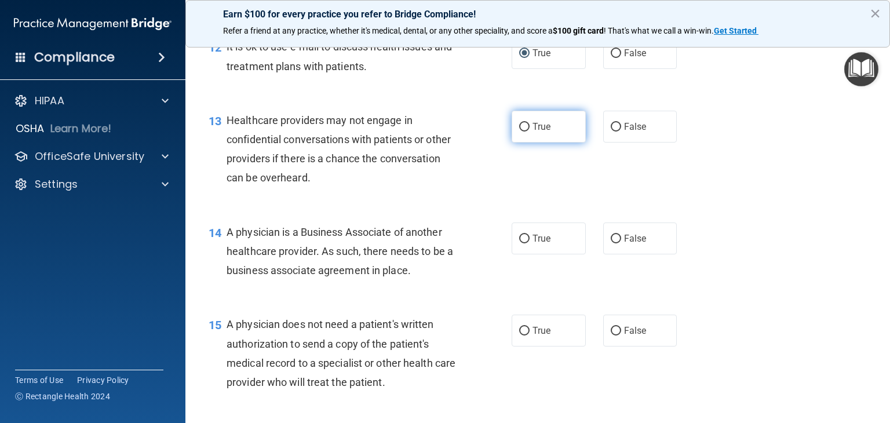
click at [519, 132] on input "True" at bounding box center [524, 127] width 10 height 9
radio input "true"
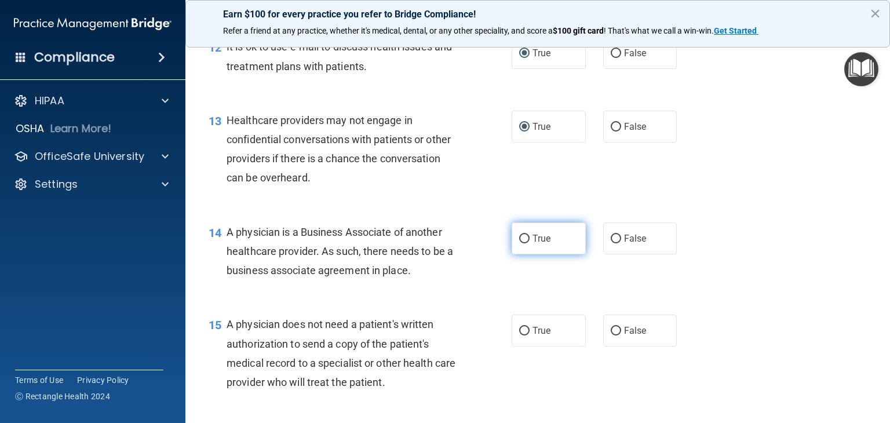
click at [519, 243] on input "True" at bounding box center [524, 239] width 10 height 9
radio input "true"
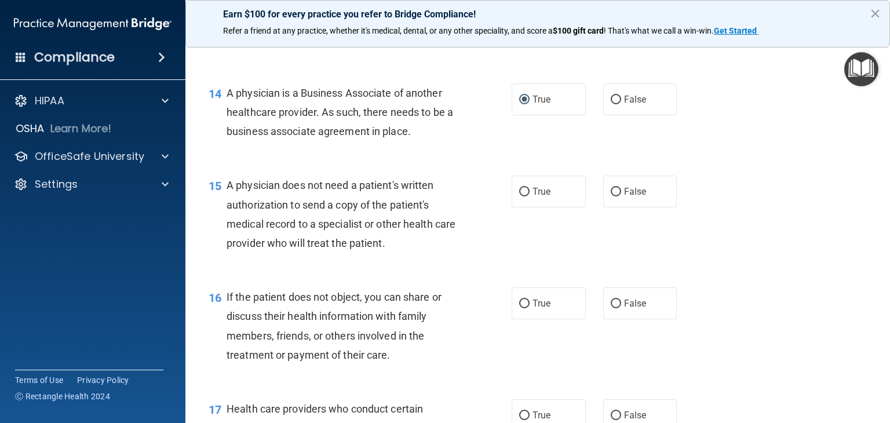
scroll to position [1389, 0]
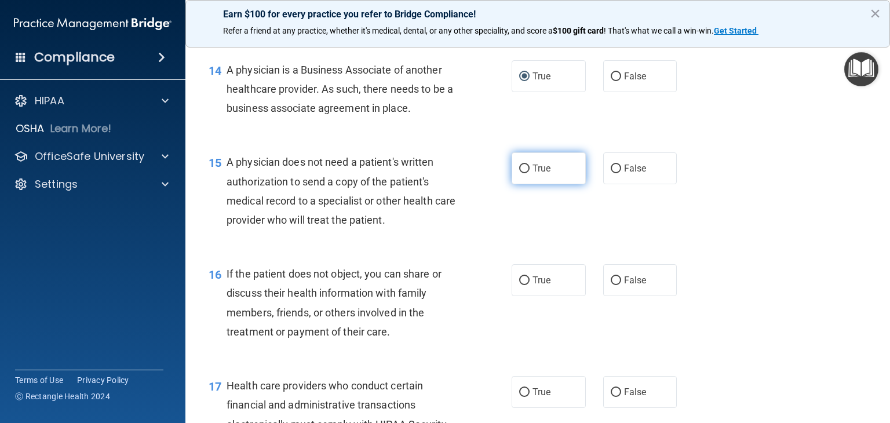
click at [519, 173] on input "True" at bounding box center [524, 169] width 10 height 9
radio input "true"
click at [519, 285] on input "True" at bounding box center [524, 281] width 10 height 9
radio input "true"
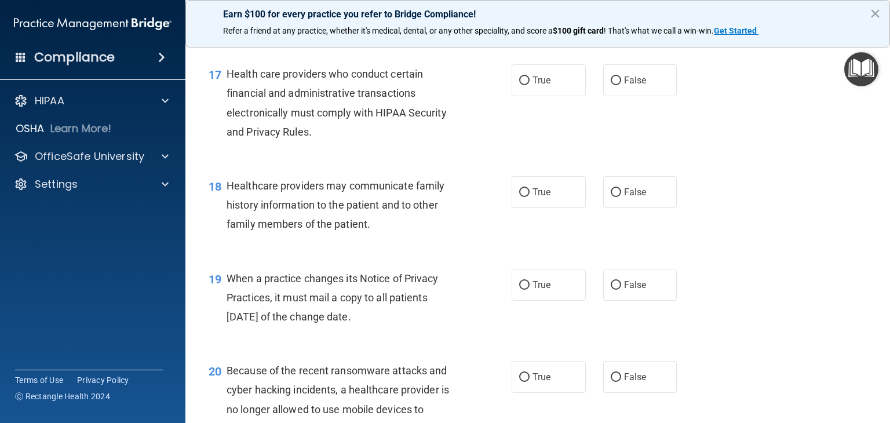
scroll to position [1707, 0]
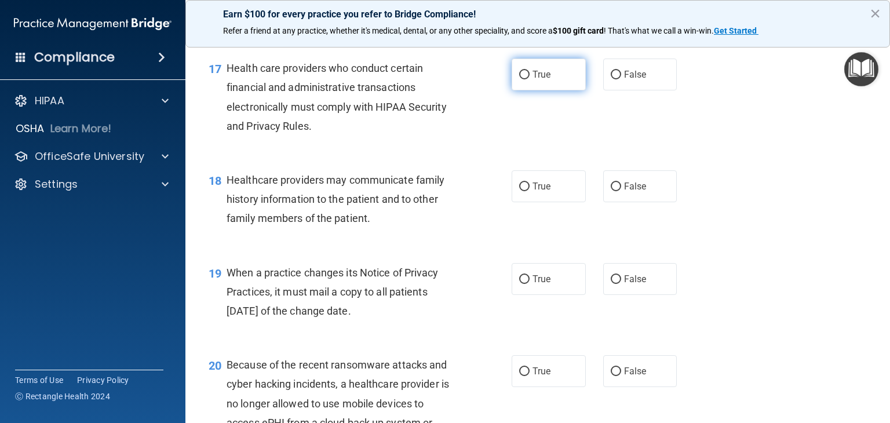
click at [521, 79] on input "True" at bounding box center [524, 75] width 10 height 9
radio input "true"
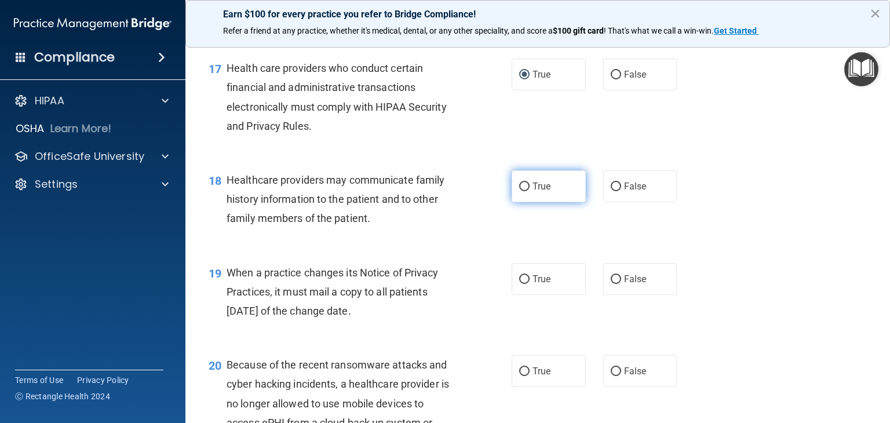
click at [523, 191] on input "True" at bounding box center [524, 187] width 10 height 9
radio input "true"
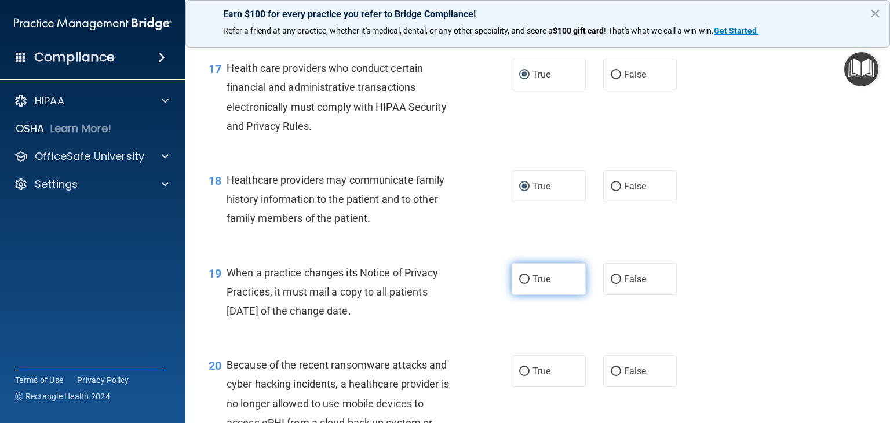
click at [521, 284] on input "True" at bounding box center [524, 279] width 10 height 9
radio input "true"
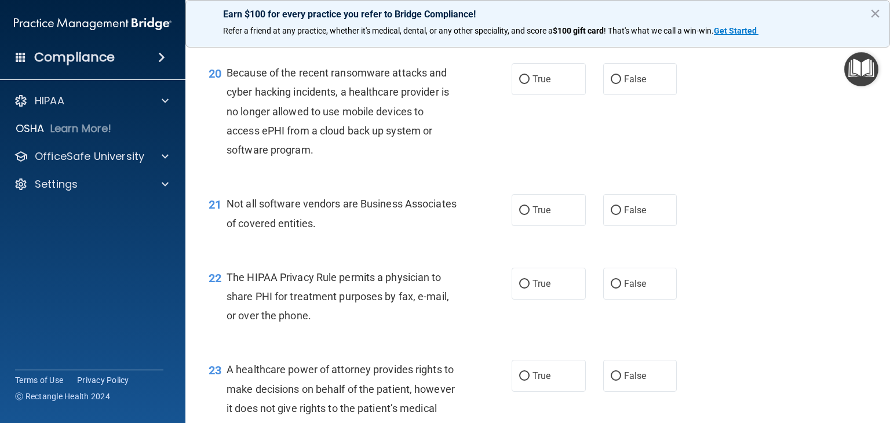
scroll to position [2007, 0]
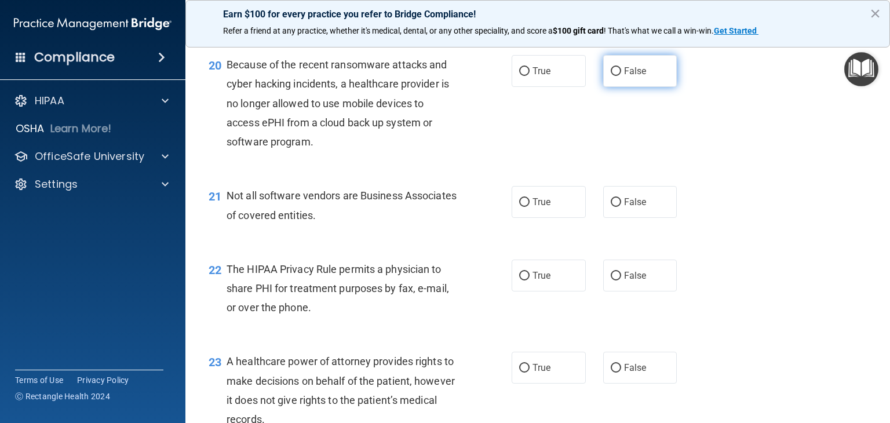
click at [611, 76] on input "False" at bounding box center [616, 71] width 10 height 9
radio input "true"
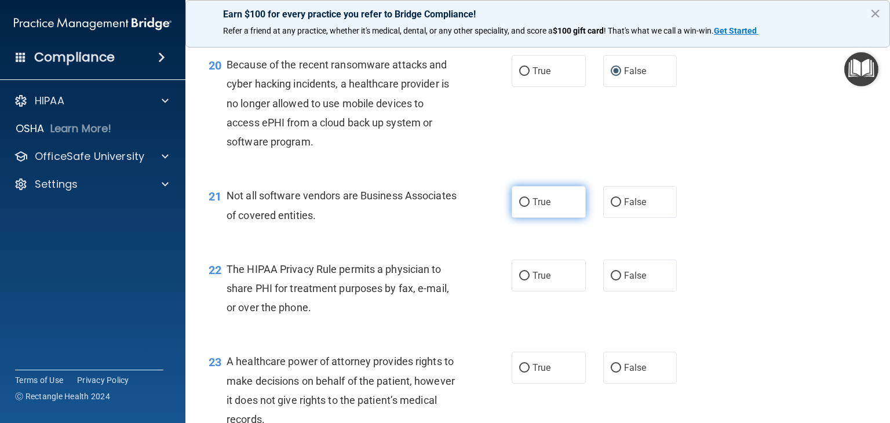
click at [520, 207] on input "True" at bounding box center [524, 202] width 10 height 9
radio input "true"
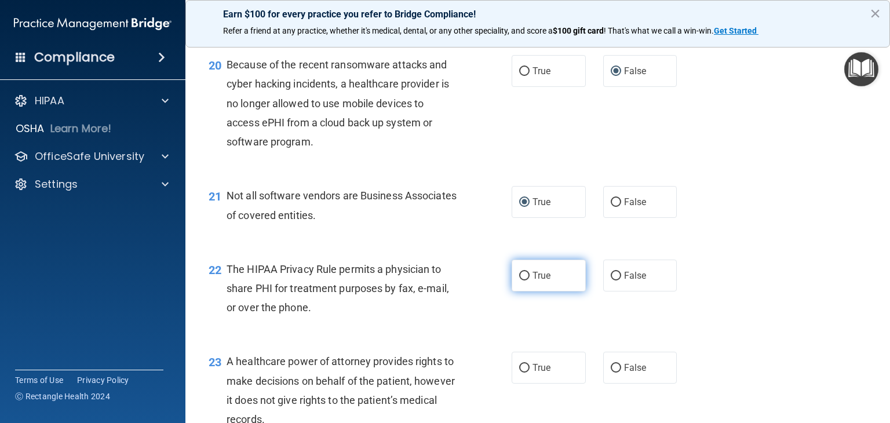
click at [521, 281] on input "True" at bounding box center [524, 276] width 10 height 9
radio input "true"
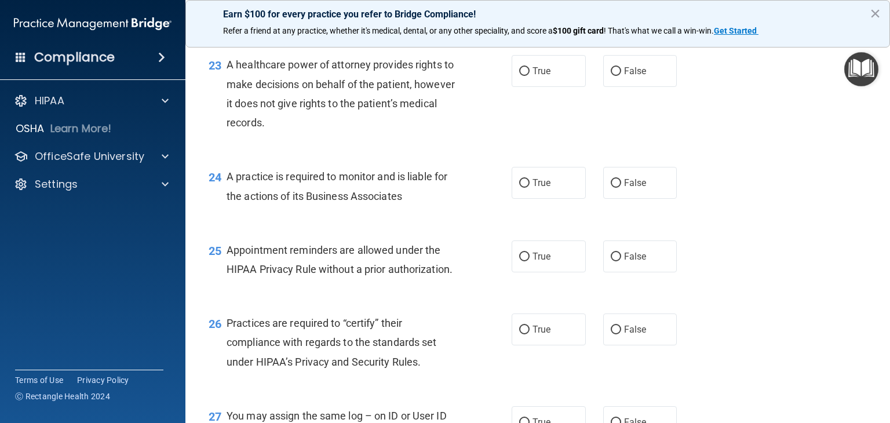
scroll to position [2323, 0]
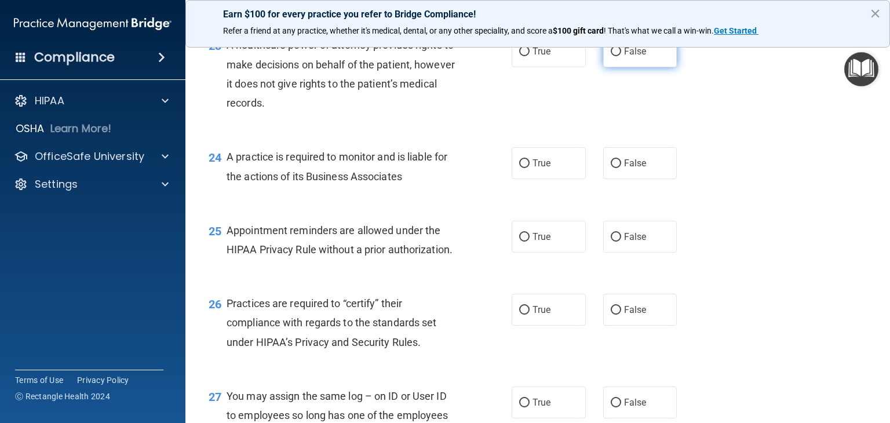
click at [611, 56] on input "False" at bounding box center [616, 52] width 10 height 9
radio input "true"
click at [521, 168] on input "True" at bounding box center [524, 163] width 10 height 9
radio input "true"
click at [519, 242] on input "True" at bounding box center [524, 237] width 10 height 9
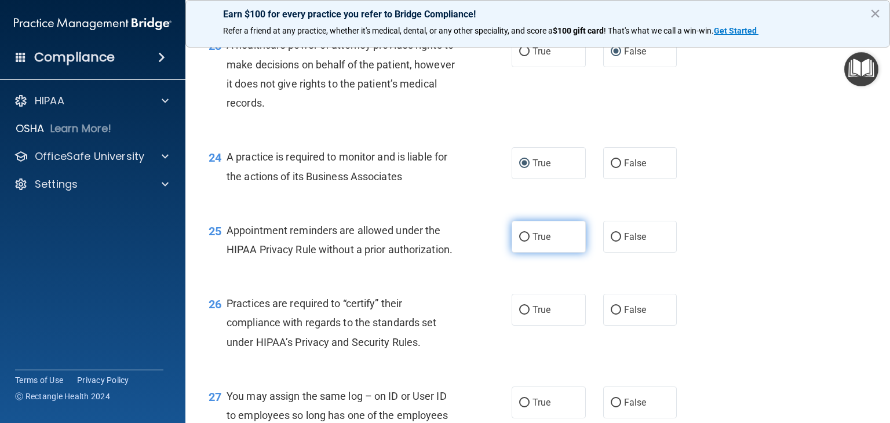
radio input "true"
click at [519, 315] on input "True" at bounding box center [524, 310] width 10 height 9
radio input "true"
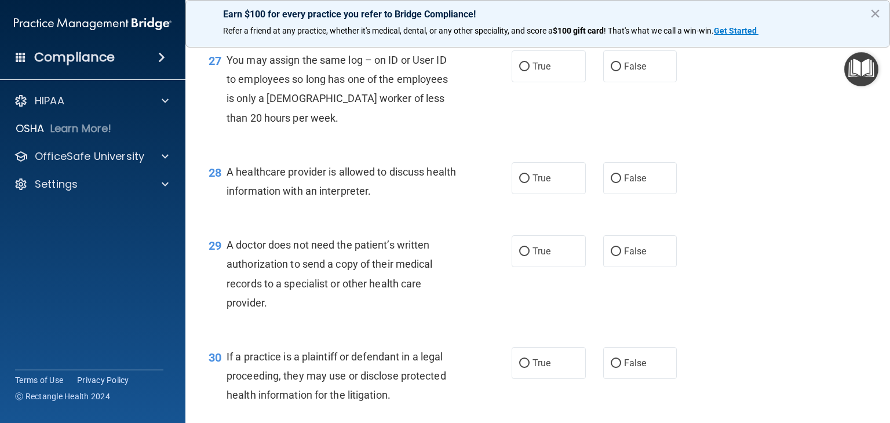
scroll to position [2664, 0]
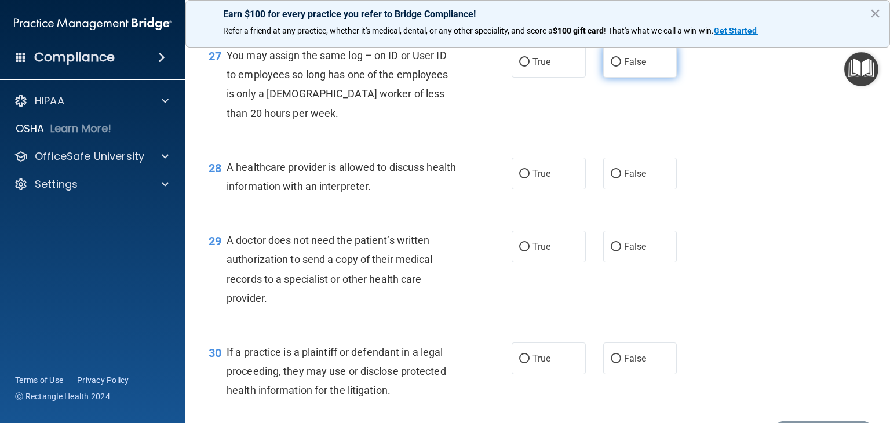
click at [611, 67] on input "False" at bounding box center [616, 62] width 10 height 9
radio input "true"
click at [612, 252] on input "False" at bounding box center [616, 247] width 10 height 9
radio input "true"
click at [520, 179] on input "True" at bounding box center [524, 174] width 10 height 9
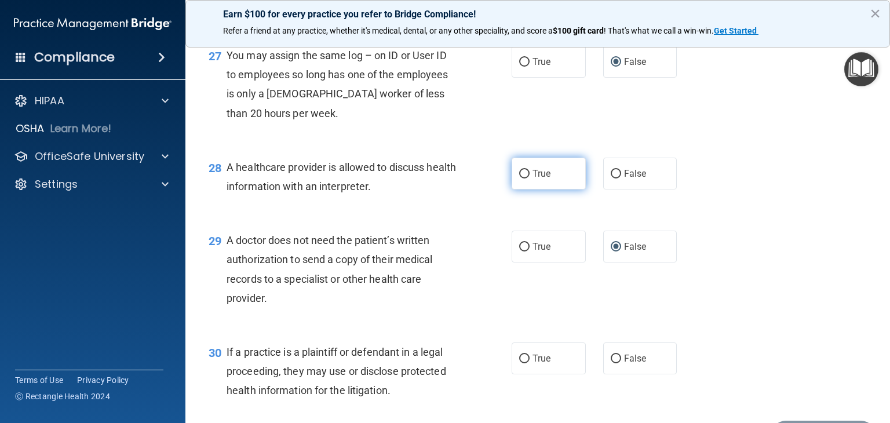
radio input "true"
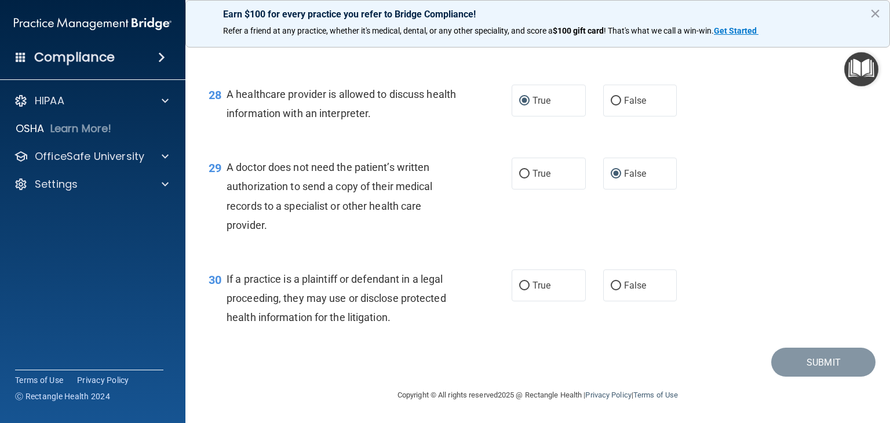
scroll to position [2776, 0]
click at [519, 283] on input "True" at bounding box center [524, 286] width 10 height 9
radio input "true"
click at [808, 362] on button "Submit" at bounding box center [824, 363] width 104 height 30
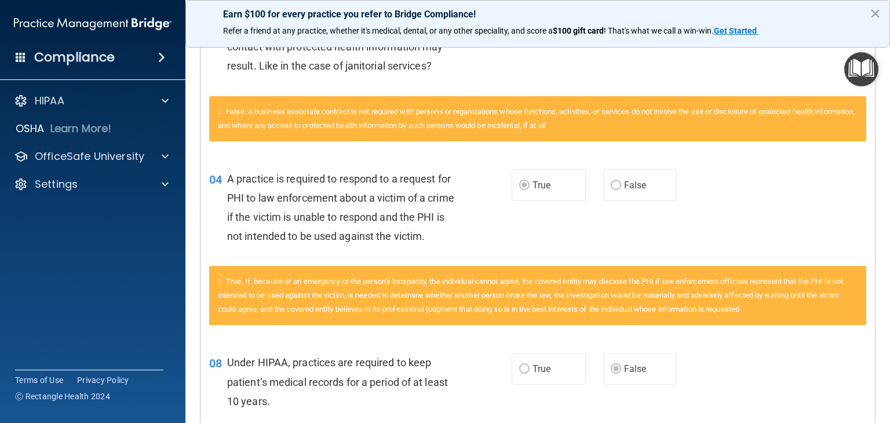
scroll to position [48, 0]
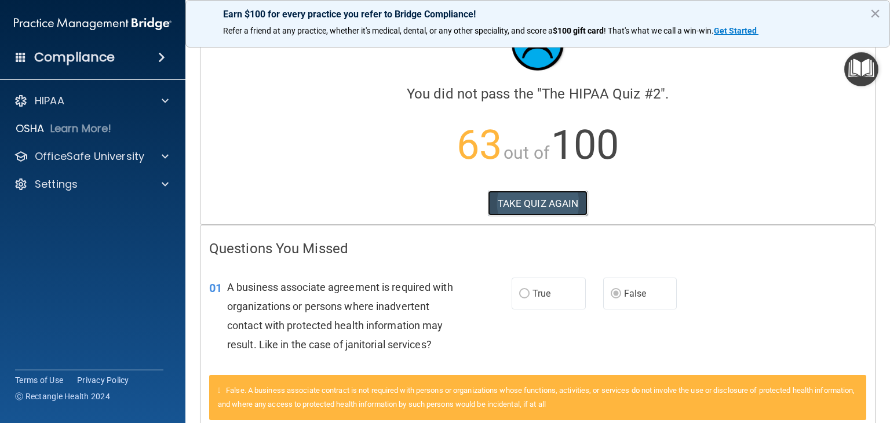
click at [515, 198] on button "TAKE QUIZ AGAIN" at bounding box center [538, 204] width 100 height 26
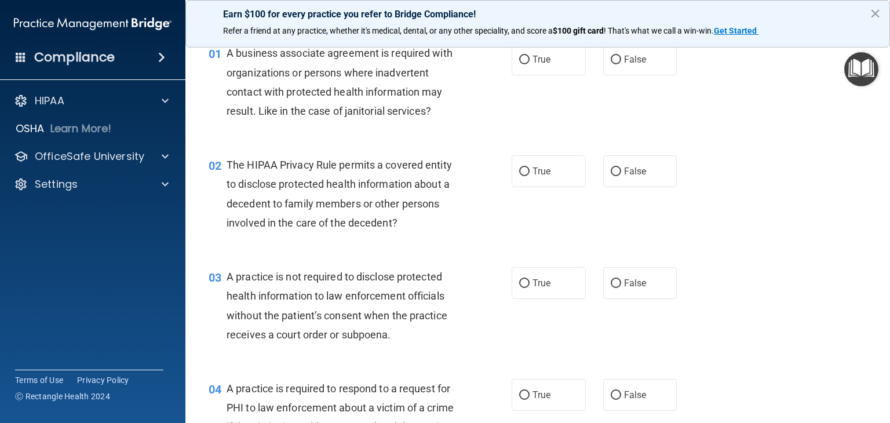
scroll to position [14, 0]
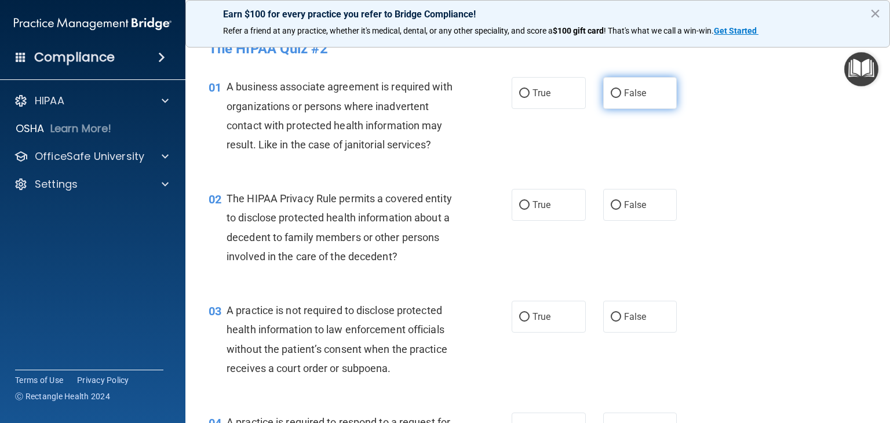
click at [611, 90] on input "False" at bounding box center [616, 93] width 10 height 9
radio input "true"
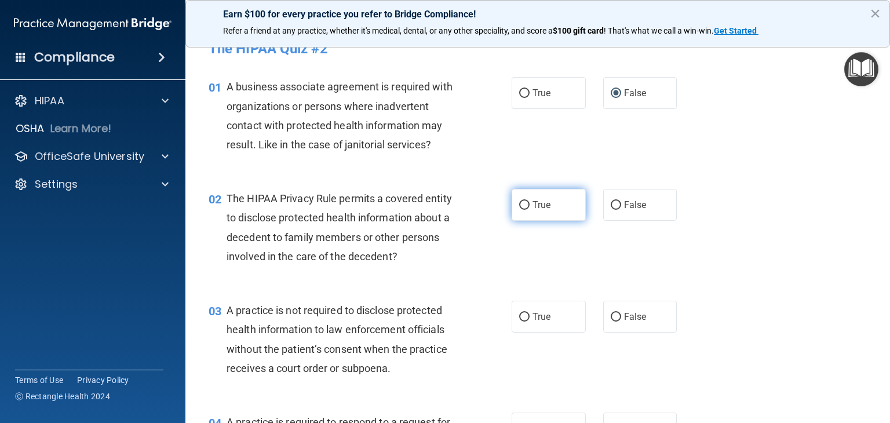
click at [520, 201] on input "True" at bounding box center [524, 205] width 10 height 9
radio input "true"
click at [612, 315] on input "False" at bounding box center [616, 317] width 10 height 9
radio input "true"
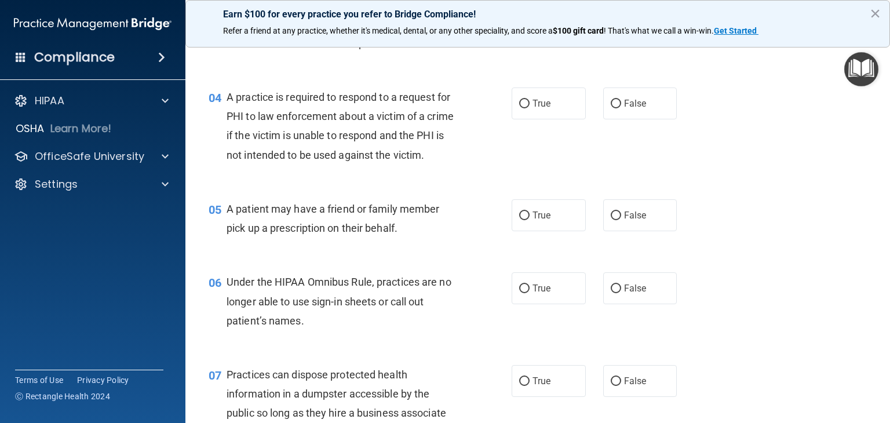
scroll to position [348, 0]
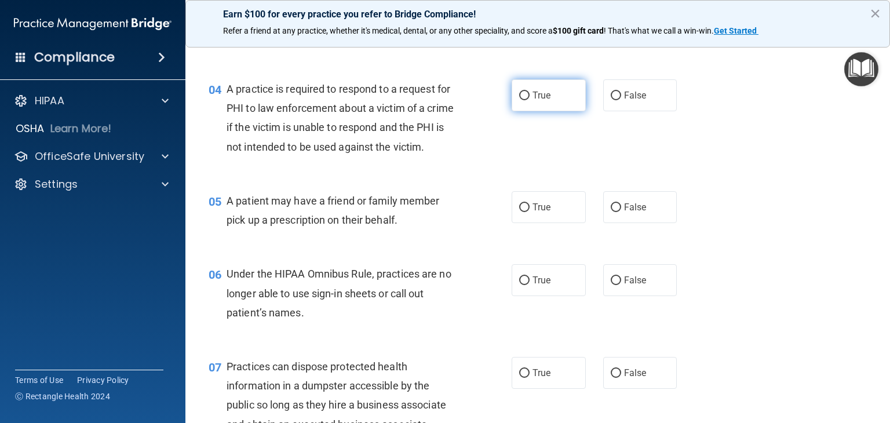
click at [520, 93] on input "True" at bounding box center [524, 96] width 10 height 9
radio input "true"
click at [519, 212] on input "True" at bounding box center [524, 207] width 10 height 9
radio input "true"
click at [611, 285] on input "False" at bounding box center [616, 281] width 10 height 9
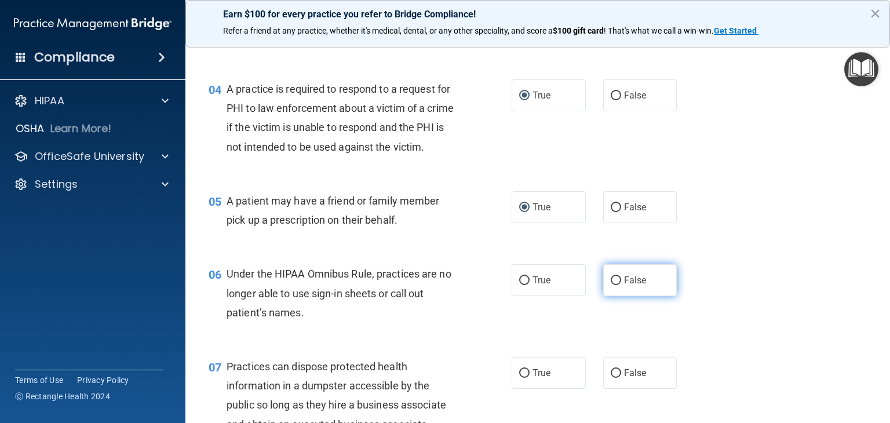
radio input "true"
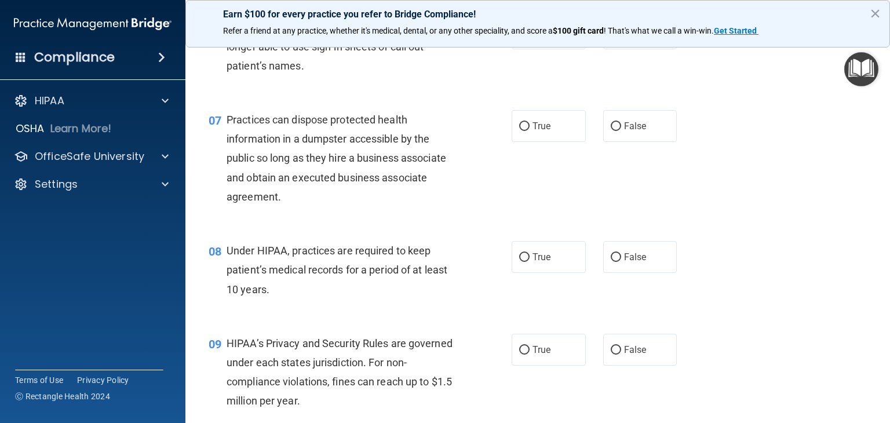
scroll to position [618, 0]
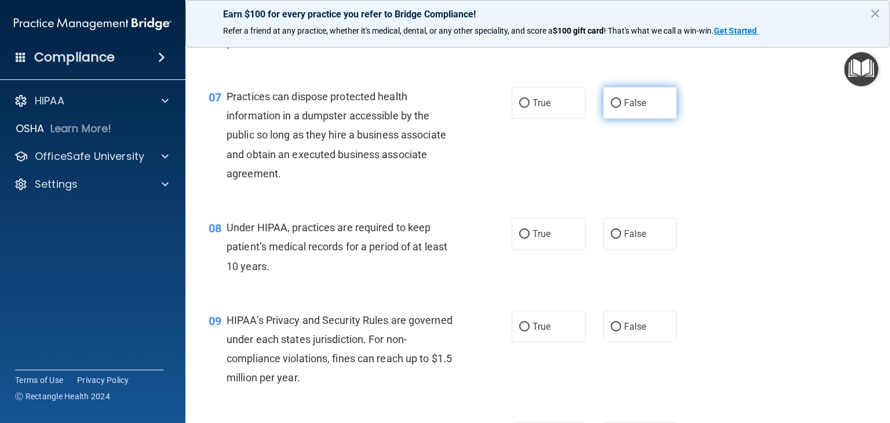
click at [612, 108] on input "False" at bounding box center [616, 103] width 10 height 9
radio input "true"
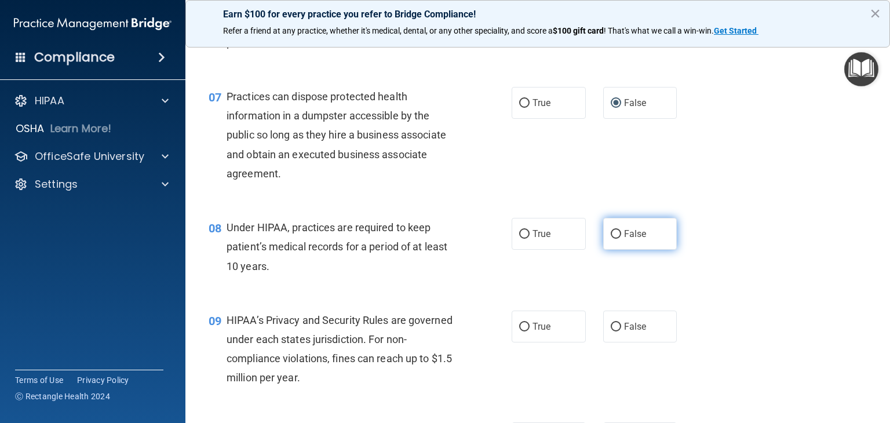
click at [612, 239] on input "False" at bounding box center [616, 234] width 10 height 9
radio input "true"
click at [613, 332] on input "False" at bounding box center [616, 327] width 10 height 9
radio input "true"
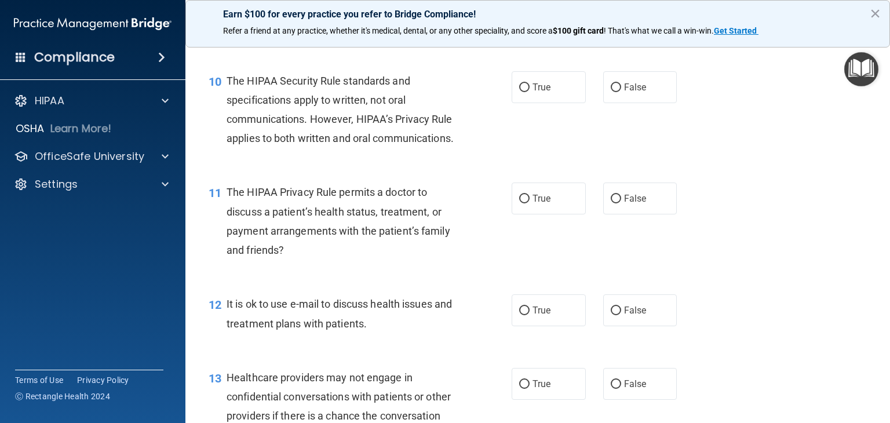
scroll to position [974, 0]
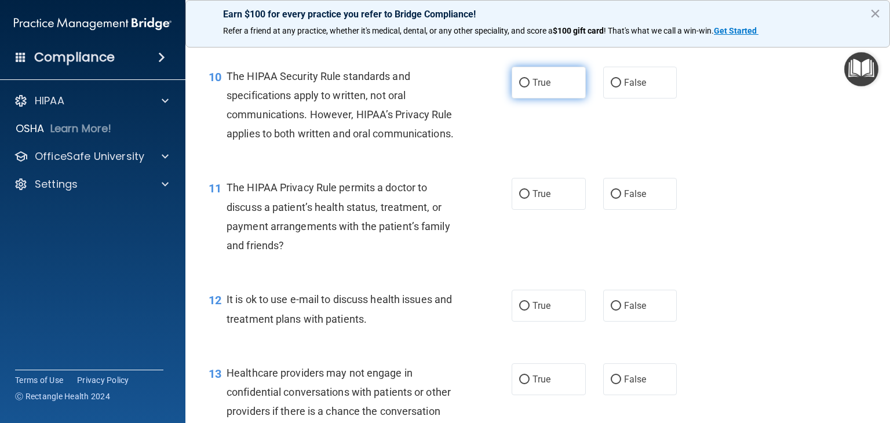
click at [520, 88] on input "True" at bounding box center [524, 83] width 10 height 9
radio input "true"
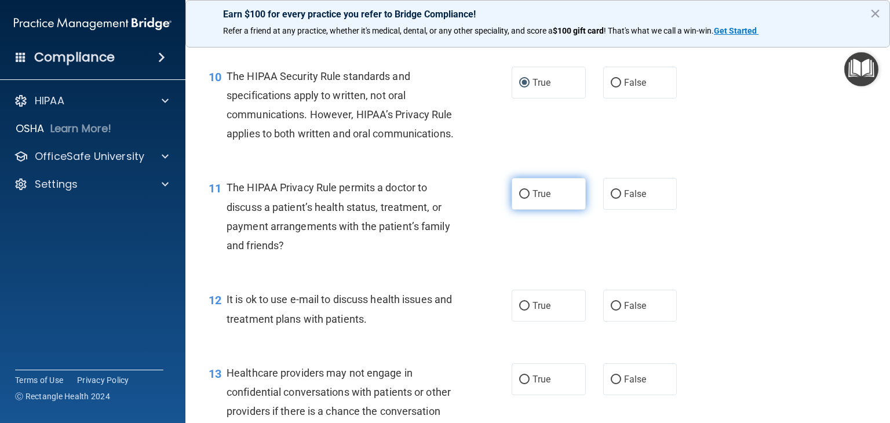
click at [519, 199] on input "True" at bounding box center [524, 194] width 10 height 9
radio input "true"
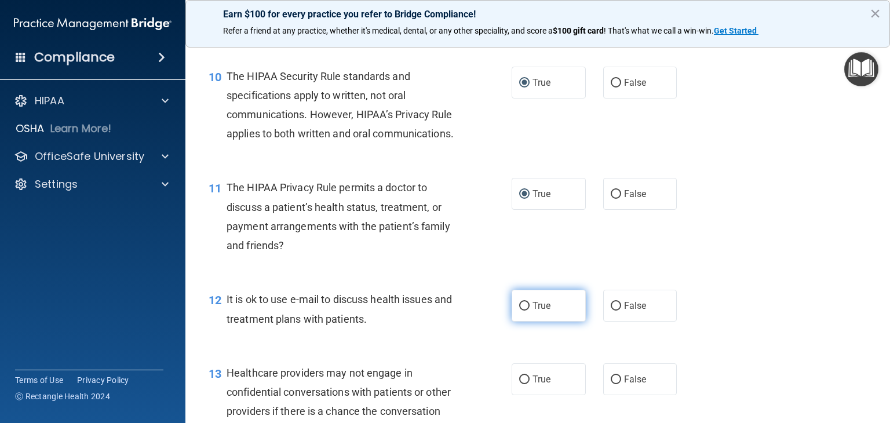
click at [524, 311] on input "True" at bounding box center [524, 306] width 10 height 9
radio input "true"
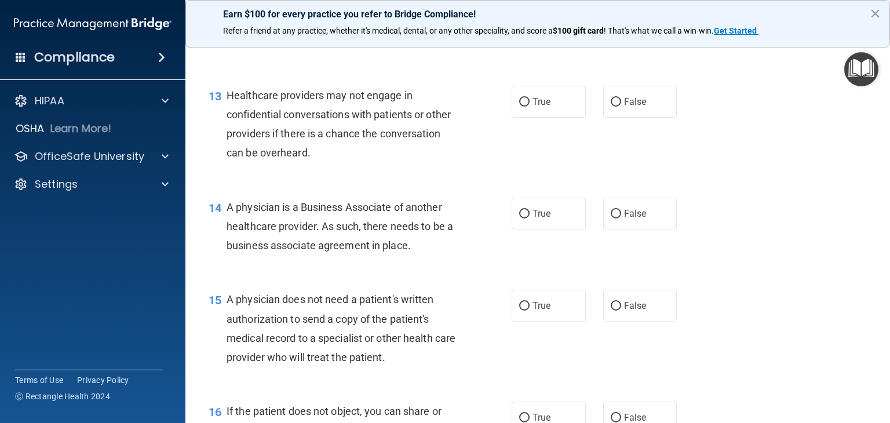
scroll to position [1275, 0]
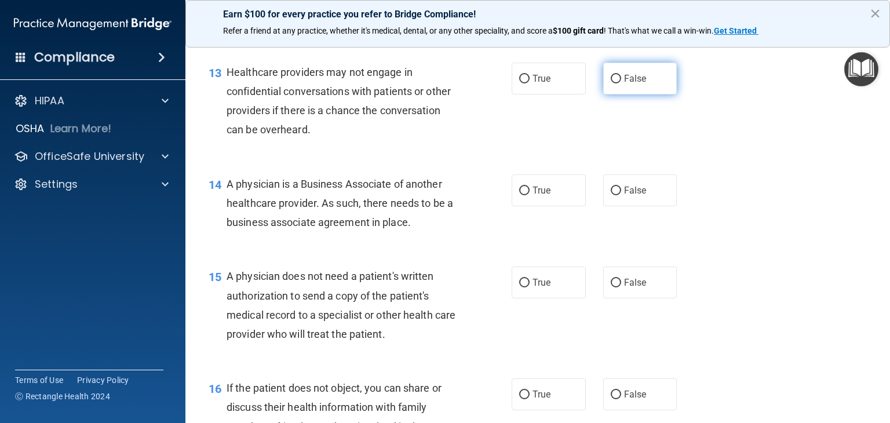
click at [614, 83] on input "False" at bounding box center [616, 79] width 10 height 9
radio input "true"
click at [611, 195] on input "False" at bounding box center [616, 191] width 10 height 9
radio input "true"
click at [519, 288] on input "True" at bounding box center [524, 283] width 10 height 9
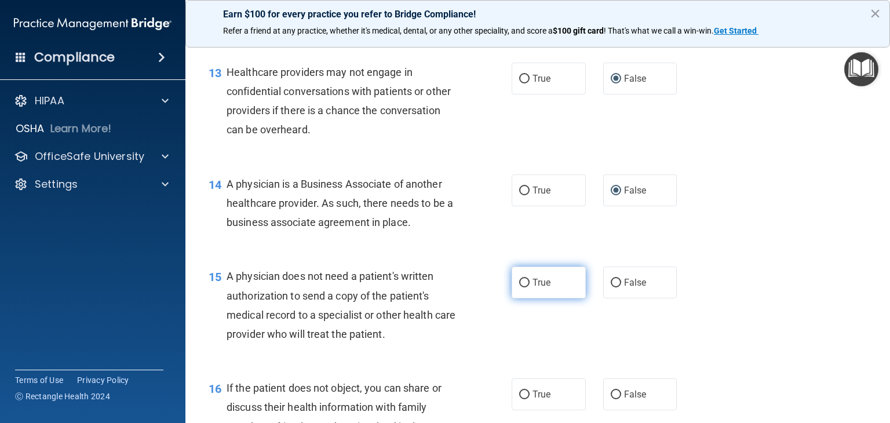
radio input "true"
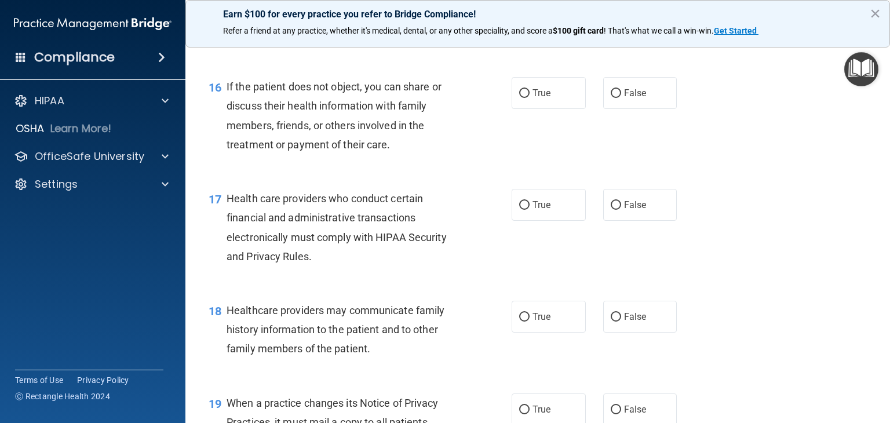
scroll to position [1599, 0]
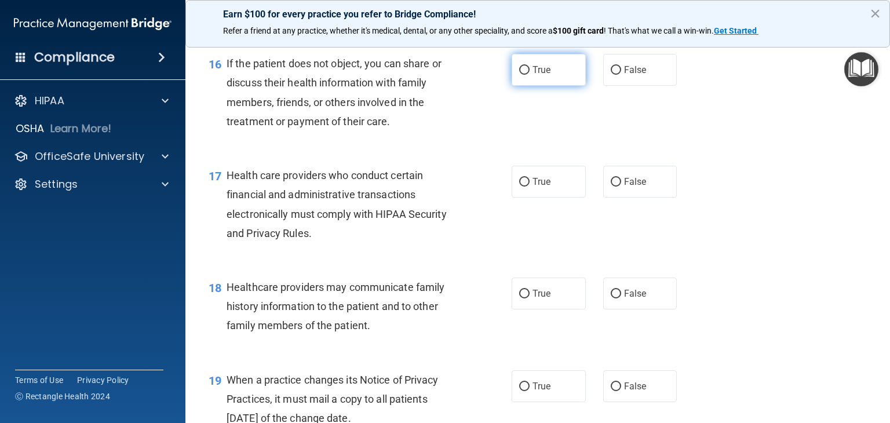
click at [522, 75] on input "True" at bounding box center [524, 70] width 10 height 9
radio input "true"
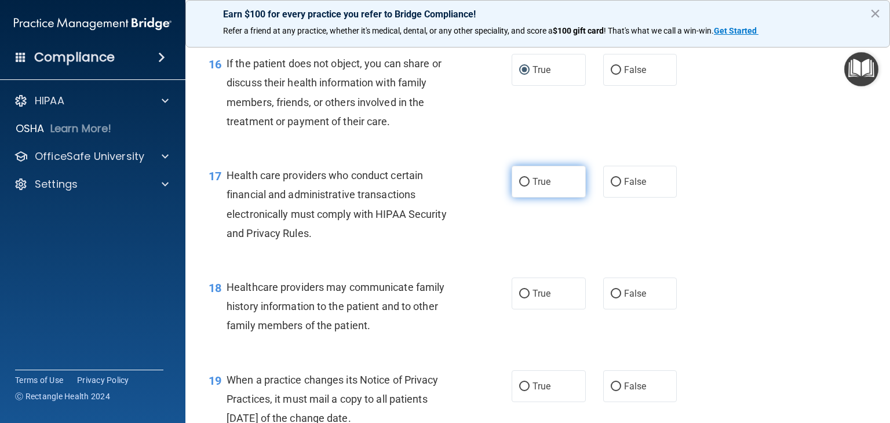
click at [521, 187] on input "True" at bounding box center [524, 182] width 10 height 9
radio input "true"
click at [388, 336] on div "Healthcare providers may communicate family history information to the patient …" at bounding box center [347, 307] width 241 height 58
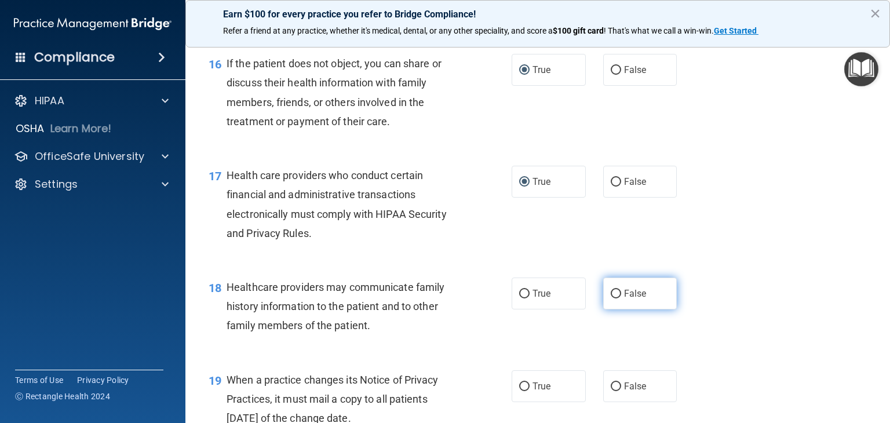
click at [611, 299] on input "False" at bounding box center [616, 294] width 10 height 9
radio input "true"
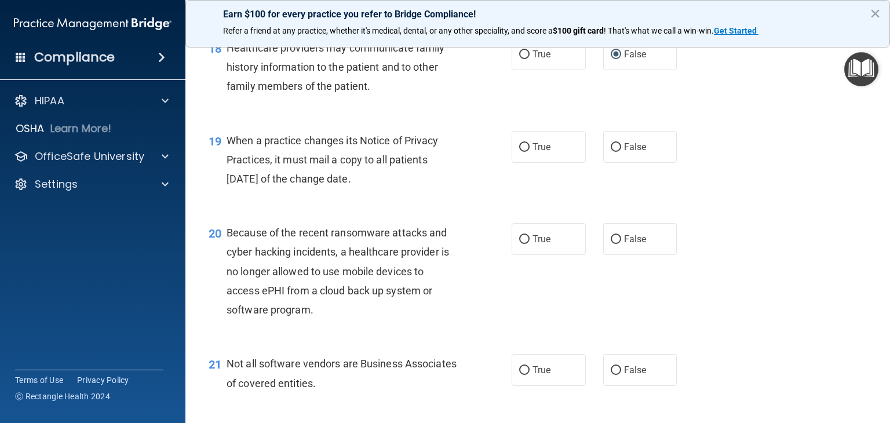
scroll to position [1862, 0]
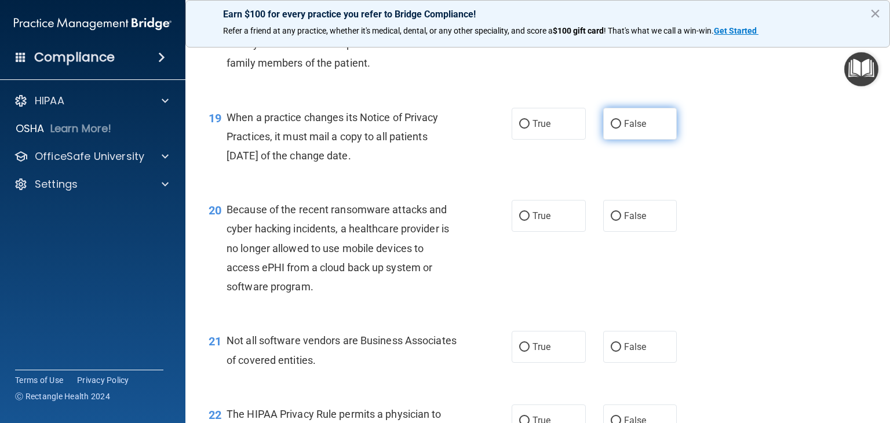
click at [612, 129] on input "False" at bounding box center [616, 124] width 10 height 9
radio input "true"
click at [611, 221] on input "False" at bounding box center [616, 216] width 10 height 9
radio input "true"
click at [611, 352] on input "False" at bounding box center [616, 347] width 10 height 9
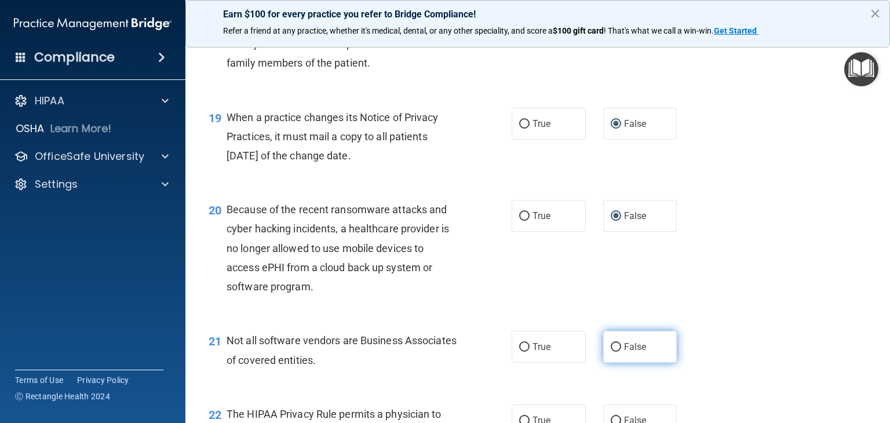
radio input "true"
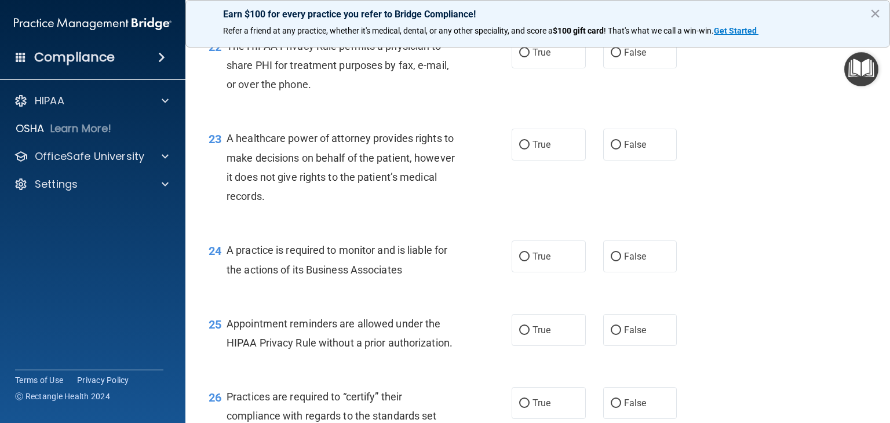
scroll to position [2233, 0]
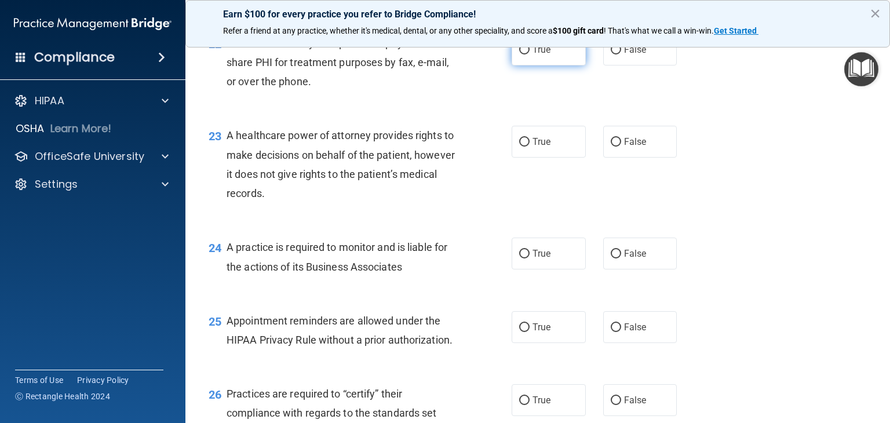
click at [519, 54] on input "True" at bounding box center [524, 50] width 10 height 9
radio input "true"
click at [612, 259] on input "False" at bounding box center [616, 254] width 10 height 9
radio input "true"
click at [523, 332] on input "True" at bounding box center [524, 327] width 10 height 9
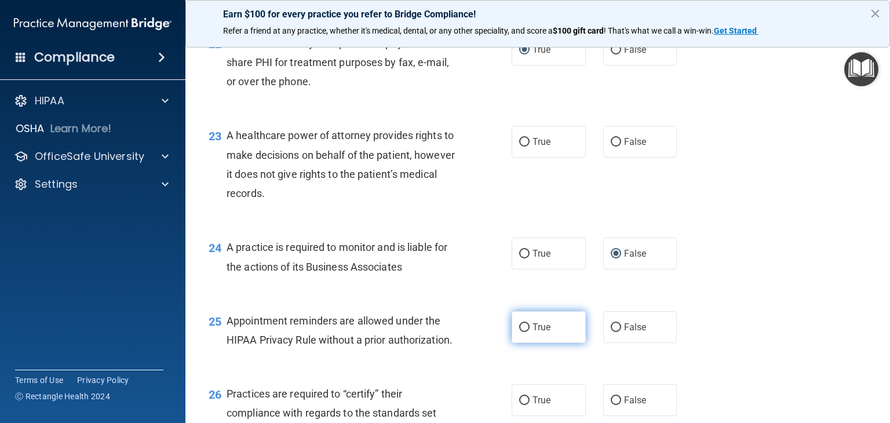
radio input "true"
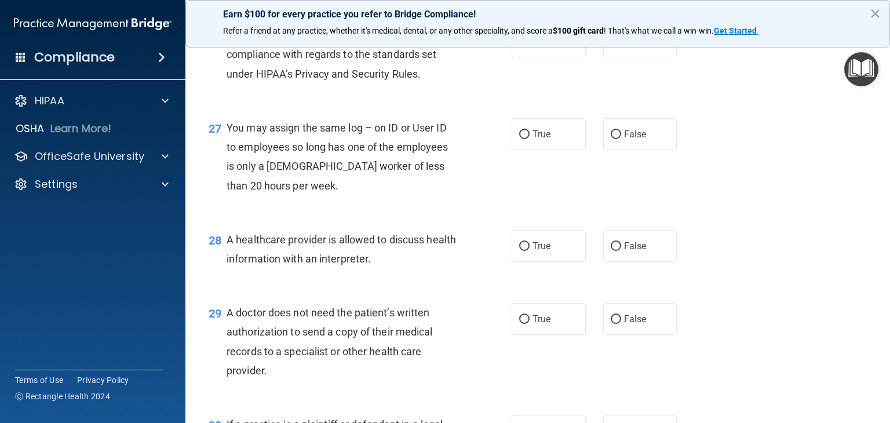
scroll to position [2597, 0]
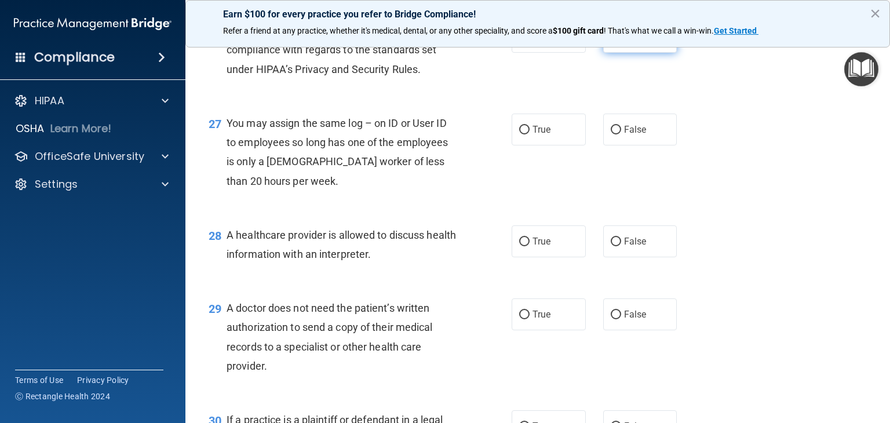
click at [611, 42] on input "False" at bounding box center [616, 37] width 10 height 9
radio input "true"
click at [612, 134] on input "False" at bounding box center [616, 130] width 10 height 9
radio input "true"
click at [520, 246] on input "True" at bounding box center [524, 242] width 10 height 9
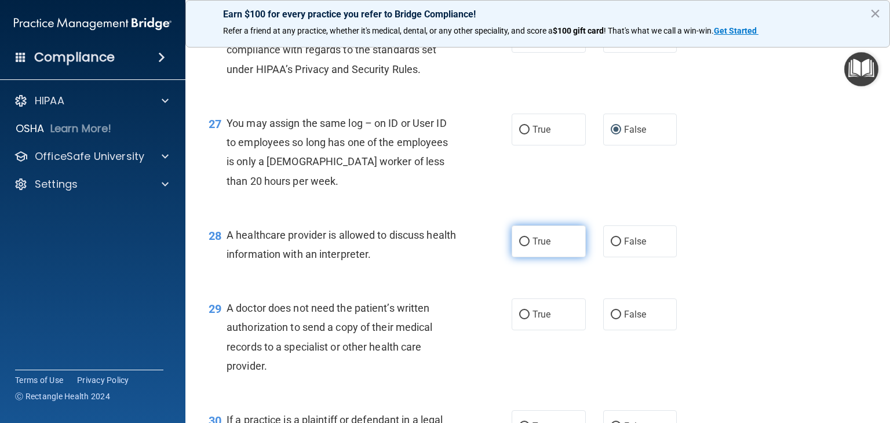
radio input "true"
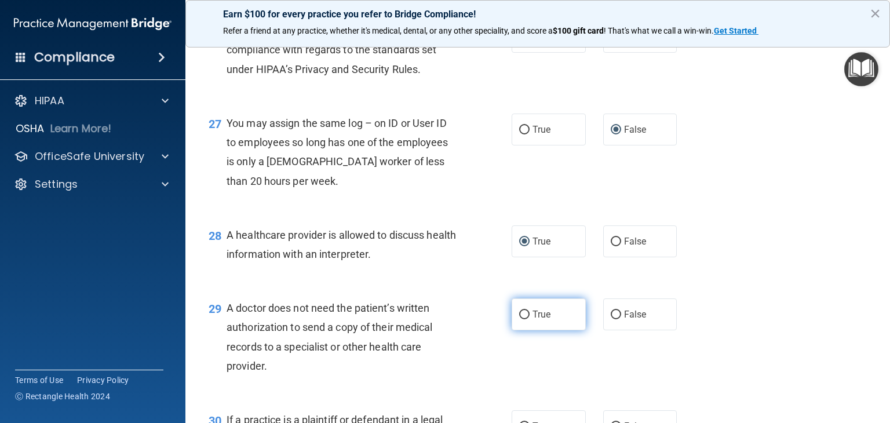
click at [519, 319] on input "True" at bounding box center [524, 315] width 10 height 9
radio input "true"
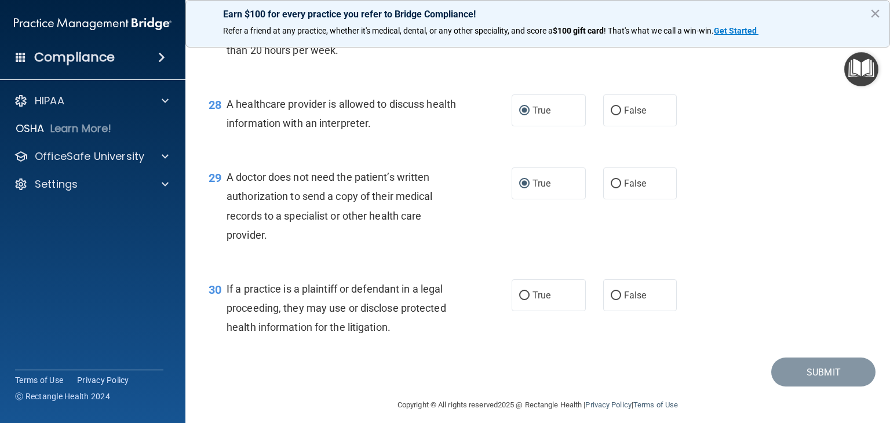
scroll to position [2751, 0]
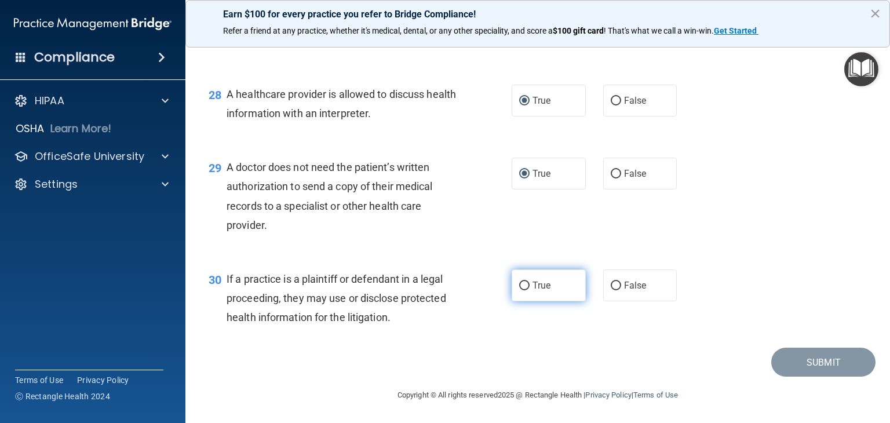
click at [519, 290] on input "True" at bounding box center [524, 286] width 10 height 9
radio input "true"
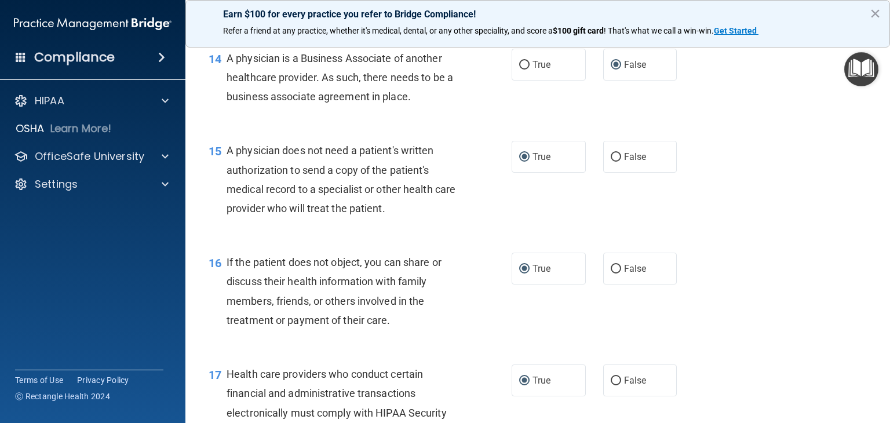
scroll to position [1063, 0]
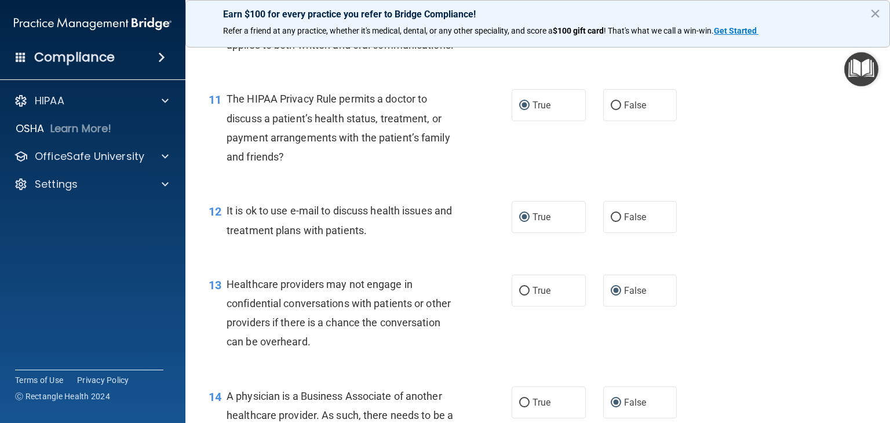
drag, startPoint x: 889, startPoint y: 112, endPoint x: 689, endPoint y: 122, distance: 200.2
click at [689, 122] on div "11 The HIPAA Privacy Rule permits a doctor to discuss a patient’s health status…" at bounding box center [538, 131] width 676 height 112
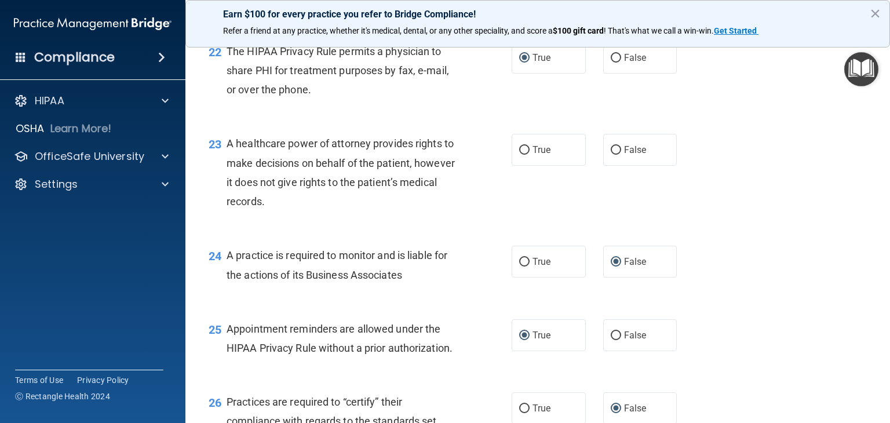
scroll to position [2229, 0]
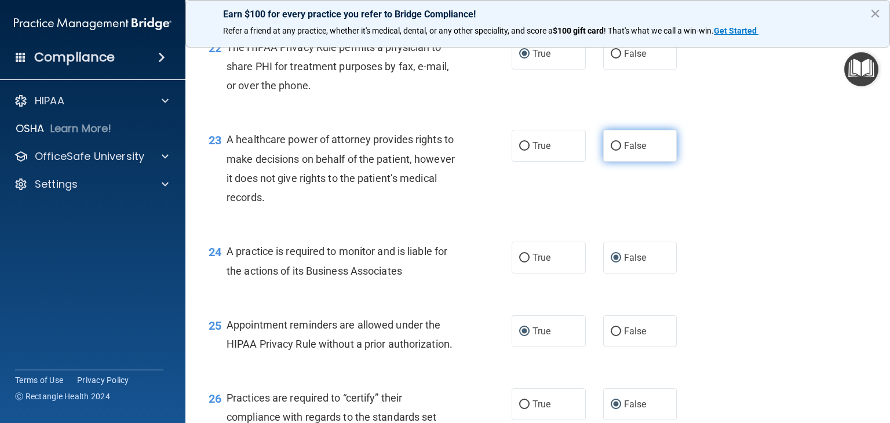
click at [611, 151] on input "False" at bounding box center [616, 146] width 10 height 9
radio input "true"
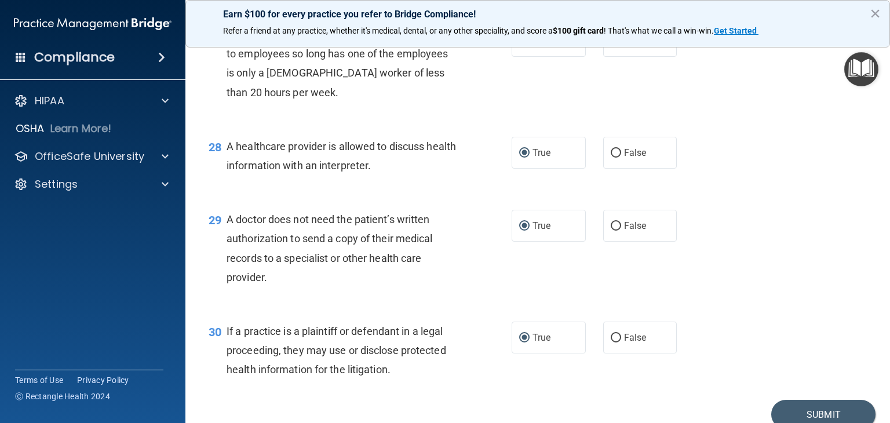
scroll to position [2776, 0]
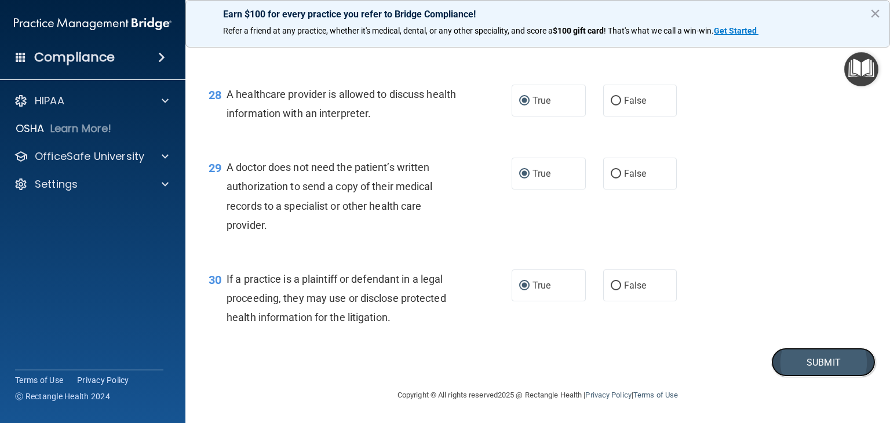
click at [802, 362] on button "Submit" at bounding box center [824, 363] width 104 height 30
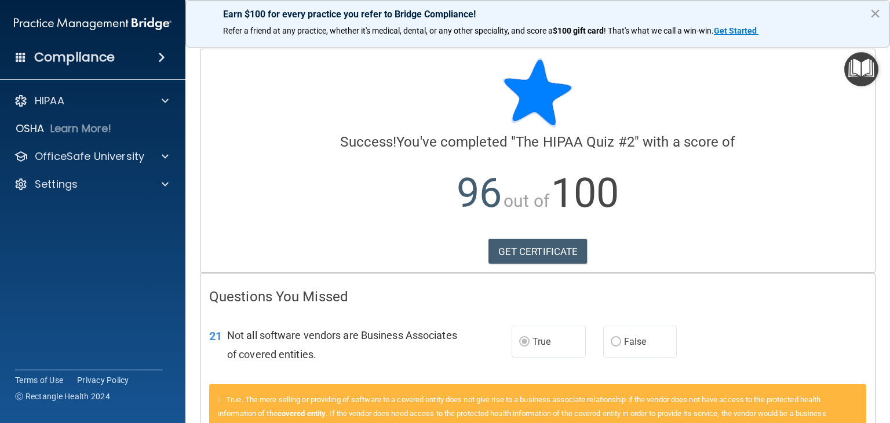
click at [875, 10] on button "×" at bounding box center [875, 13] width 11 height 19
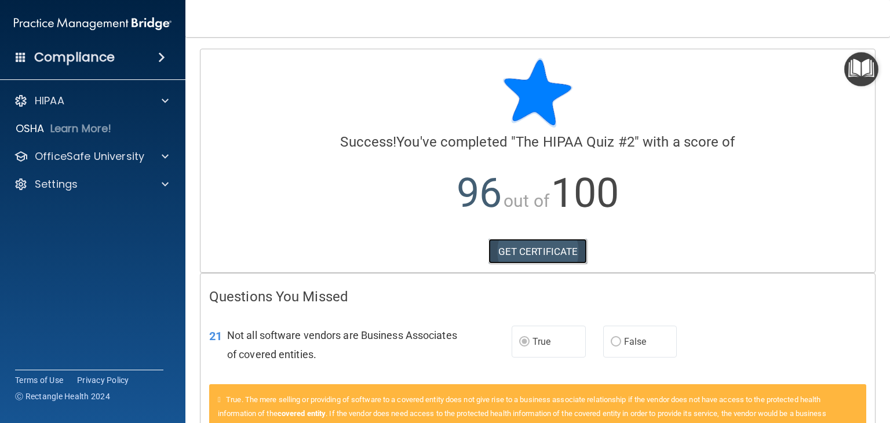
click at [548, 251] on link "GET CERTIFICATE" at bounding box center [538, 252] width 99 height 26
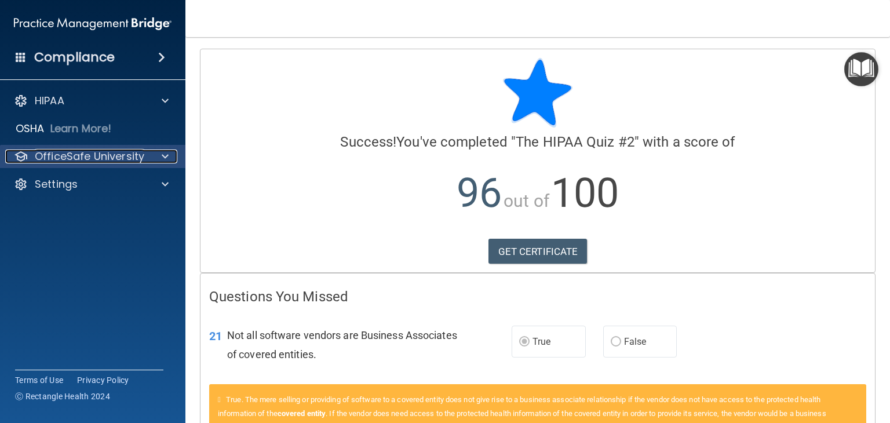
click at [122, 154] on p "OfficeSafe University" at bounding box center [90, 157] width 110 height 14
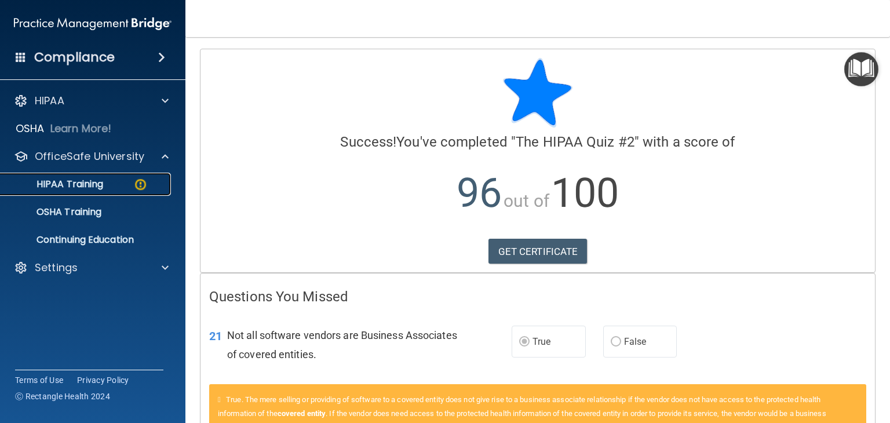
click at [74, 183] on p "HIPAA Training" at bounding box center [56, 185] width 96 height 12
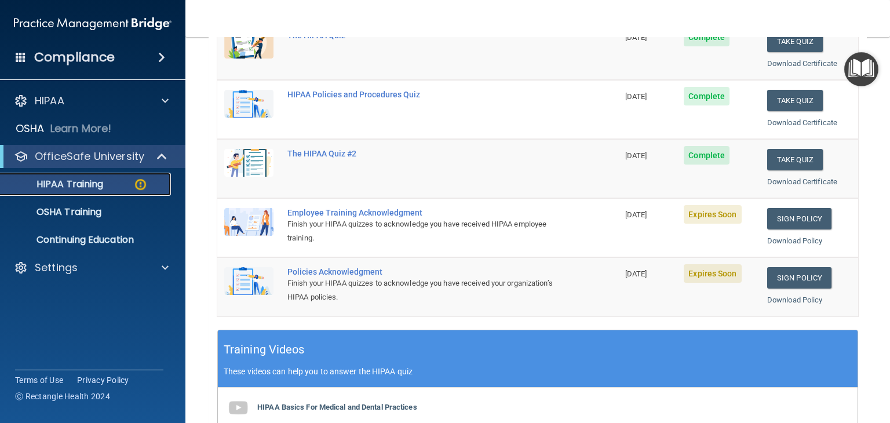
scroll to position [184, 0]
click at [546, 217] on div "Finish your HIPAA quizzes to acknowledge you have received HIPAA employee train…" at bounding box center [424, 231] width 273 height 28
click at [789, 218] on link "Sign Policy" at bounding box center [800, 218] width 64 height 21
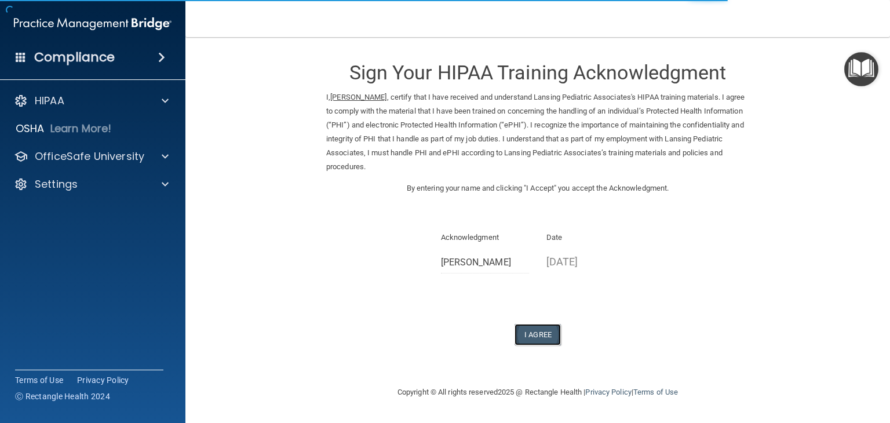
click at [541, 330] on button "I Agree" at bounding box center [538, 334] width 46 height 21
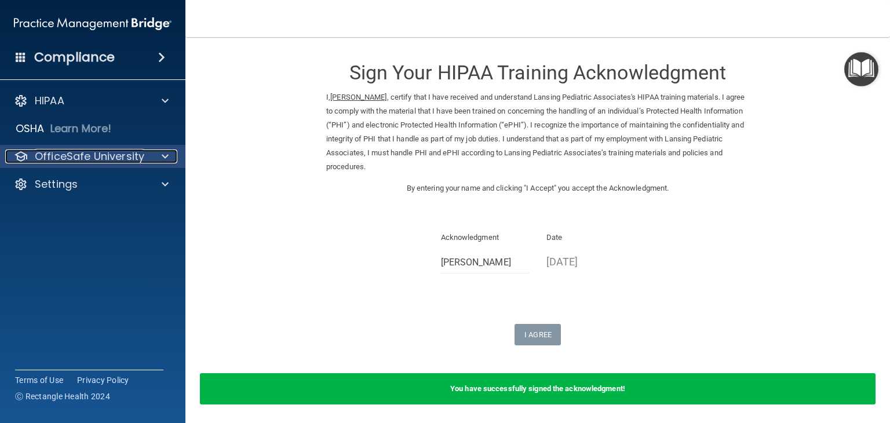
click at [81, 152] on p "OfficeSafe University" at bounding box center [90, 157] width 110 height 14
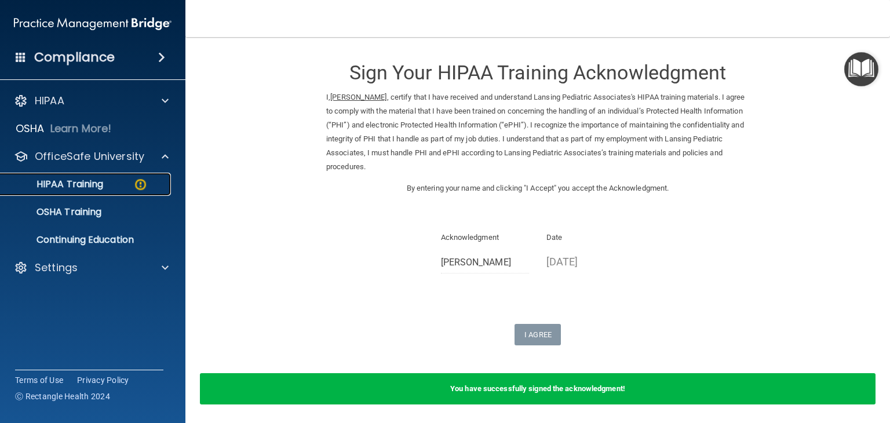
click at [81, 179] on p "HIPAA Training" at bounding box center [56, 185] width 96 height 12
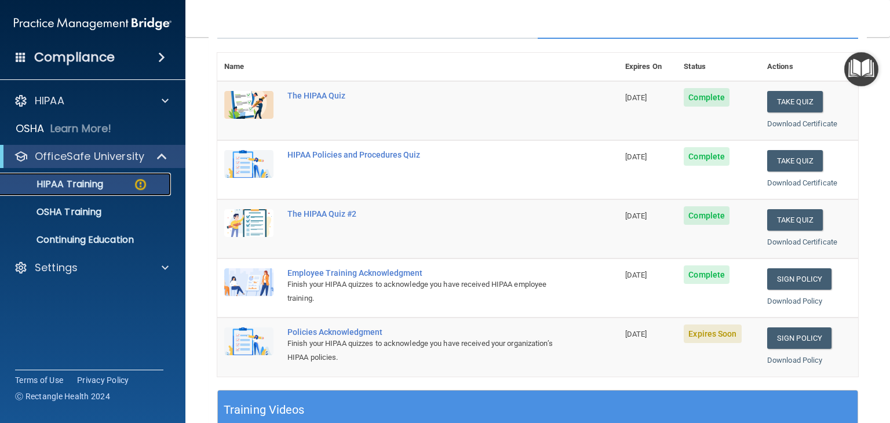
scroll to position [224, 0]
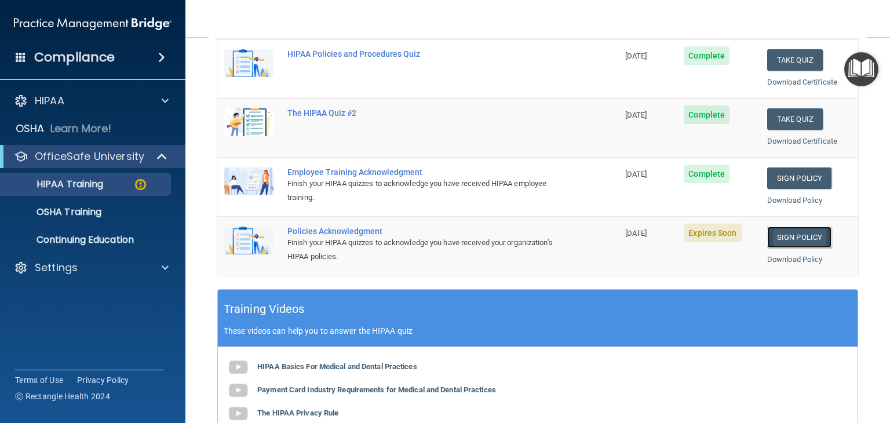
click at [790, 234] on link "Sign Policy" at bounding box center [800, 237] width 64 height 21
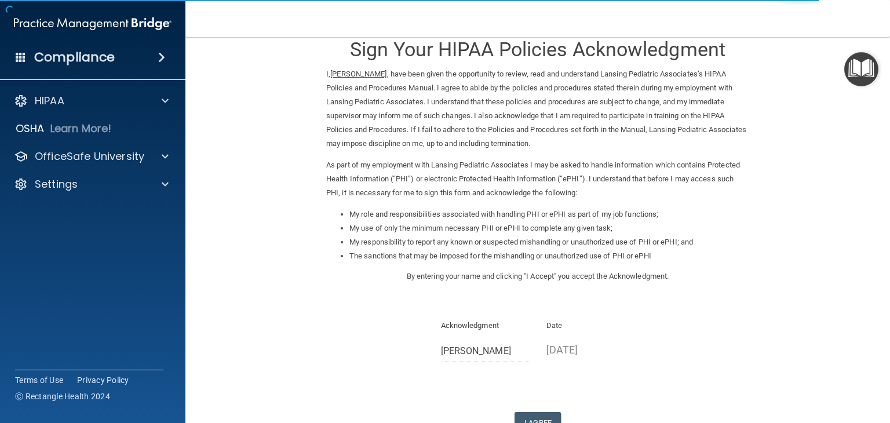
scroll to position [108, 0]
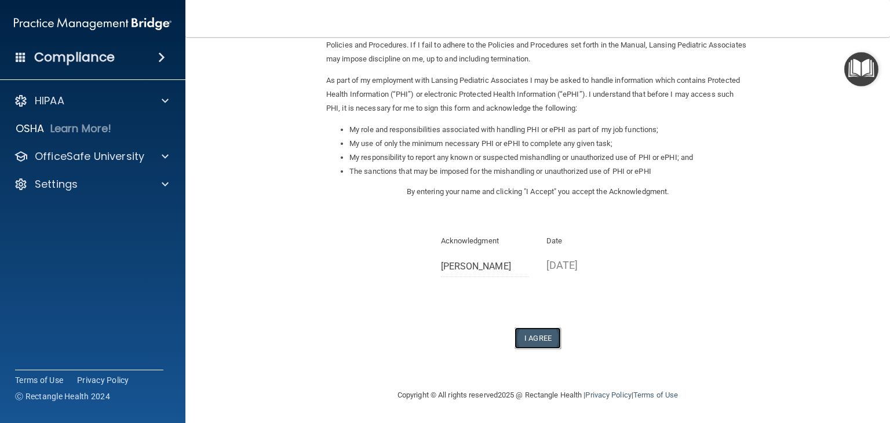
click at [527, 337] on button "I Agree" at bounding box center [538, 338] width 46 height 21
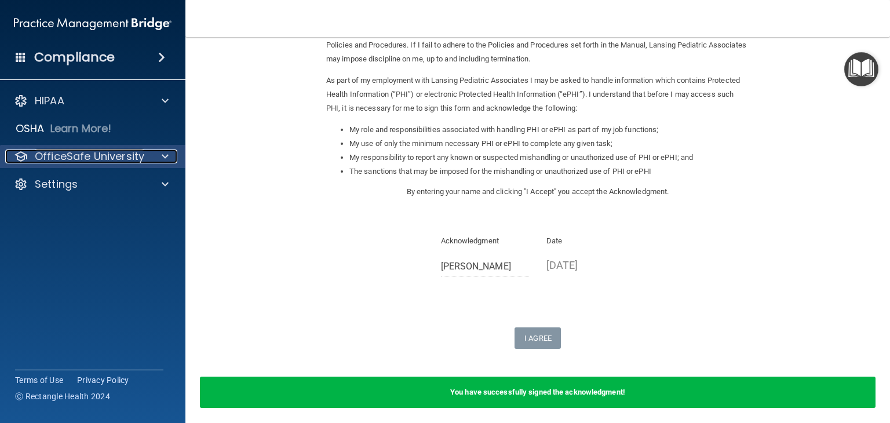
click at [119, 154] on p "OfficeSafe University" at bounding box center [90, 157] width 110 height 14
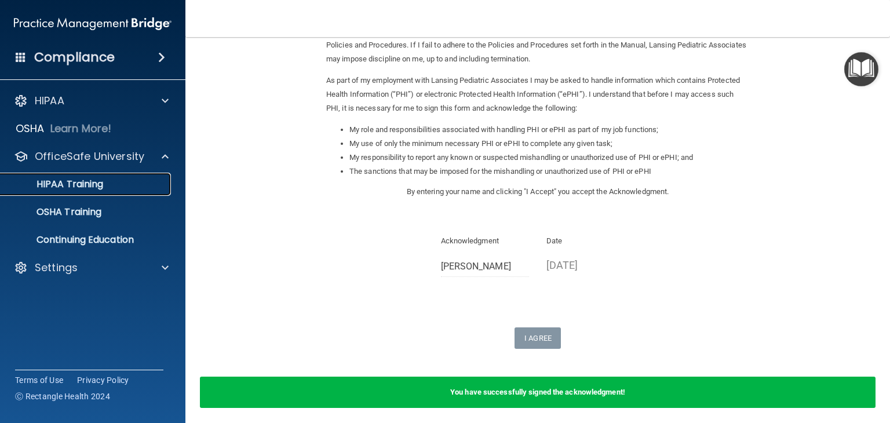
click at [89, 179] on p "HIPAA Training" at bounding box center [56, 185] width 96 height 12
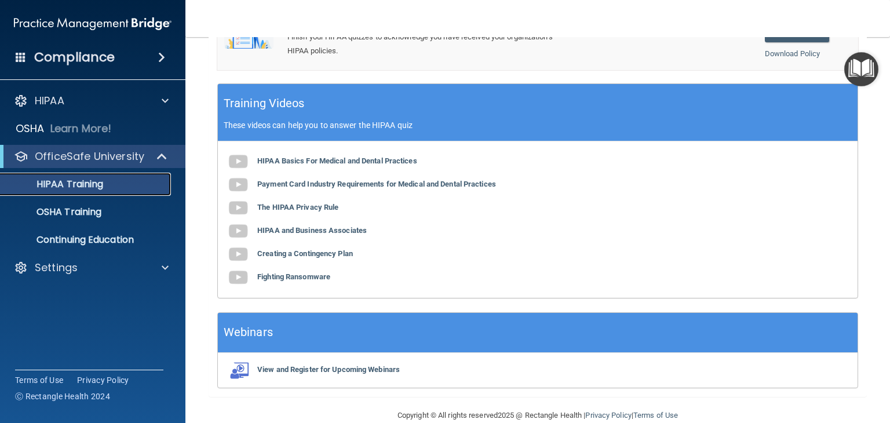
scroll to position [448, 0]
